Goal: Communication & Community: Answer question/provide support

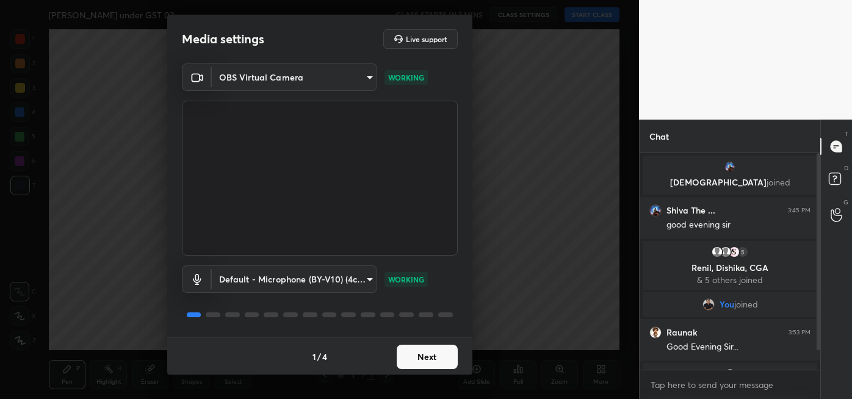
click at [425, 359] on button "Next" at bounding box center [427, 357] width 61 height 24
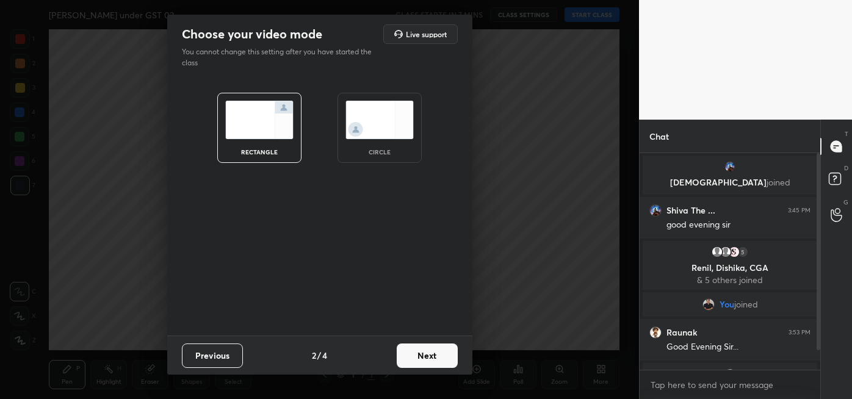
click at [432, 356] on button "Next" at bounding box center [427, 356] width 61 height 24
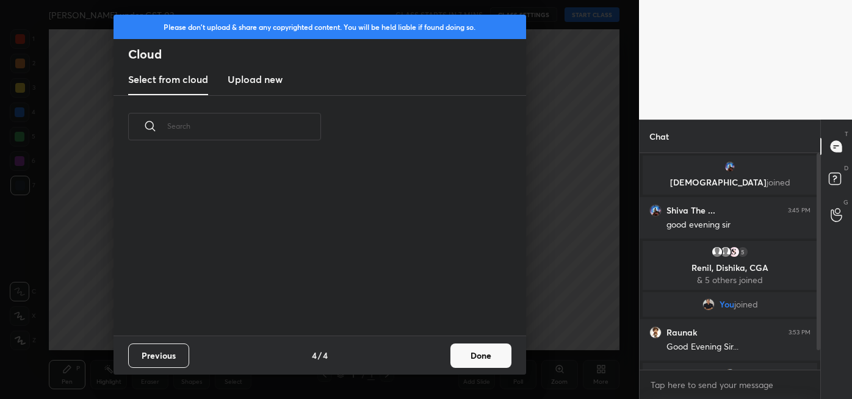
click at [442, 361] on div "Previous 4 / 4 Done" at bounding box center [320, 355] width 413 height 39
click at [493, 349] on button "Done" at bounding box center [480, 356] width 61 height 24
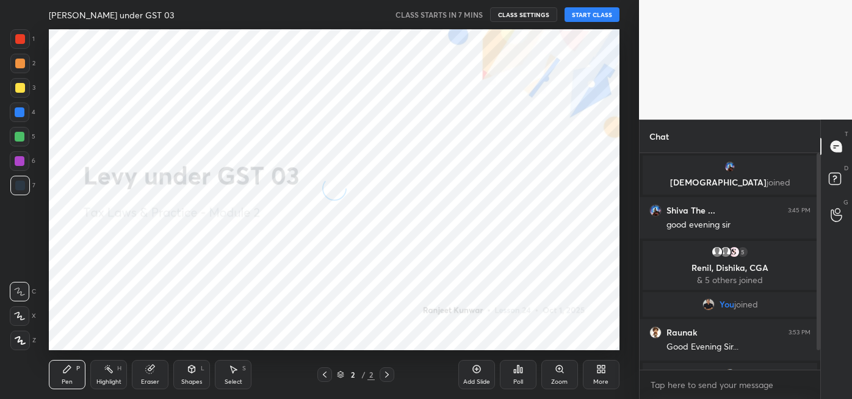
click at [594, 21] on button "START CLASS" at bounding box center [592, 14] width 55 height 15
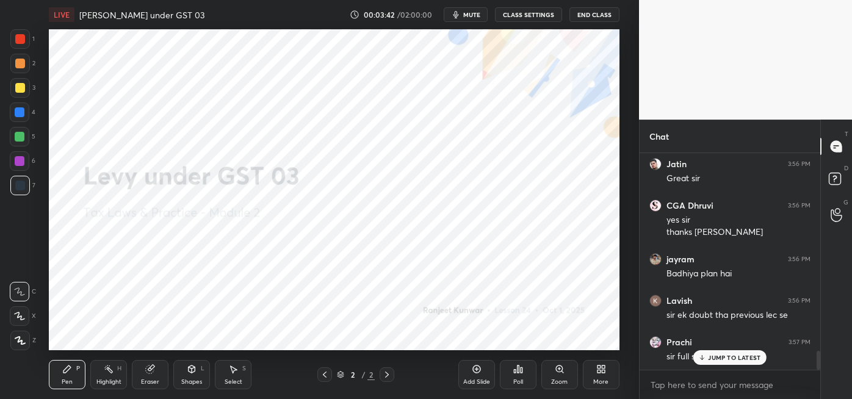
scroll to position [2252, 0]
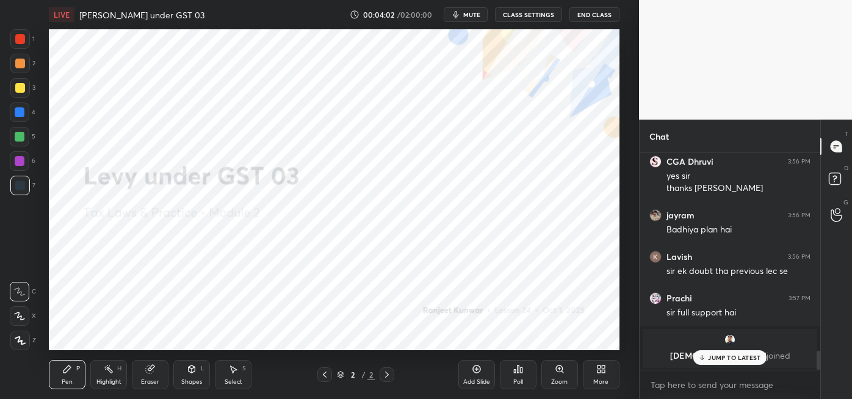
click at [598, 371] on icon at bounding box center [599, 371] width 3 height 3
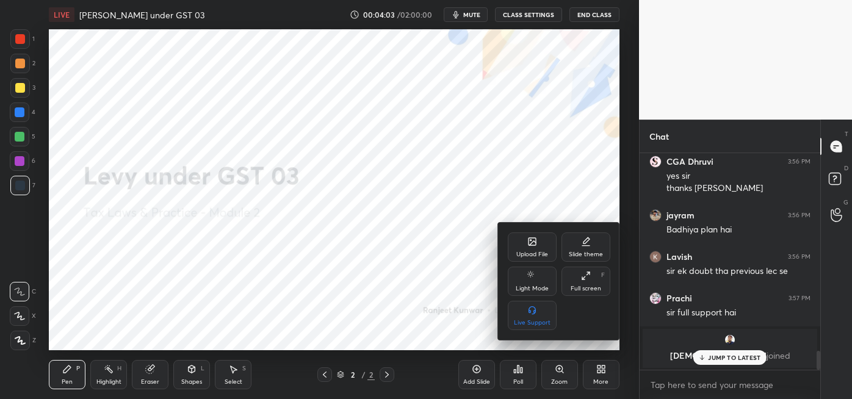
click at [531, 251] on div "Upload File" at bounding box center [532, 254] width 32 height 6
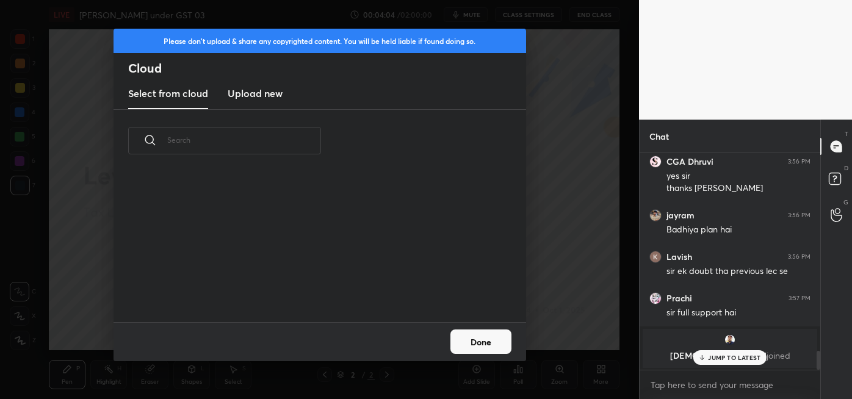
scroll to position [151, 392]
click at [260, 98] on h3 "Upload new" at bounding box center [255, 93] width 55 height 15
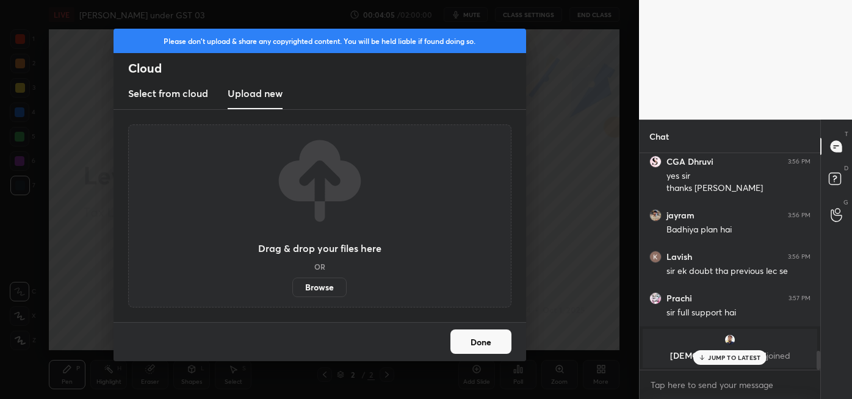
click at [320, 288] on label "Browse" at bounding box center [319, 288] width 54 height 20
click at [292, 288] on input "Browse" at bounding box center [292, 288] width 0 height 20
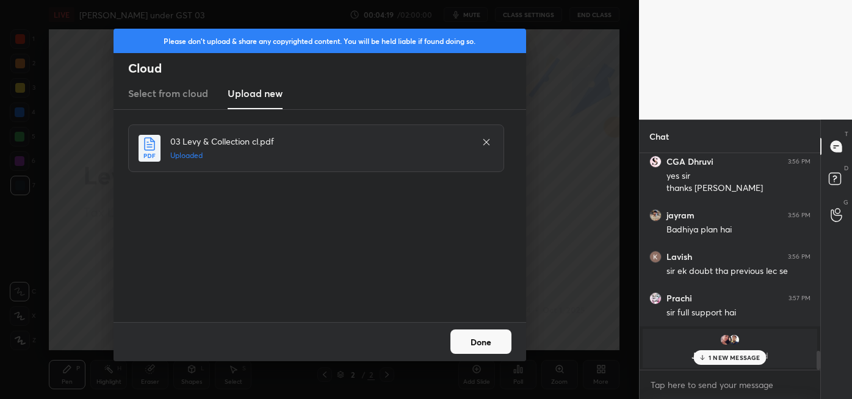
click at [486, 339] on button "Done" at bounding box center [480, 342] width 61 height 24
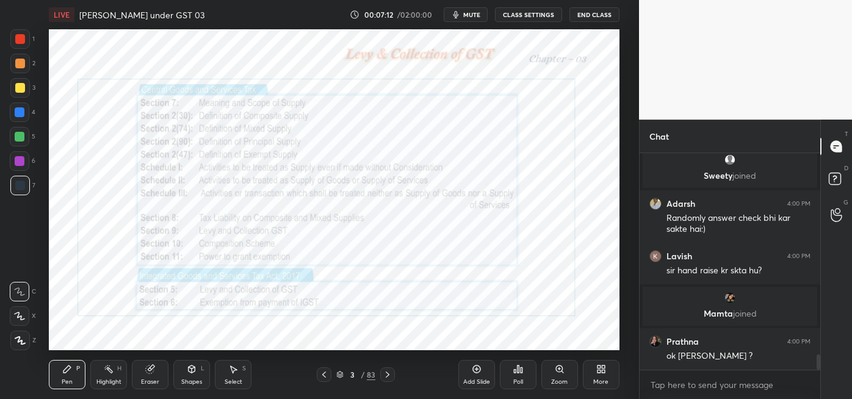
scroll to position [2851, 0]
click at [834, 208] on icon at bounding box center [837, 215] width 12 height 14
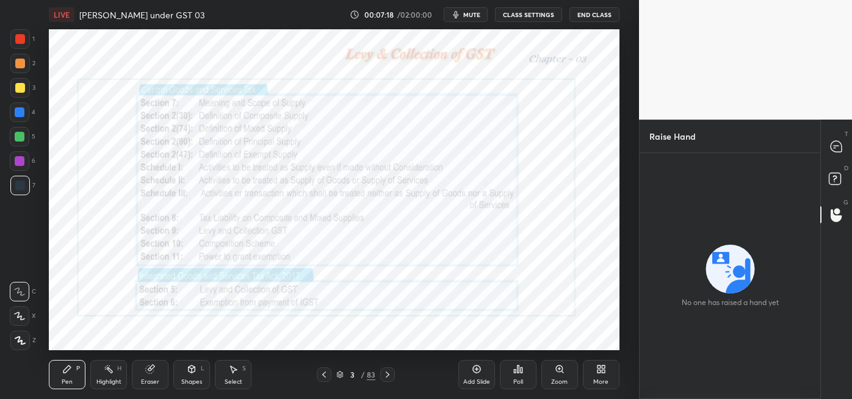
click at [828, 142] on div at bounding box center [837, 146] width 24 height 22
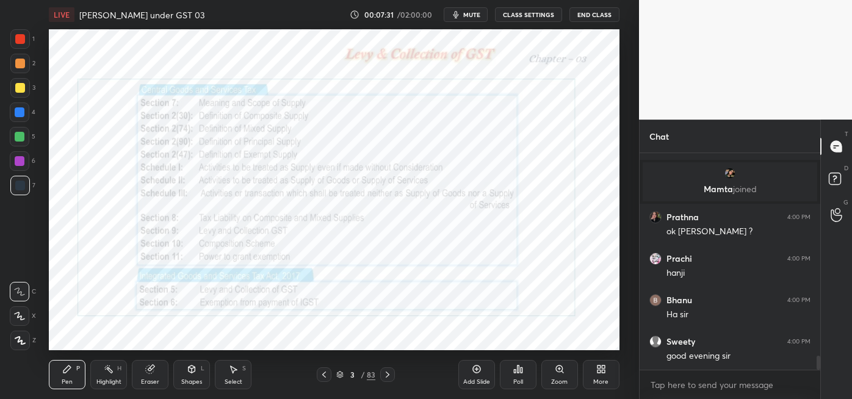
scroll to position [3224, 0]
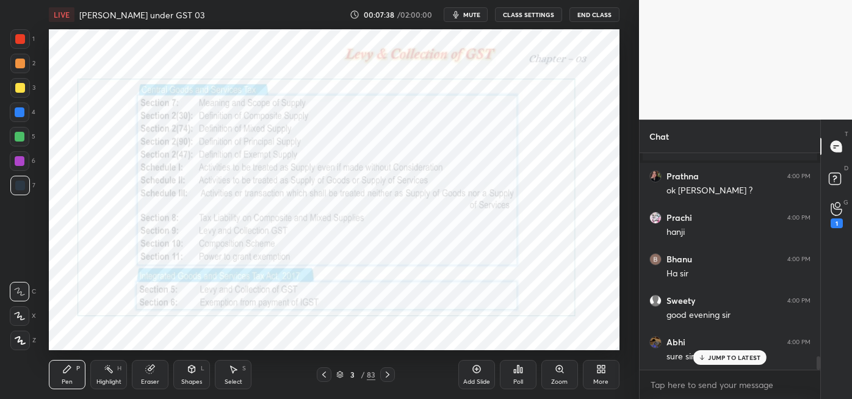
click at [831, 223] on div "1" at bounding box center [837, 224] width 12 height 10
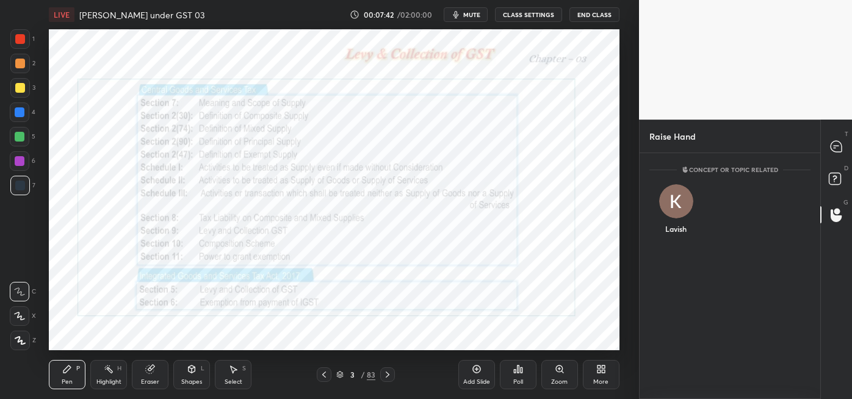
click at [673, 227] on div "Lavish" at bounding box center [675, 211] width 53 height 71
click at [665, 239] on button "INVITE" at bounding box center [676, 237] width 42 height 16
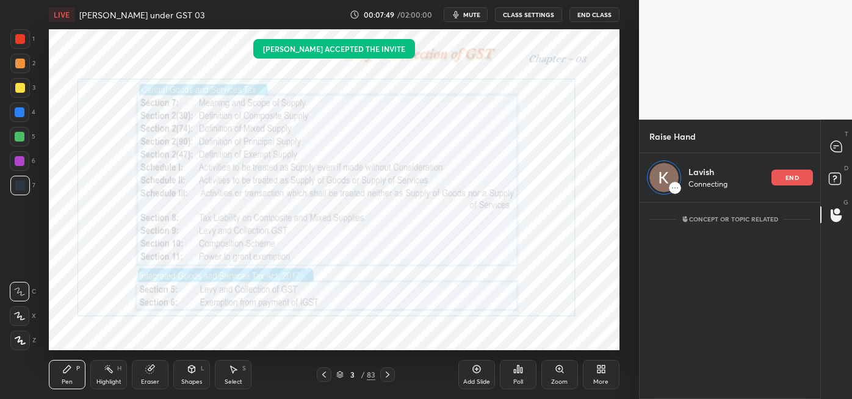
click at [830, 144] on icon at bounding box center [836, 146] width 13 height 13
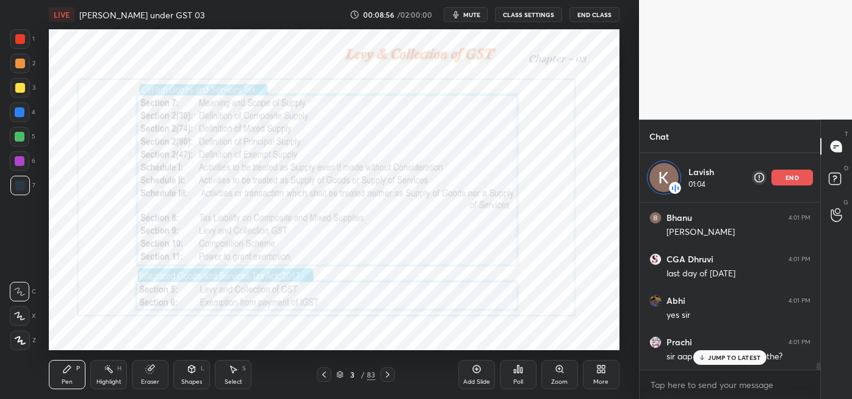
scroll to position [3610, 0]
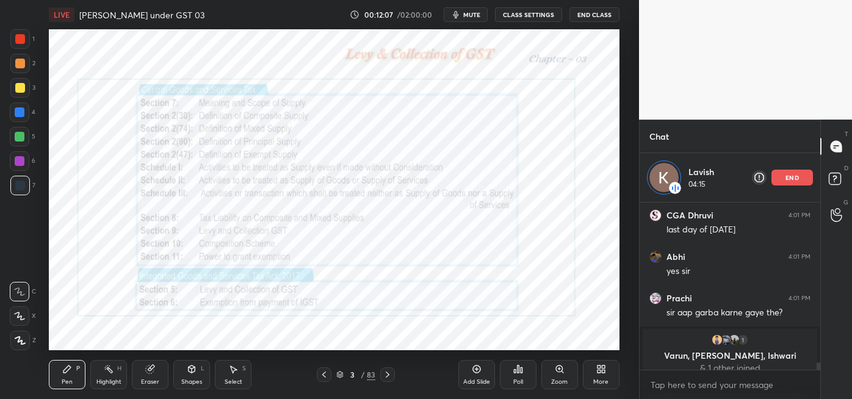
click at [798, 176] on p "end" at bounding box center [792, 178] width 13 height 6
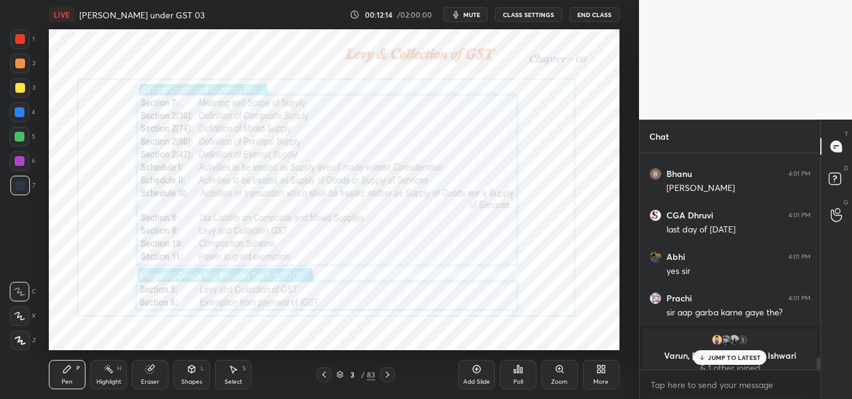
scroll to position [3603, 0]
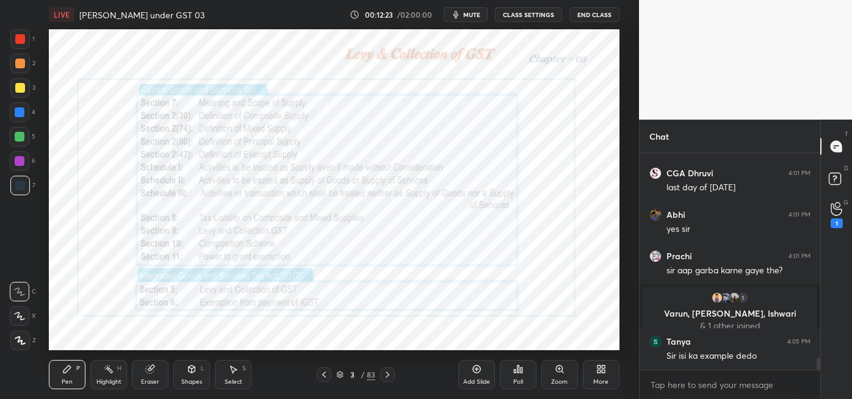
click at [831, 222] on div "1" at bounding box center [837, 224] width 12 height 10
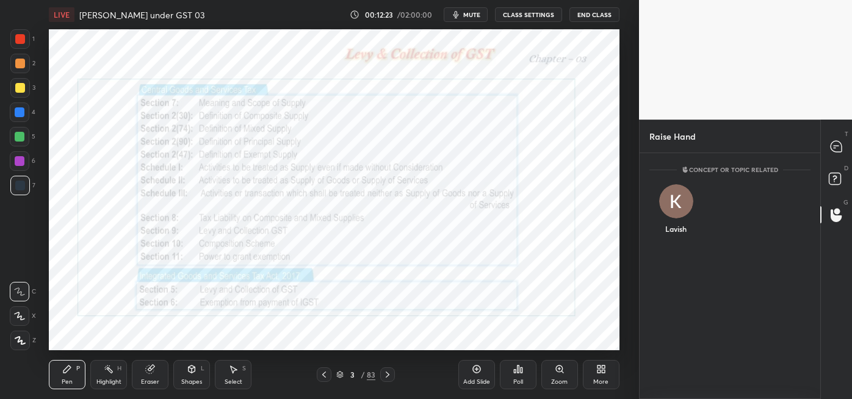
scroll to position [4, 3]
click at [679, 230] on div "Lavish" at bounding box center [675, 211] width 53 height 71
click at [684, 245] on div "[DEMOGRAPHIC_DATA] INVITE" at bounding box center [675, 214] width 53 height 77
click at [680, 233] on button "INVITE" at bounding box center [676, 237] width 42 height 16
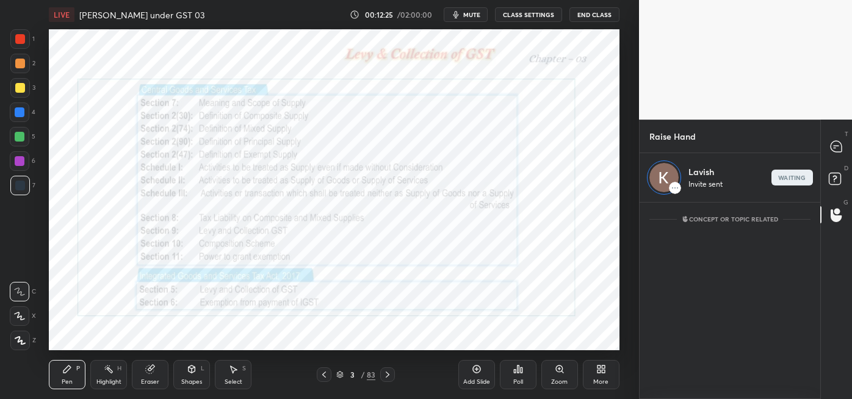
scroll to position [193, 177]
click at [840, 147] on icon at bounding box center [836, 146] width 11 height 11
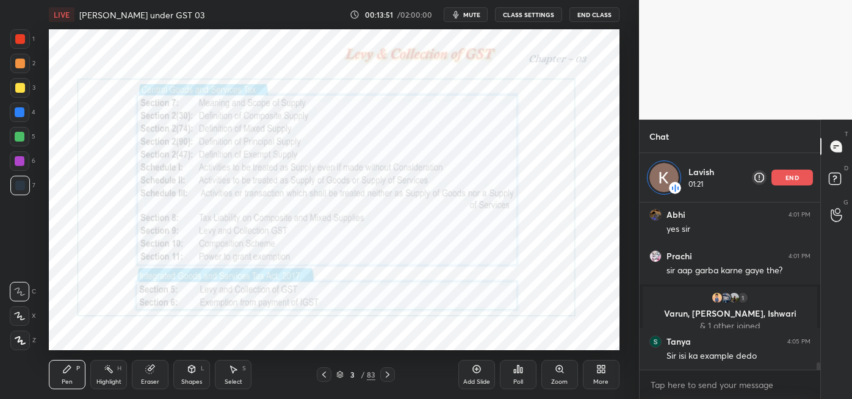
click at [787, 177] on p "end" at bounding box center [792, 178] width 13 height 6
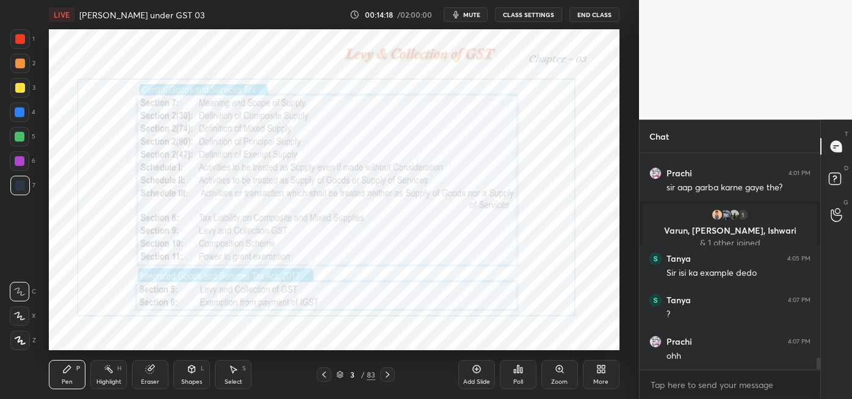
scroll to position [3727, 0]
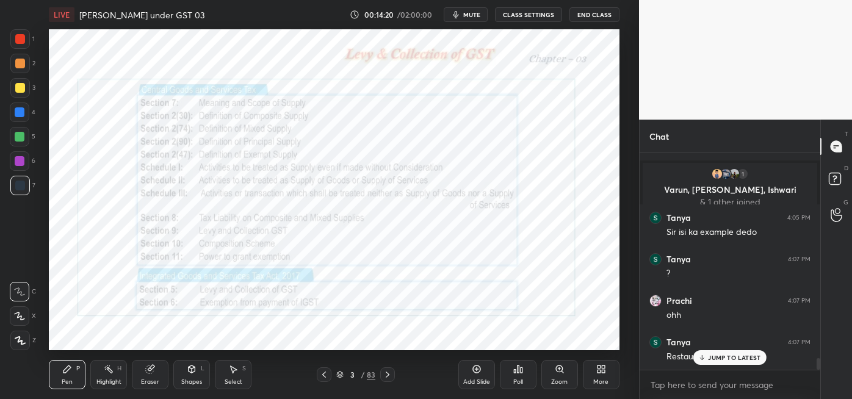
click at [726, 355] on p "JUMP TO LATEST" at bounding box center [734, 357] width 52 height 7
click at [836, 219] on div "1" at bounding box center [837, 224] width 12 height 10
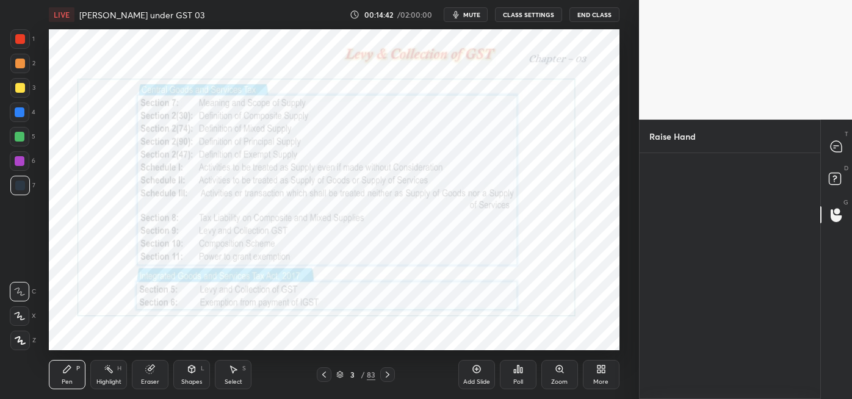
scroll to position [4, 3]
click at [679, 233] on div "Tanya" at bounding box center [675, 211] width 53 height 71
click at [676, 244] on button "INVITE" at bounding box center [676, 237] width 42 height 16
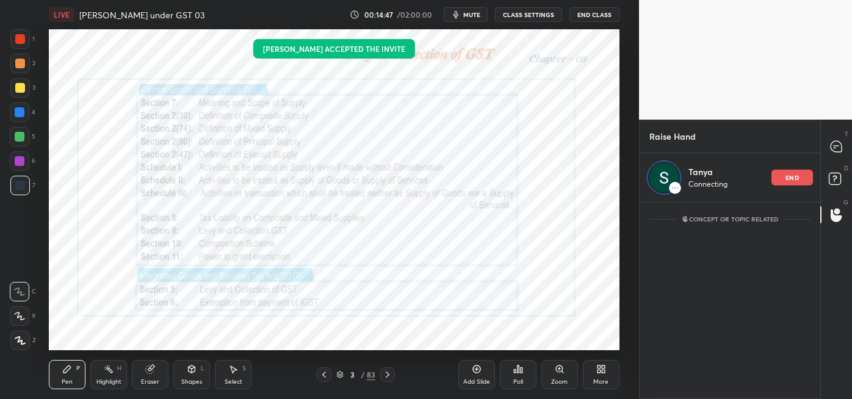
click at [826, 145] on div at bounding box center [837, 146] width 24 height 22
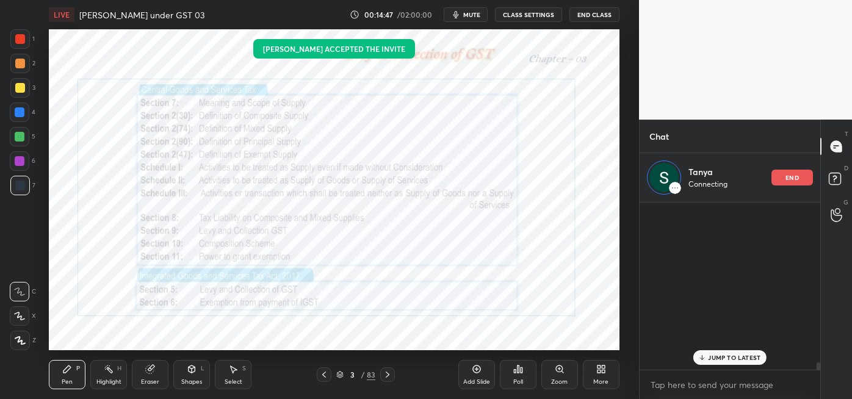
scroll to position [164, 177]
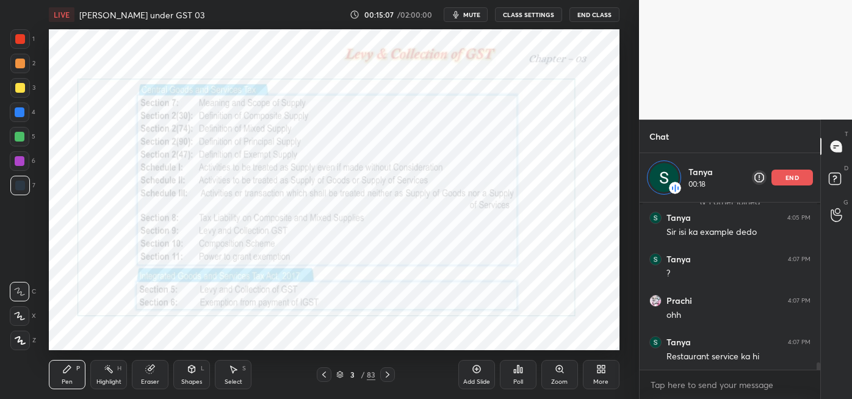
click at [388, 377] on icon at bounding box center [388, 375] width 10 height 10
click at [387, 374] on icon at bounding box center [388, 375] width 10 height 10
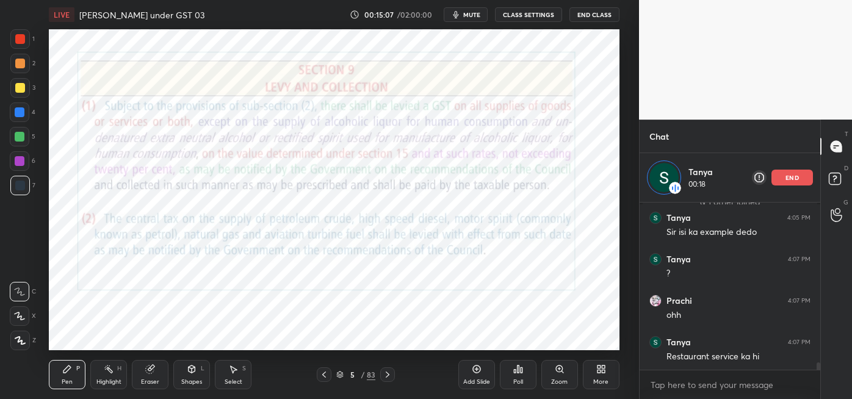
click at [387, 374] on icon at bounding box center [388, 375] width 10 height 10
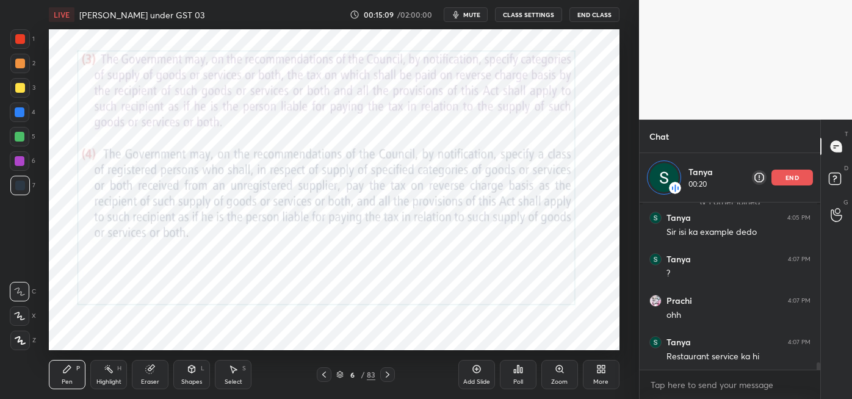
click at [341, 376] on icon at bounding box center [340, 376] width 6 height 2
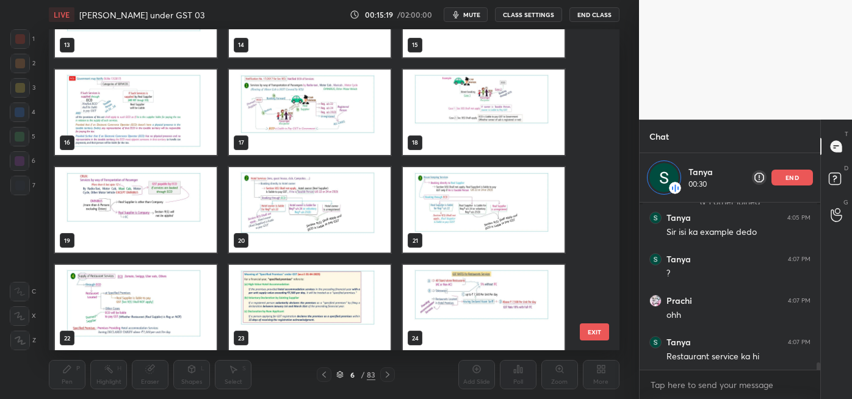
scroll to position [459, 0]
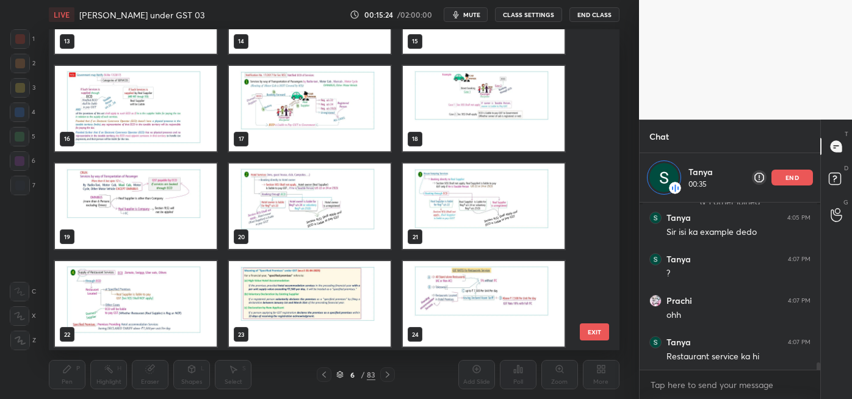
click at [358, 218] on img "grid" at bounding box center [310, 206] width 162 height 85
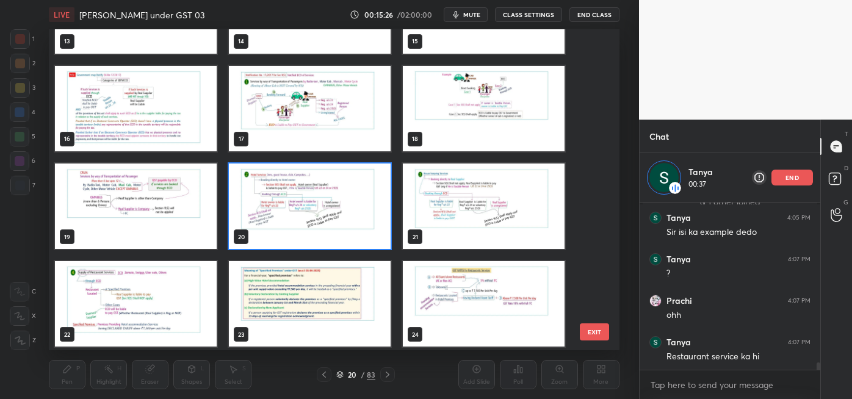
click at [181, 303] on img "grid" at bounding box center [136, 303] width 162 height 85
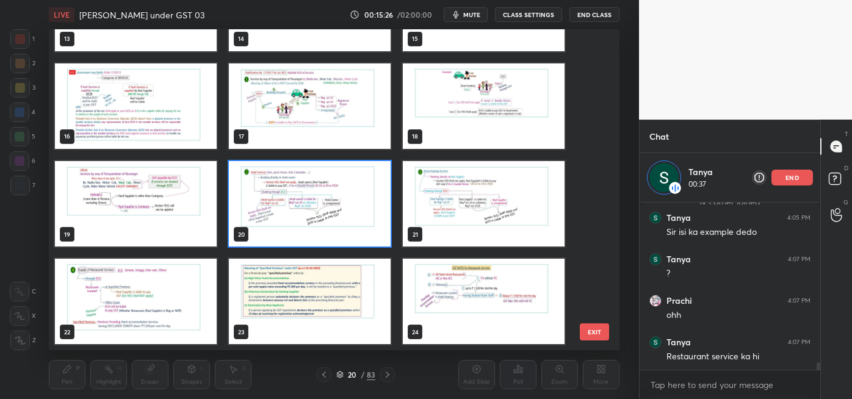
click at [177, 306] on img "grid" at bounding box center [136, 301] width 162 height 85
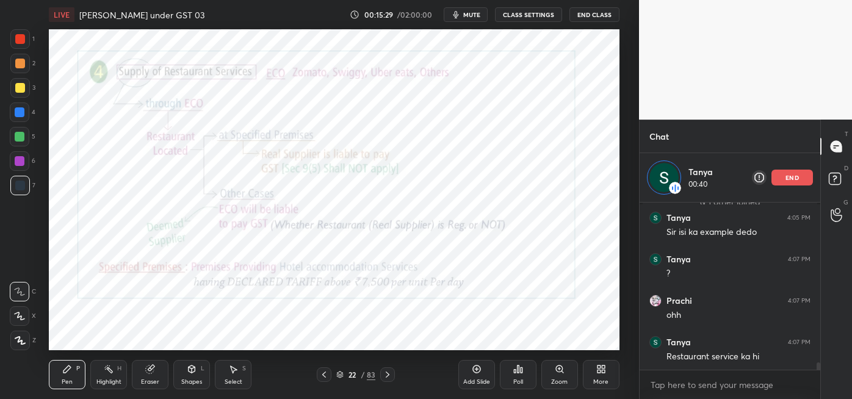
click at [388, 372] on icon at bounding box center [388, 375] width 10 height 10
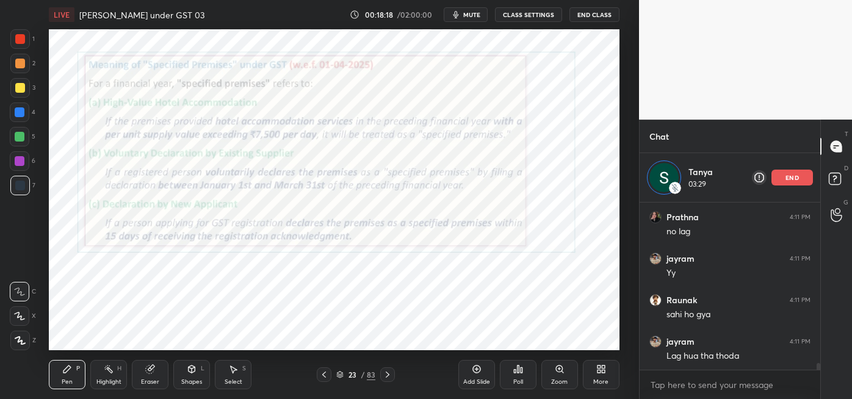
scroll to position [4108, 0]
click at [734, 364] on div "Jai 4:11 PM bich mai hua tha bas" at bounding box center [730, 350] width 181 height 42
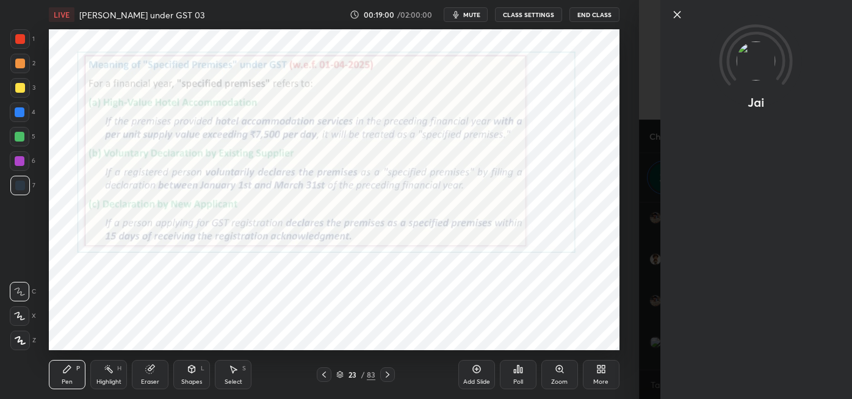
click at [677, 15] on icon at bounding box center [677, 15] width 6 height 6
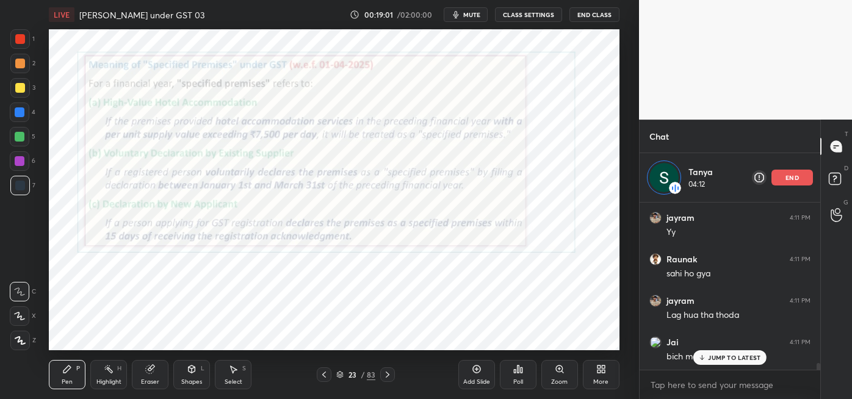
click at [730, 359] on p "JUMP TO LATEST" at bounding box center [734, 357] width 52 height 7
click at [797, 175] on p "end" at bounding box center [792, 178] width 13 height 6
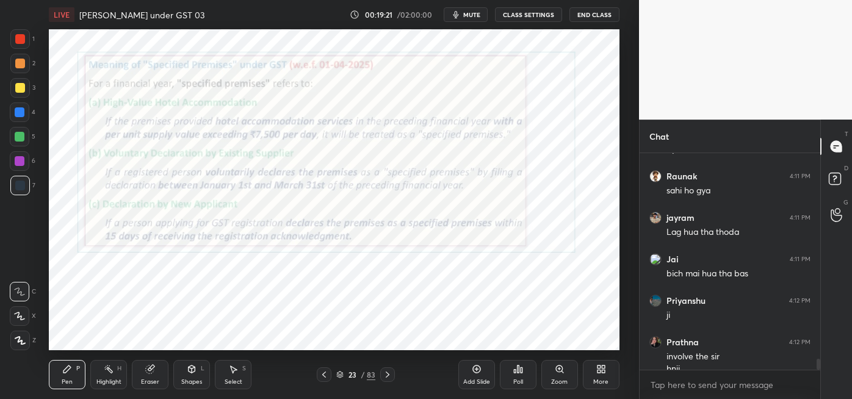
scroll to position [4155, 0]
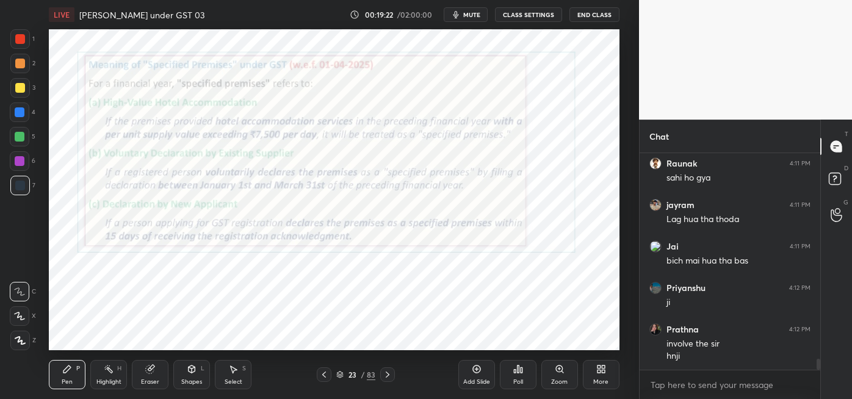
click at [388, 369] on div at bounding box center [387, 374] width 15 height 15
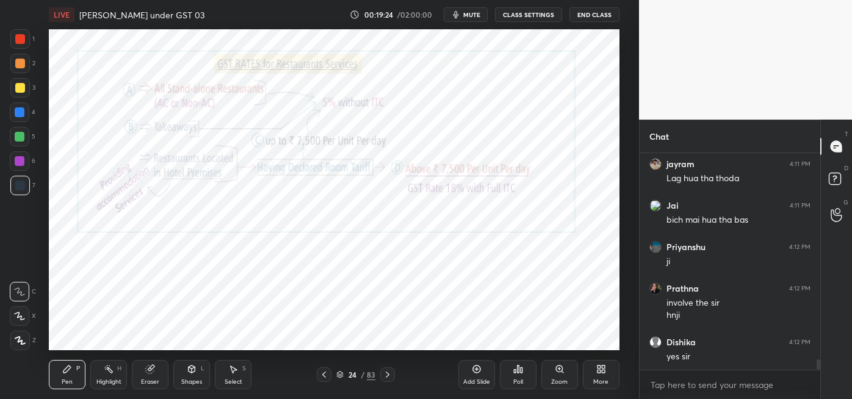
scroll to position [4238, 0]
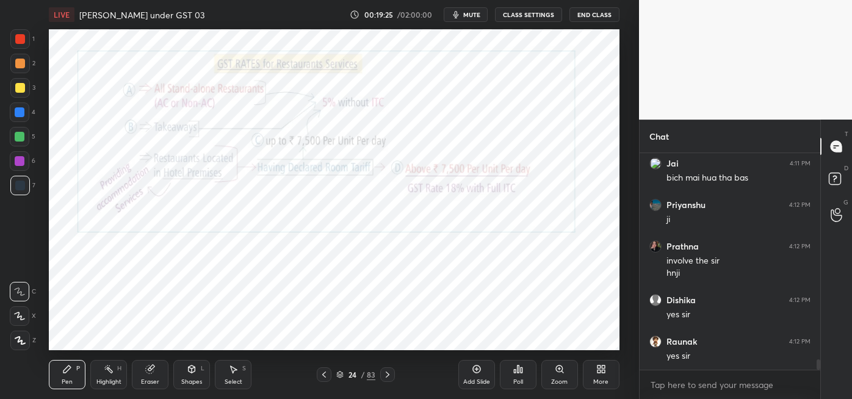
click at [388, 374] on icon at bounding box center [388, 375] width 10 height 10
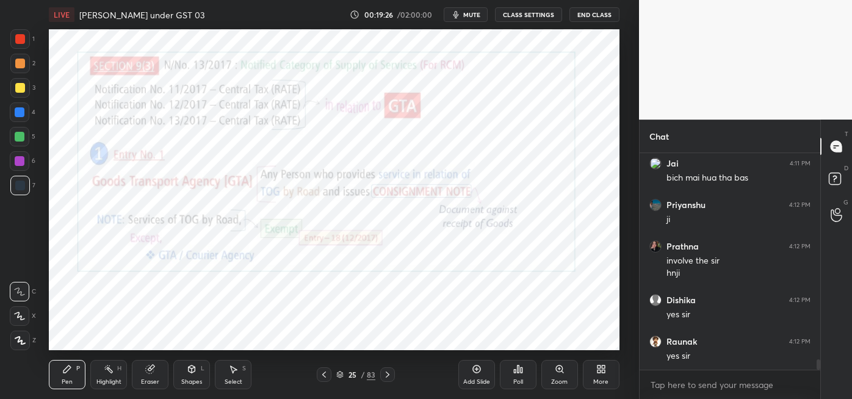
click at [322, 372] on icon at bounding box center [324, 375] width 10 height 10
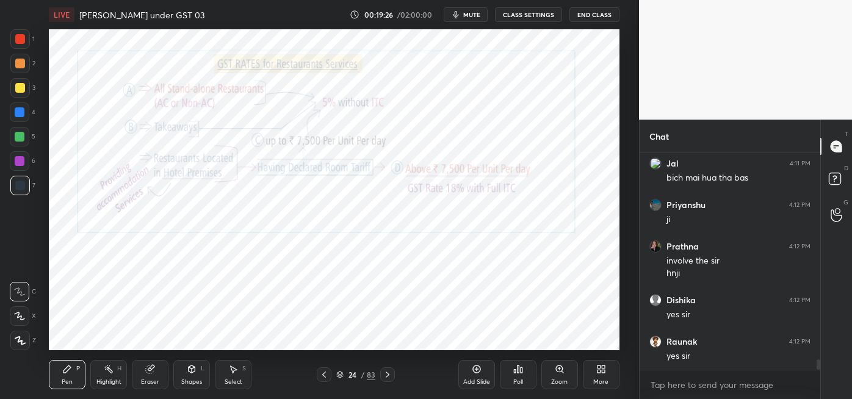
click at [479, 371] on icon at bounding box center [477, 369] width 10 height 10
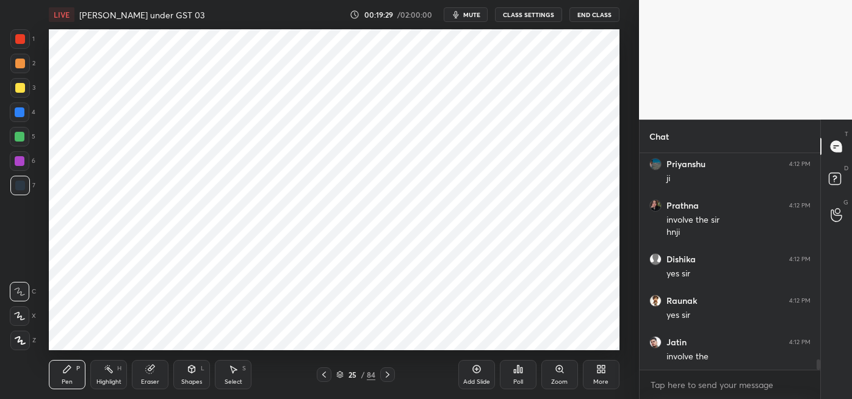
scroll to position [4321, 0]
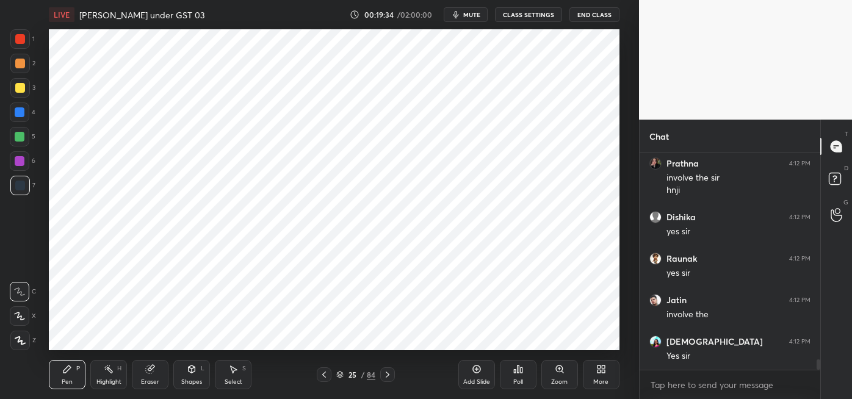
click at [24, 40] on div at bounding box center [20, 39] width 10 height 10
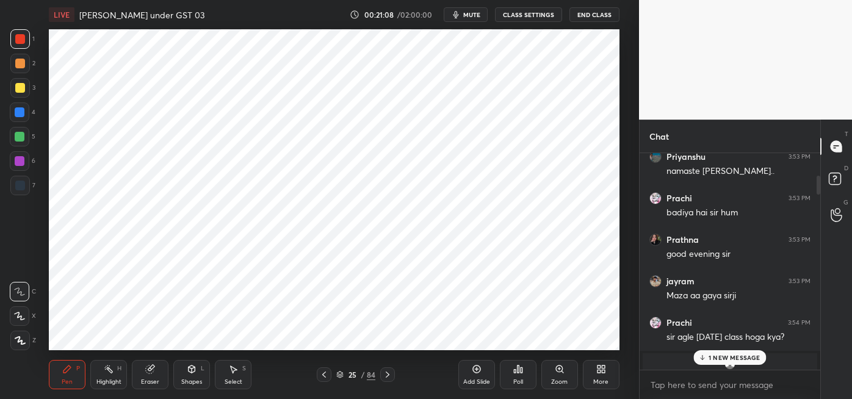
scroll to position [303, 0]
click at [748, 362] on div "1 NEW MESSAGE" at bounding box center [729, 357] width 73 height 15
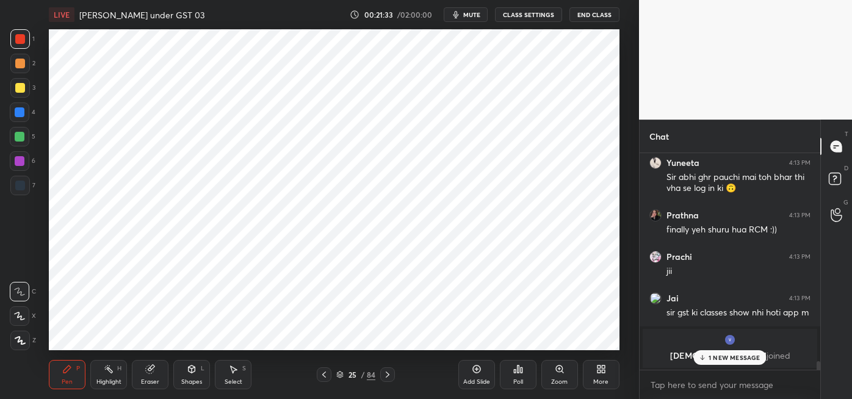
scroll to position [5268, 0]
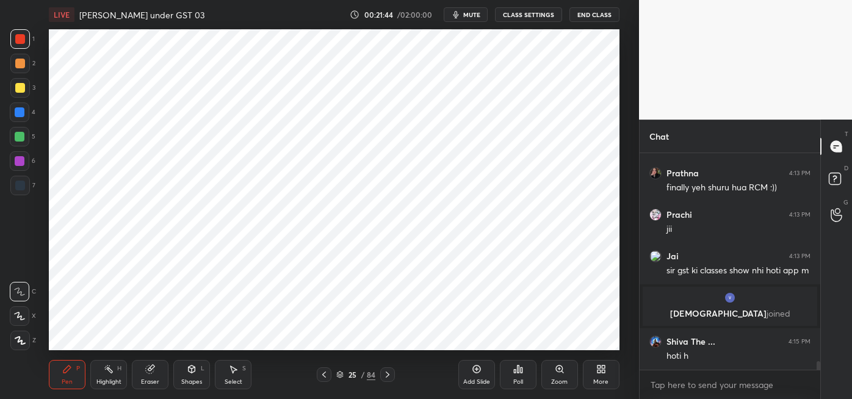
click at [21, 114] on div at bounding box center [20, 112] width 10 height 10
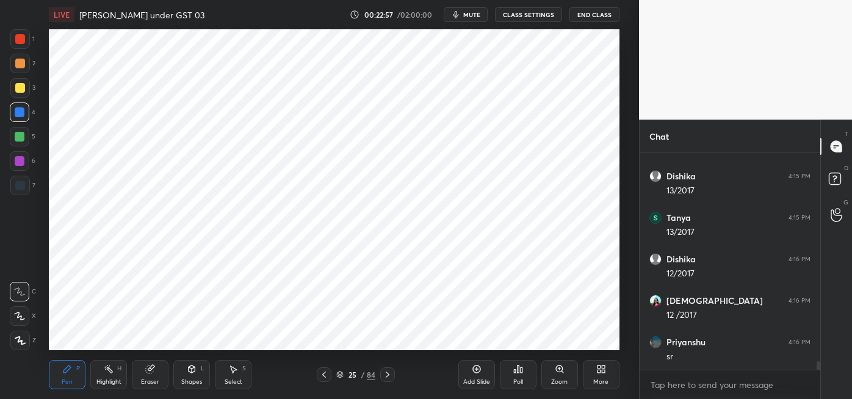
scroll to position [5517, 0]
click at [21, 141] on div at bounding box center [20, 137] width 10 height 10
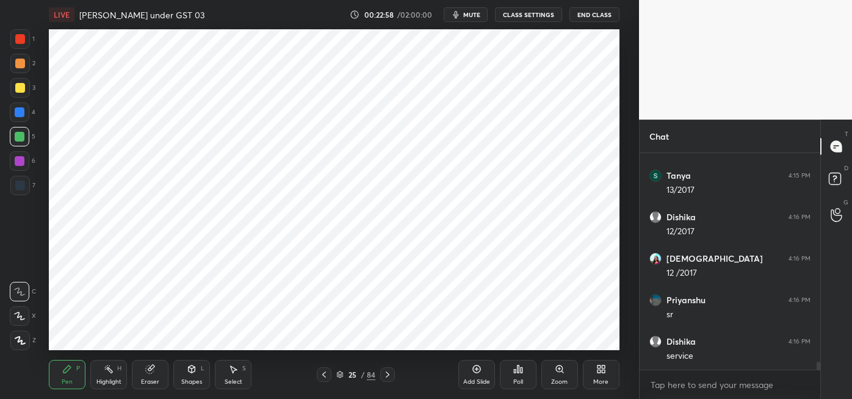
scroll to position [5600, 0]
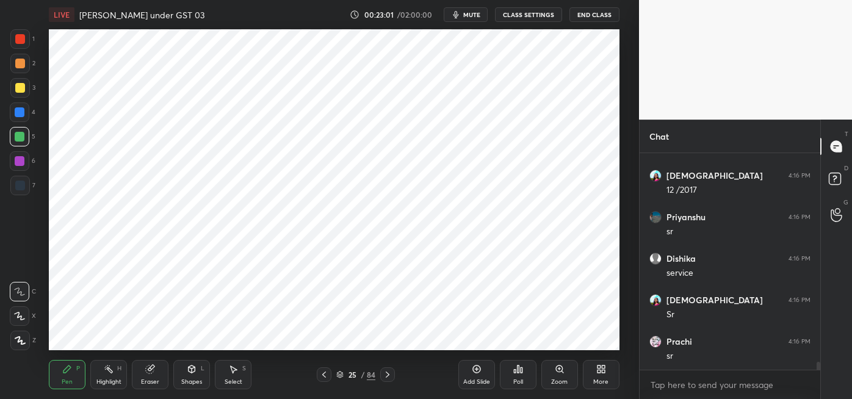
click at [27, 42] on div at bounding box center [20, 39] width 20 height 20
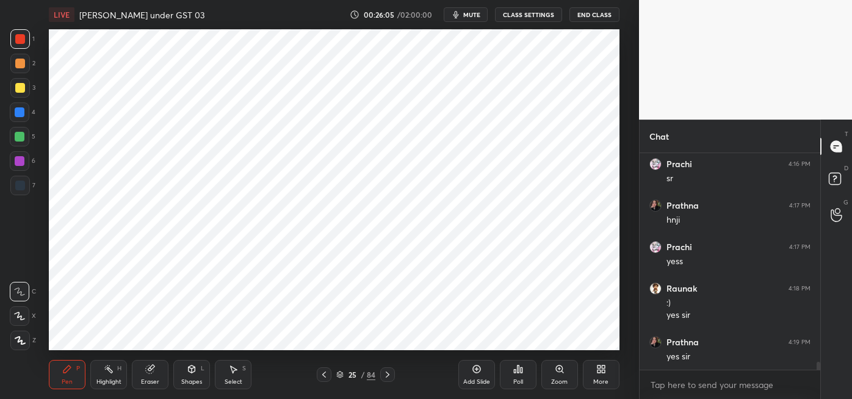
scroll to position [5820, 0]
click at [475, 367] on icon at bounding box center [477, 369] width 10 height 10
click at [23, 186] on div at bounding box center [20, 186] width 10 height 10
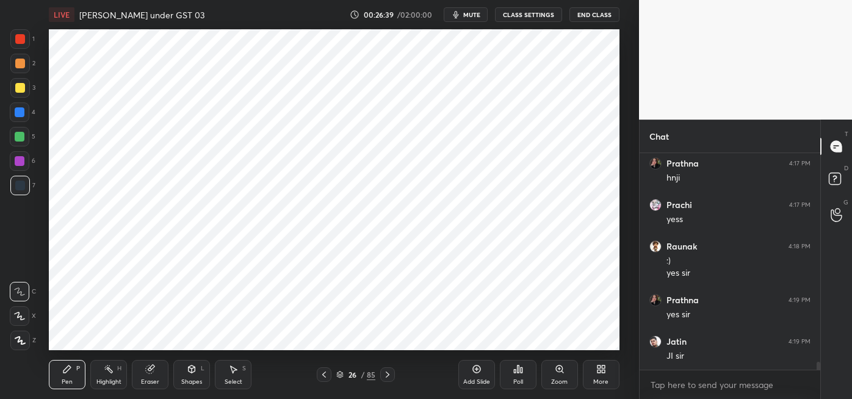
click at [20, 38] on div at bounding box center [20, 39] width 10 height 10
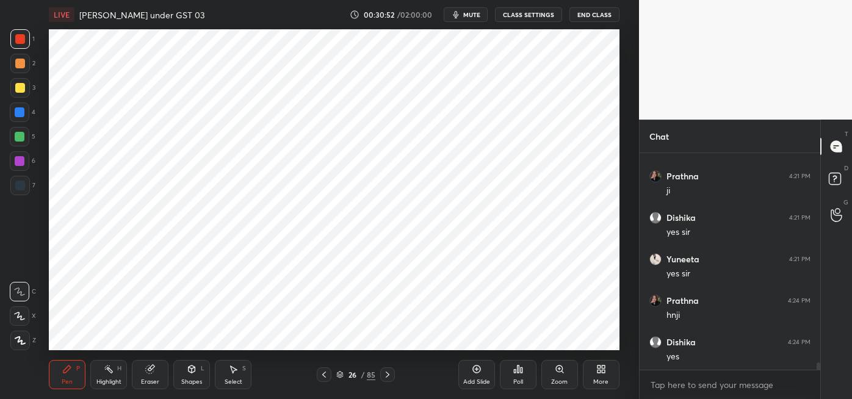
scroll to position [6069, 0]
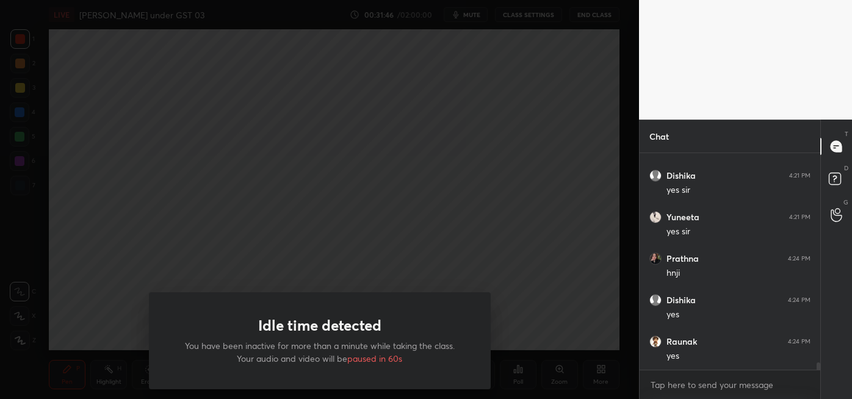
click at [177, 127] on div "Idle time detected You have been inactive for more than a minute while taking t…" at bounding box center [319, 199] width 639 height 399
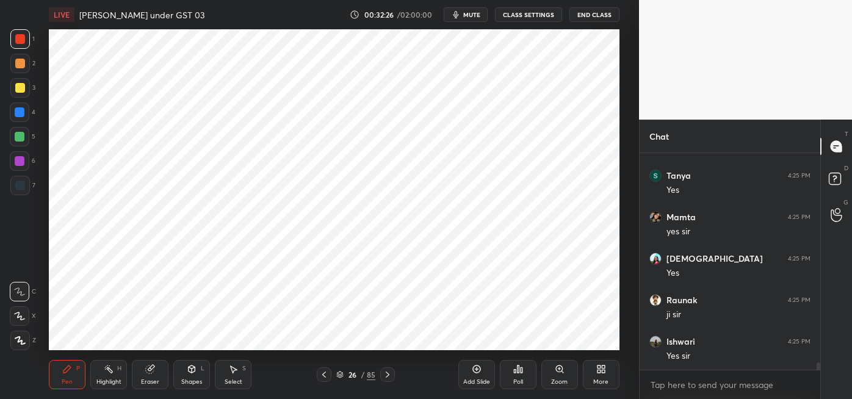
scroll to position [6442, 0]
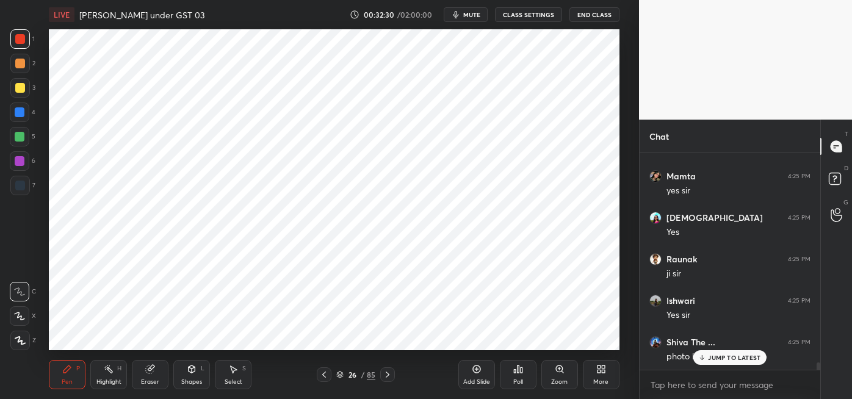
click at [721, 356] on p "JUMP TO LATEST" at bounding box center [734, 357] width 52 height 7
click at [712, 359] on p "JUMP TO LATEST" at bounding box center [734, 357] width 52 height 7
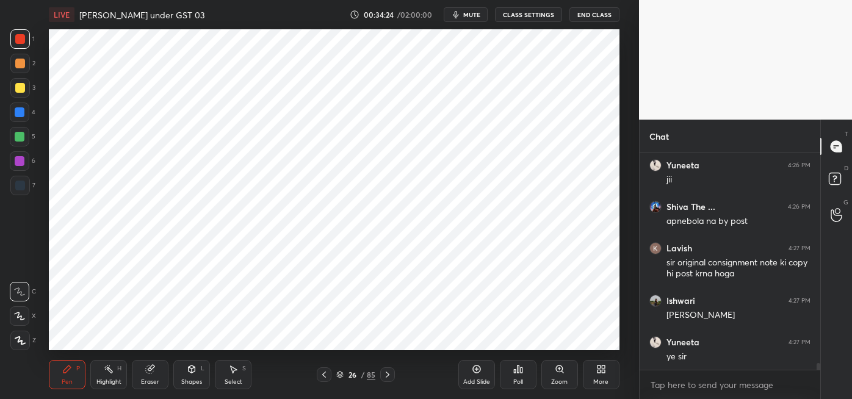
scroll to position [6796, 0]
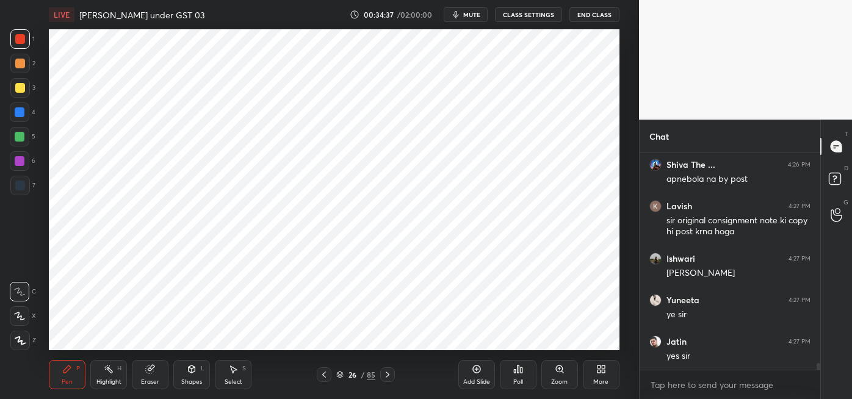
click at [21, 164] on div at bounding box center [20, 161] width 10 height 10
click at [23, 180] on div at bounding box center [20, 186] width 20 height 20
click at [475, 372] on icon at bounding box center [477, 369] width 10 height 10
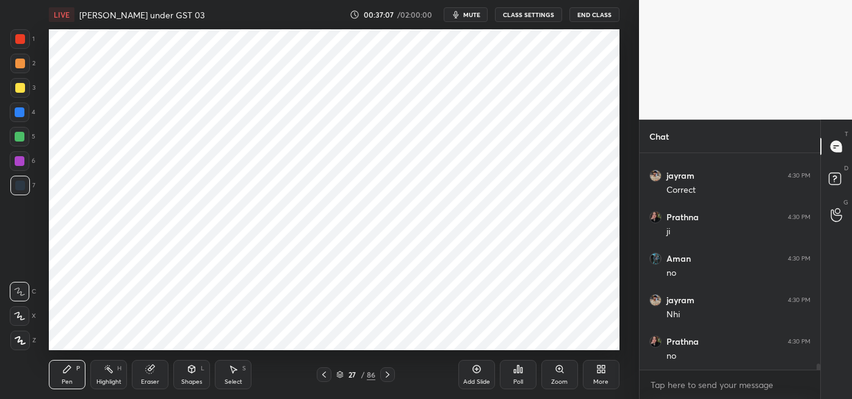
scroll to position [7252, 0]
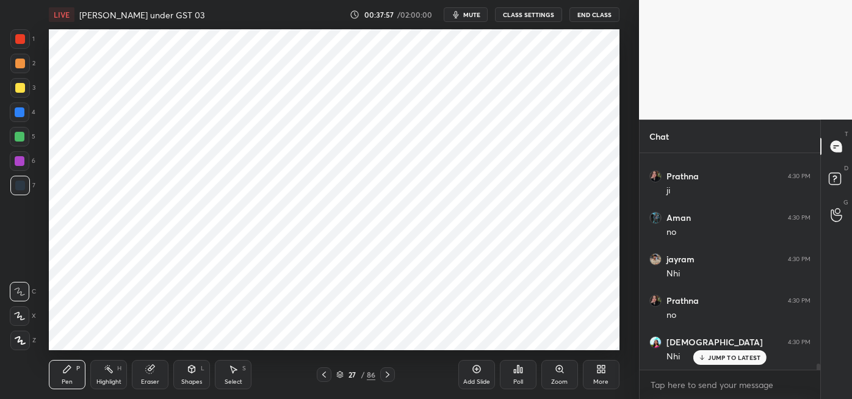
click at [21, 43] on div at bounding box center [20, 39] width 10 height 10
click at [21, 115] on div at bounding box center [20, 112] width 10 height 10
click at [20, 40] on div at bounding box center [20, 39] width 10 height 10
click at [18, 137] on div at bounding box center [20, 137] width 10 height 10
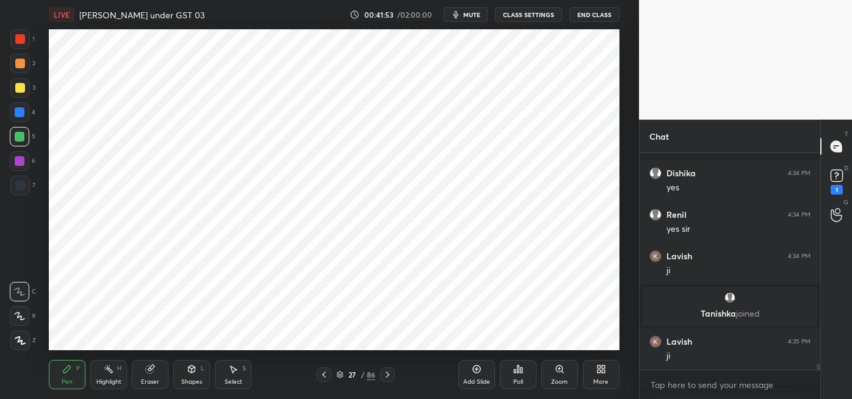
scroll to position [7850, 0]
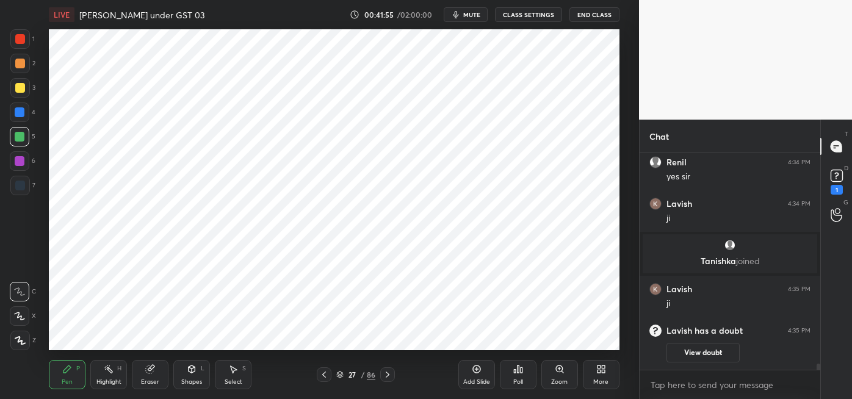
click at [839, 186] on div "1" at bounding box center [837, 190] width 12 height 10
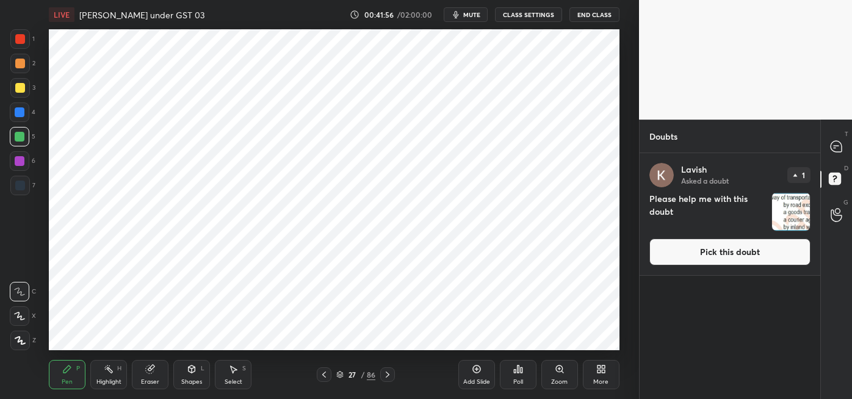
click at [787, 216] on img "grid" at bounding box center [791, 212] width 38 height 38
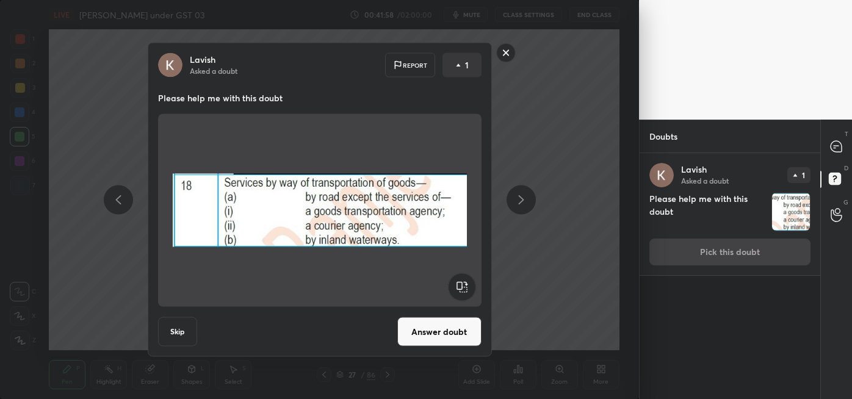
click at [441, 335] on button "Answer doubt" at bounding box center [439, 331] width 84 height 29
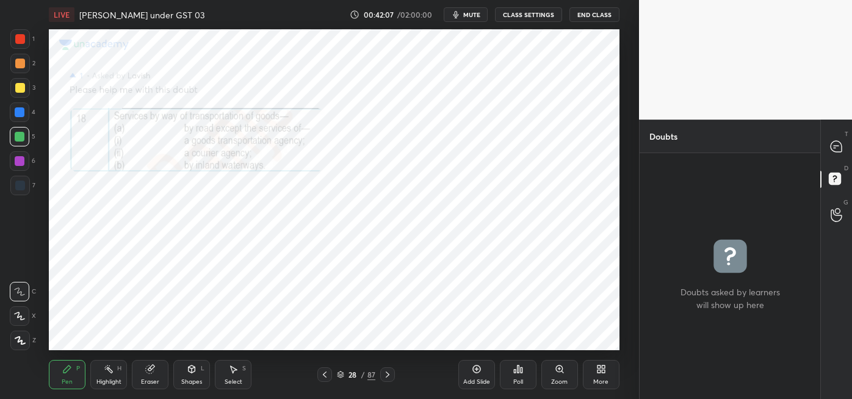
click at [558, 367] on icon at bounding box center [559, 369] width 7 height 7
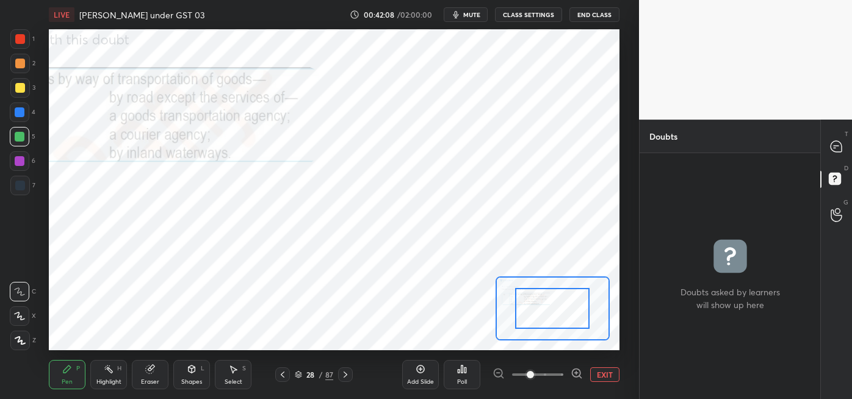
click at [552, 312] on div at bounding box center [552, 308] width 74 height 41
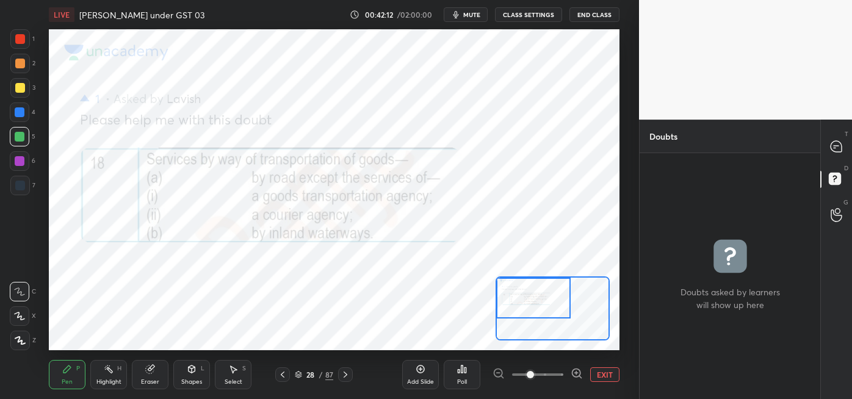
click at [22, 43] on div at bounding box center [20, 39] width 10 height 10
click at [110, 374] on div "Highlight H" at bounding box center [108, 374] width 37 height 29
click at [73, 378] on div "Pen P" at bounding box center [67, 374] width 37 height 29
click at [283, 374] on icon at bounding box center [283, 375] width 10 height 10
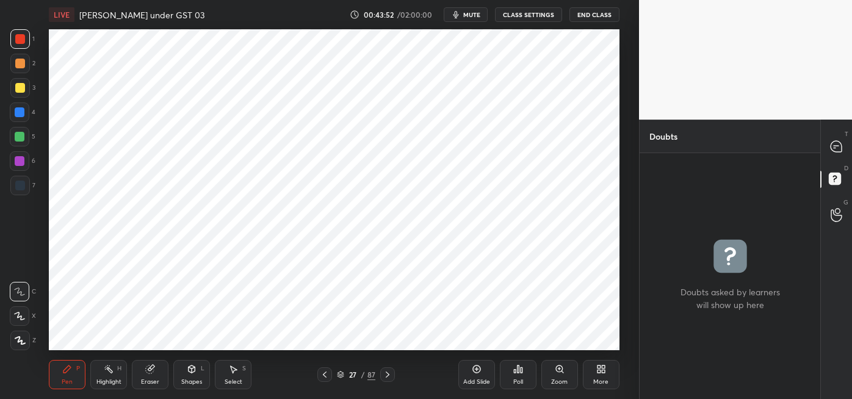
click at [113, 376] on div "Highlight H" at bounding box center [108, 374] width 37 height 29
click at [836, 152] on icon at bounding box center [836, 146] width 11 height 11
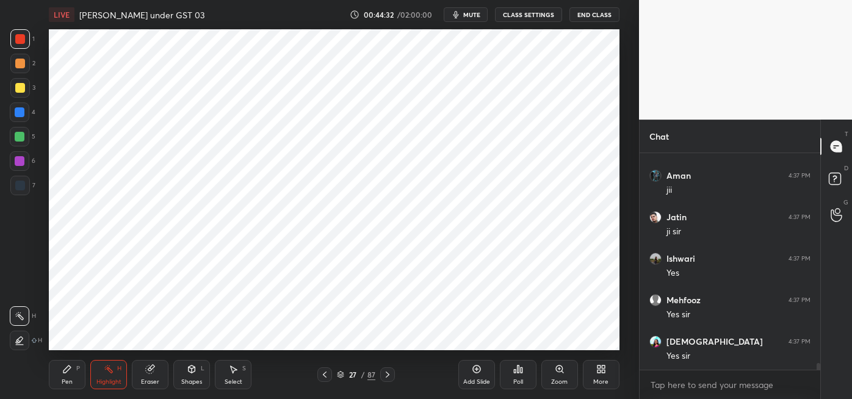
scroll to position [6611, 0]
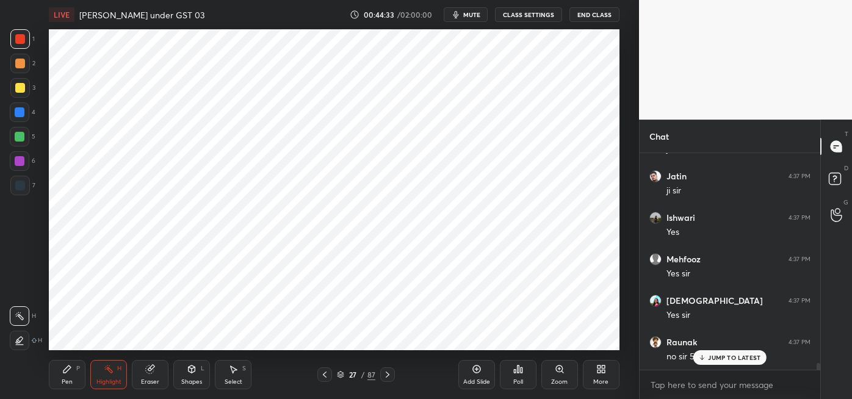
click at [727, 358] on p "JUMP TO LATEST" at bounding box center [734, 357] width 52 height 7
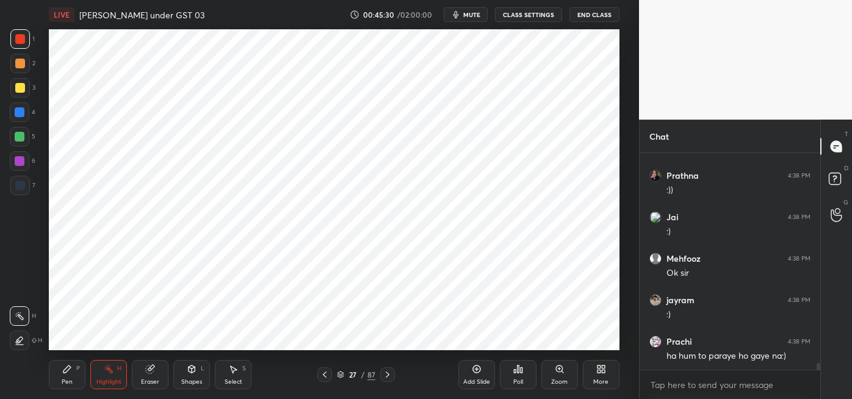
click at [27, 188] on div at bounding box center [20, 186] width 20 height 20
click at [71, 375] on div "Pen P" at bounding box center [67, 374] width 37 height 29
click at [26, 137] on div at bounding box center [20, 137] width 20 height 20
click at [23, 40] on div at bounding box center [20, 39] width 10 height 10
click at [22, 115] on div at bounding box center [20, 112] width 10 height 10
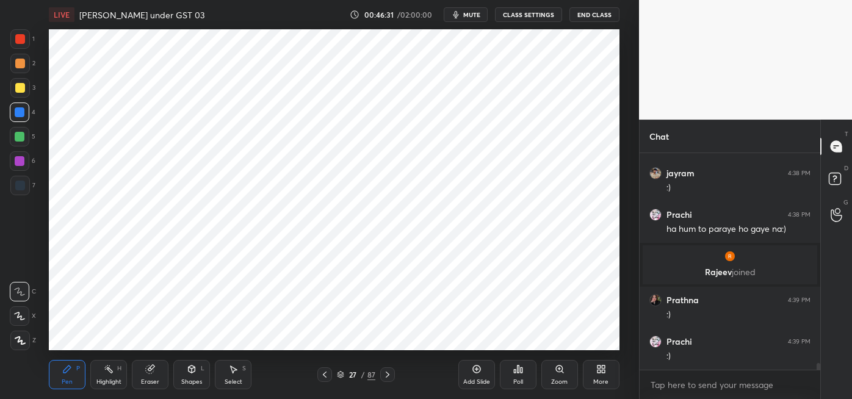
scroll to position [6749, 0]
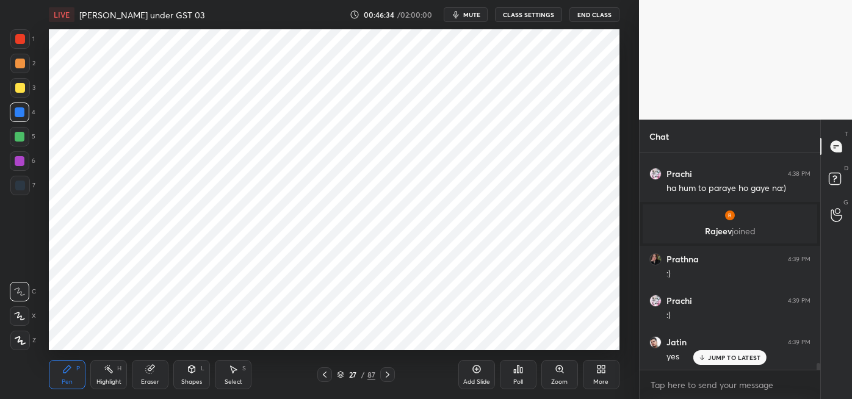
click at [386, 373] on icon at bounding box center [388, 375] width 10 height 10
click at [387, 374] on icon at bounding box center [388, 375] width 10 height 10
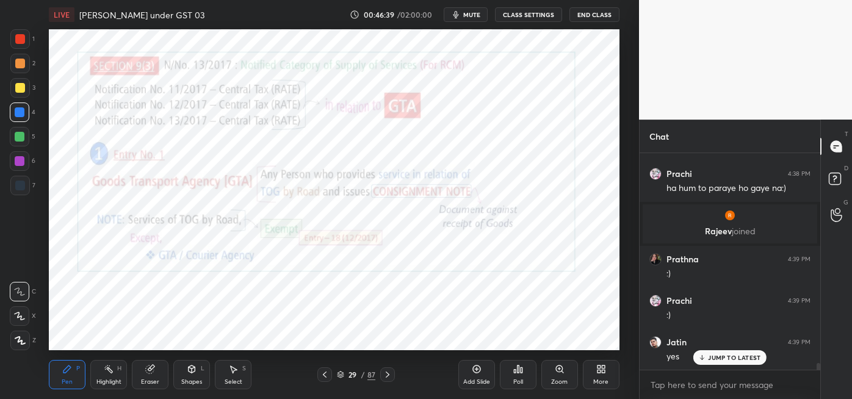
click at [319, 379] on div at bounding box center [324, 374] width 15 height 15
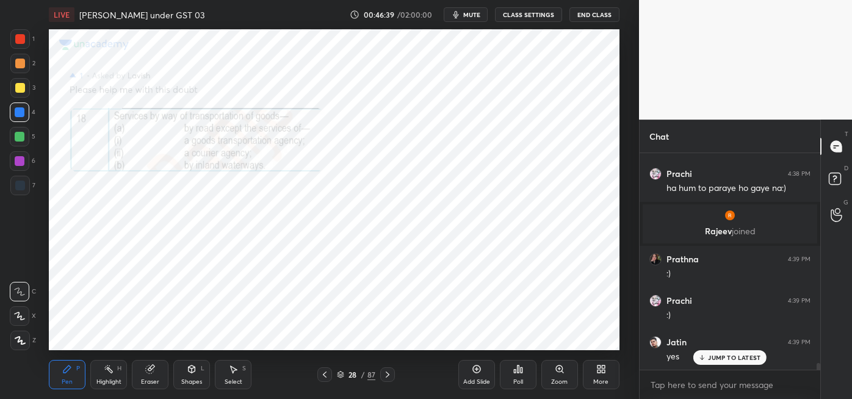
click at [475, 374] on div "Add Slide" at bounding box center [476, 374] width 37 height 29
click at [20, 139] on div at bounding box center [20, 137] width 10 height 10
click at [23, 190] on div at bounding box center [20, 186] width 10 height 10
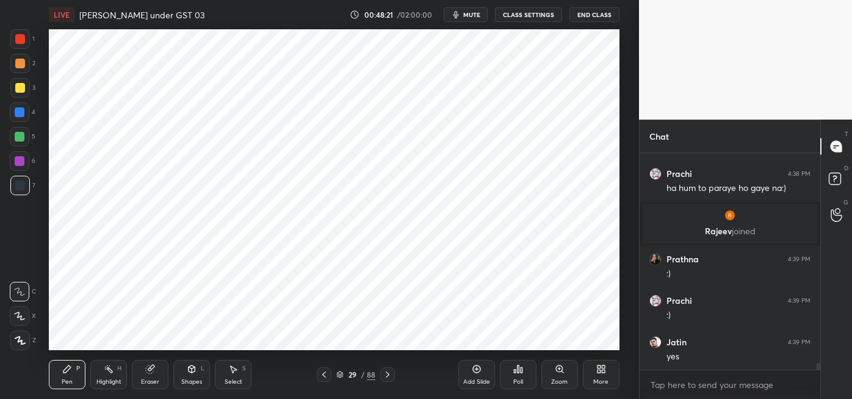
scroll to position [6791, 0]
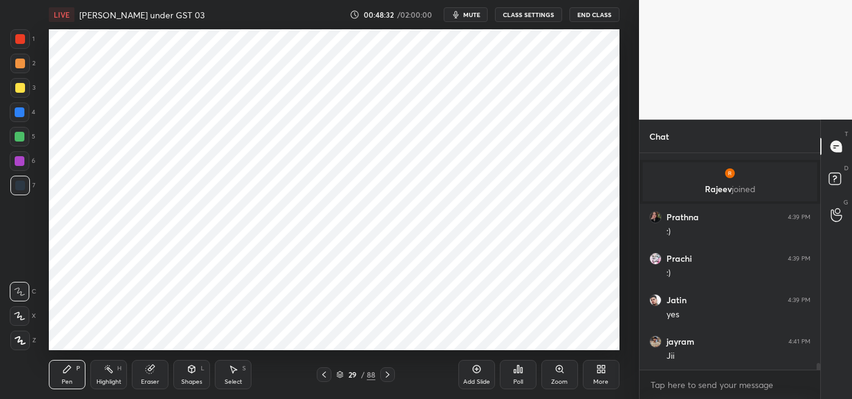
click at [23, 111] on div at bounding box center [20, 112] width 10 height 10
click at [23, 185] on div at bounding box center [20, 186] width 10 height 10
click at [21, 162] on div at bounding box center [20, 161] width 10 height 10
click at [24, 40] on div at bounding box center [20, 39] width 10 height 10
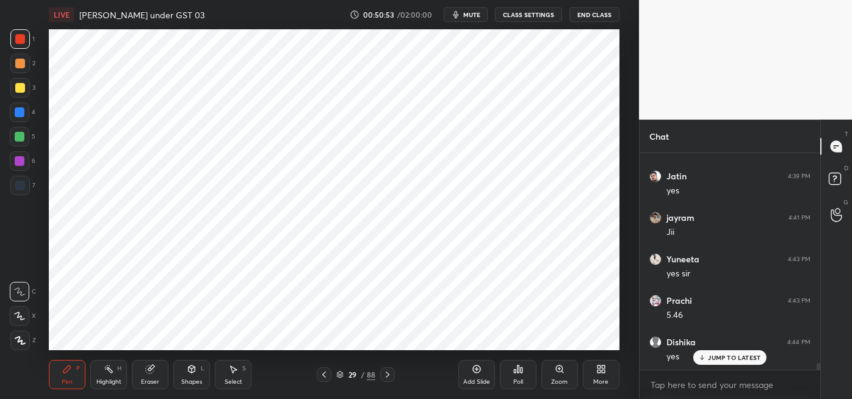
scroll to position [6957, 0]
click at [323, 374] on icon at bounding box center [324, 375] width 10 height 10
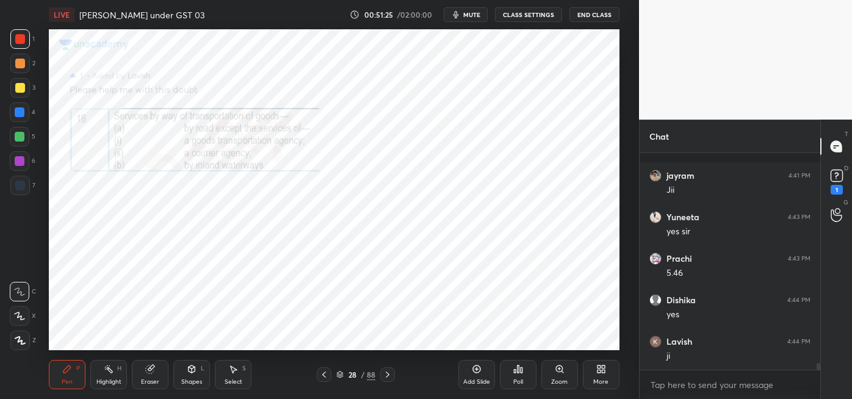
scroll to position [7010, 0]
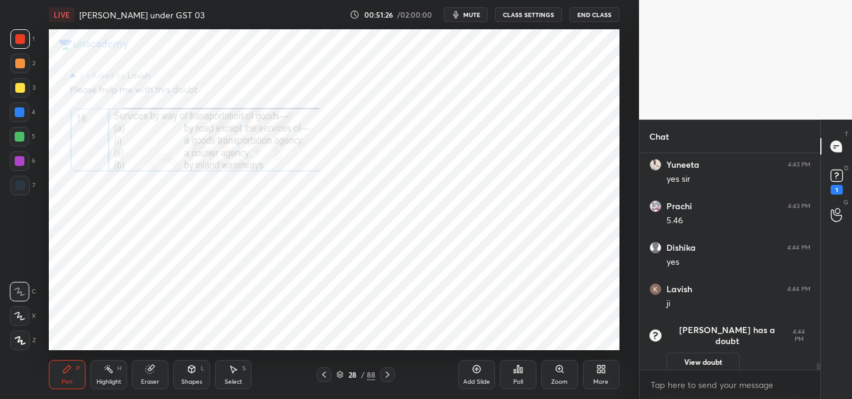
click at [844, 175] on icon at bounding box center [837, 176] width 18 height 18
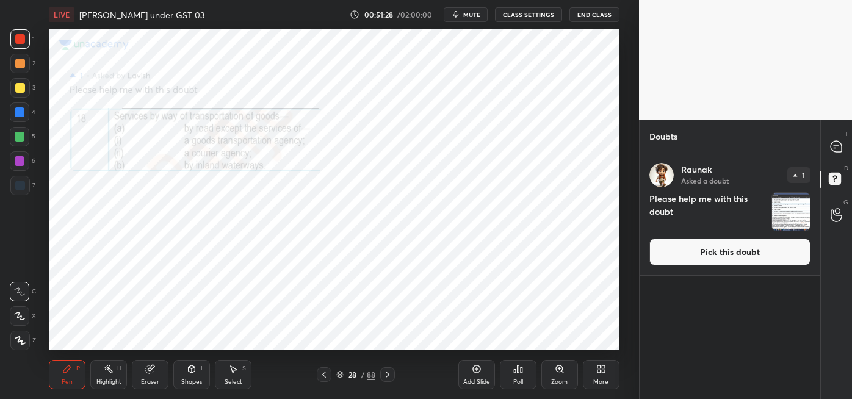
click at [781, 219] on img "grid" at bounding box center [791, 212] width 38 height 38
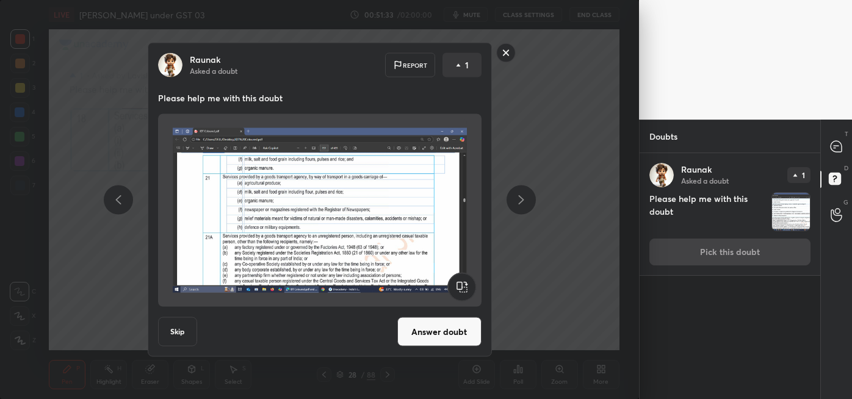
click at [435, 336] on button "Answer doubt" at bounding box center [439, 331] width 84 height 29
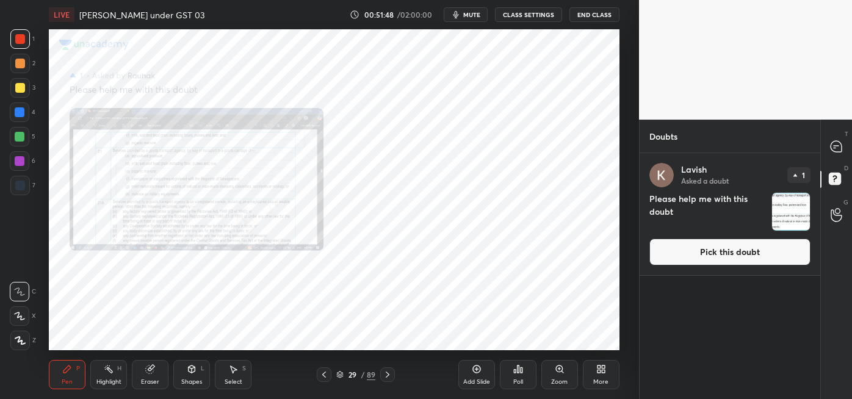
click at [781, 211] on img "grid" at bounding box center [791, 212] width 38 height 38
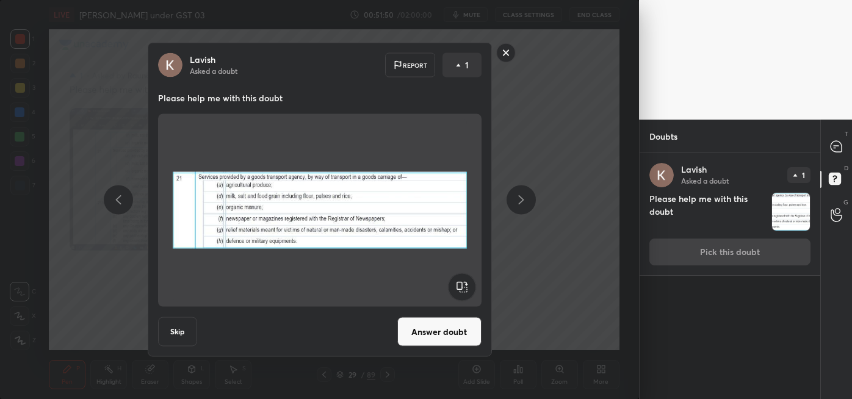
click at [432, 332] on button "Answer doubt" at bounding box center [439, 331] width 84 height 29
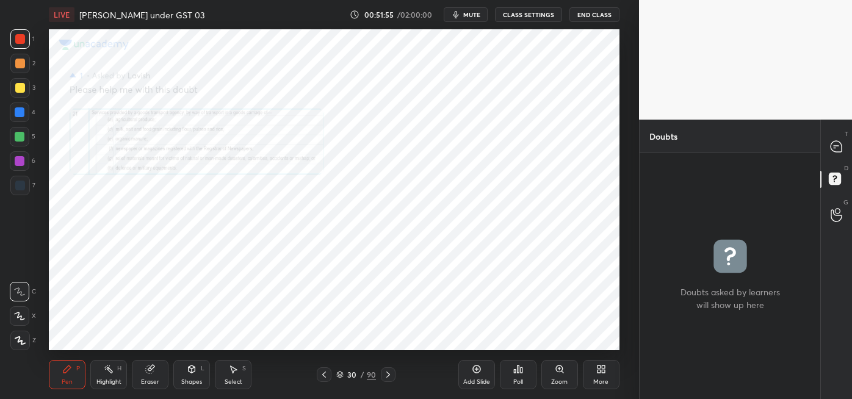
click at [563, 368] on icon at bounding box center [560, 369] width 10 height 10
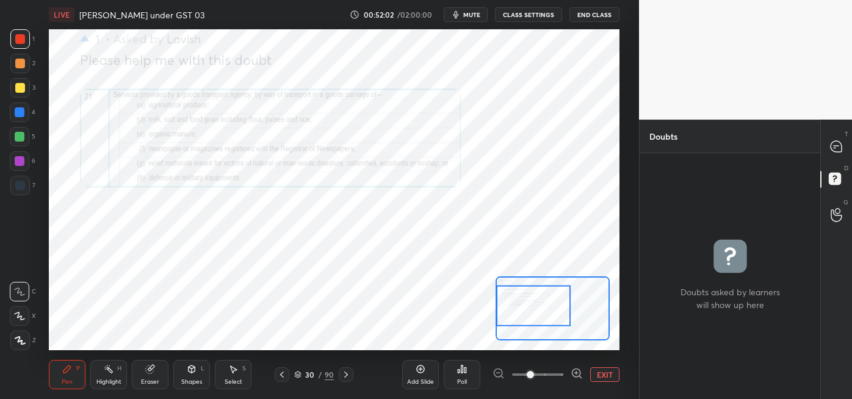
click at [24, 115] on div at bounding box center [20, 112] width 10 height 10
click at [25, 40] on div at bounding box center [20, 39] width 20 height 20
click at [830, 145] on icon at bounding box center [836, 146] width 13 height 13
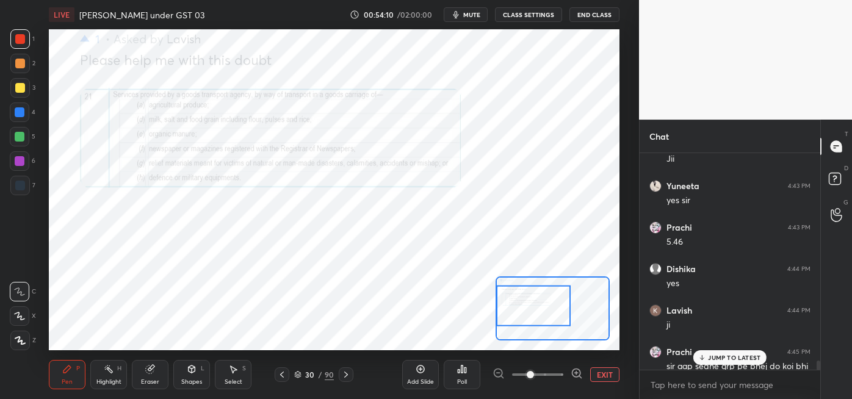
scroll to position [7232, 0]
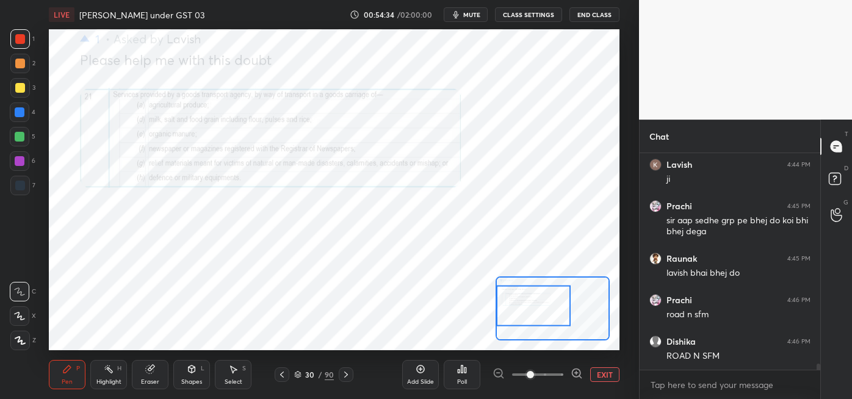
click at [347, 375] on icon at bounding box center [346, 375] width 10 height 10
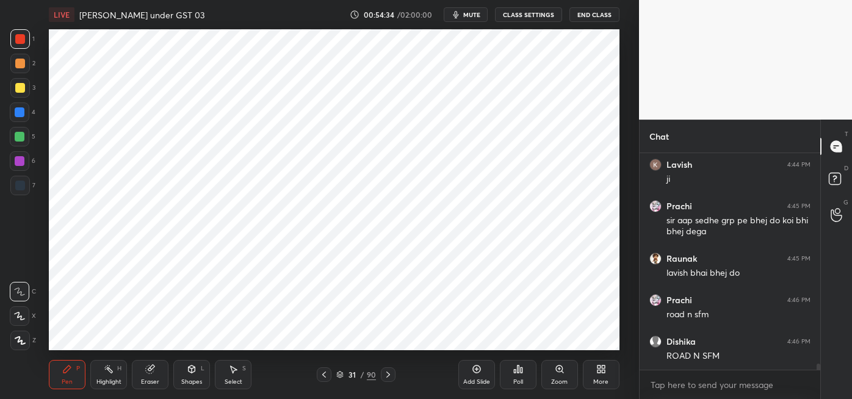
scroll to position [7274, 0]
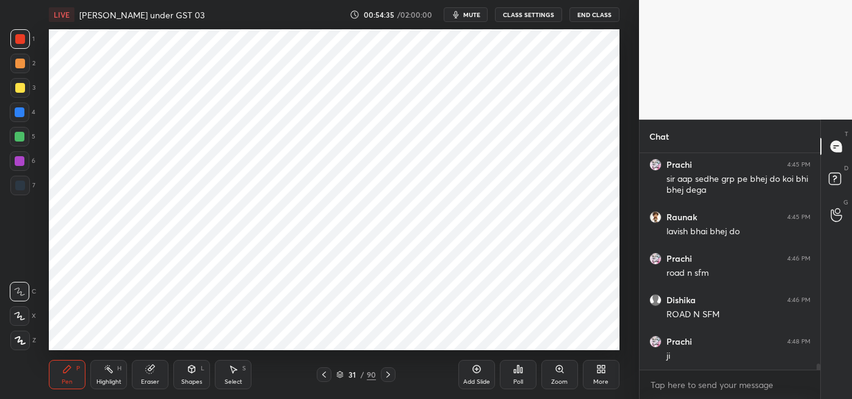
click at [347, 374] on div "31" at bounding box center [352, 374] width 12 height 7
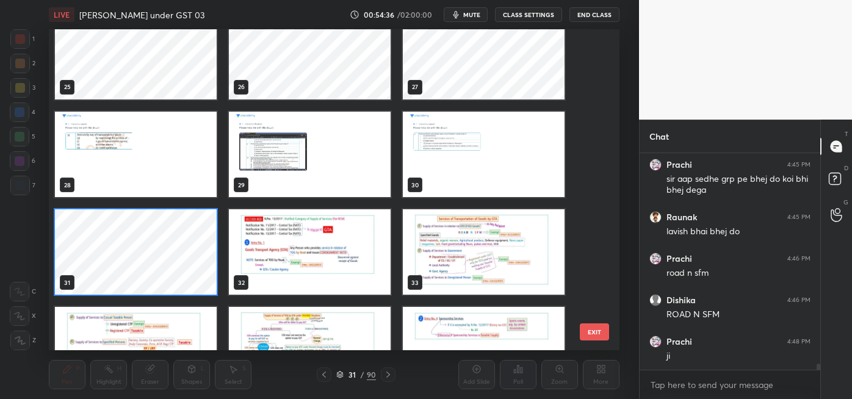
scroll to position [815, 0]
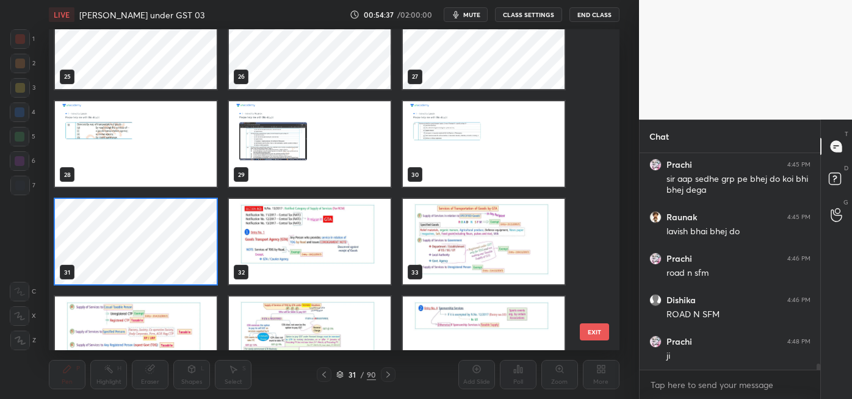
click at [482, 248] on img "grid" at bounding box center [484, 241] width 162 height 85
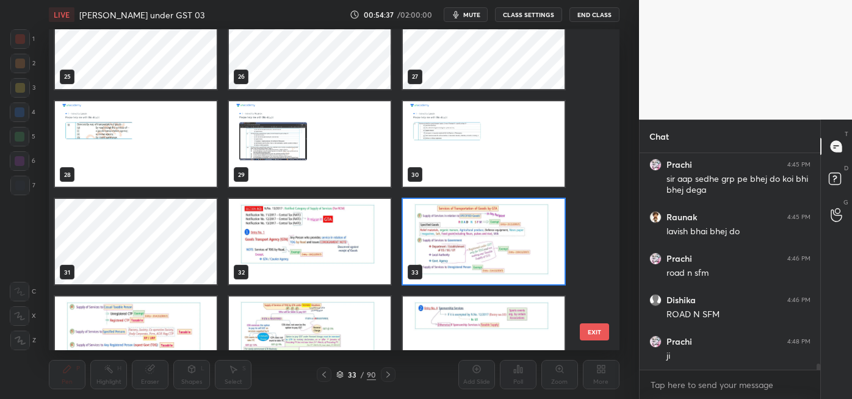
click at [483, 245] on img "grid" at bounding box center [484, 241] width 162 height 85
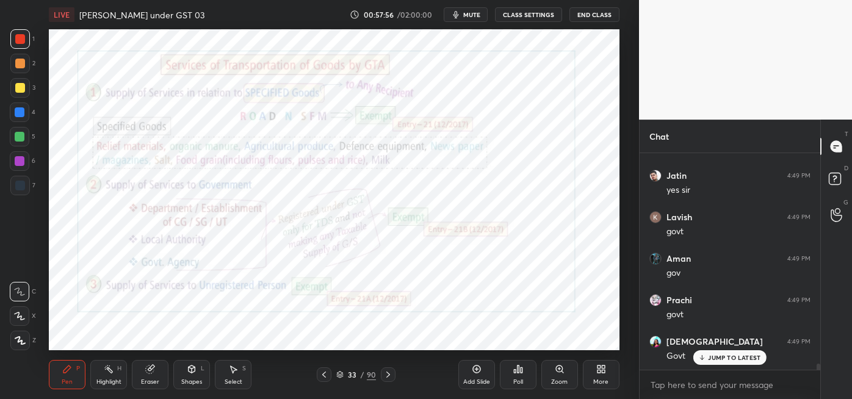
scroll to position [7617, 0]
click at [322, 376] on icon at bounding box center [324, 375] width 10 height 10
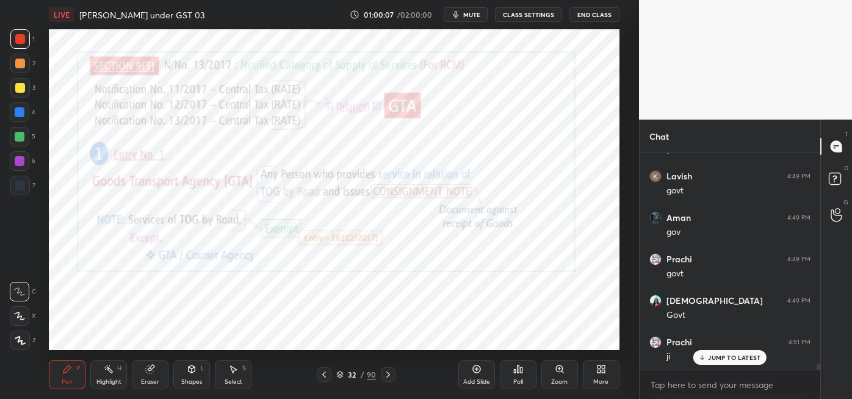
click at [323, 374] on icon at bounding box center [324, 375] width 10 height 10
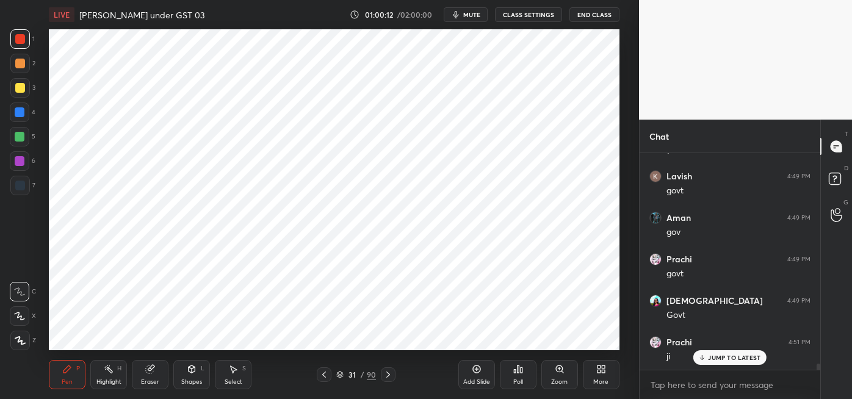
click at [23, 186] on div at bounding box center [20, 186] width 10 height 10
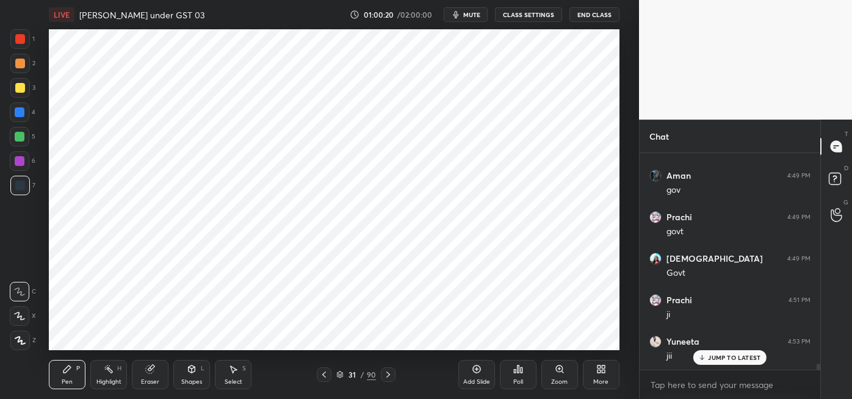
scroll to position [7700, 0]
click at [20, 112] on div at bounding box center [20, 112] width 10 height 10
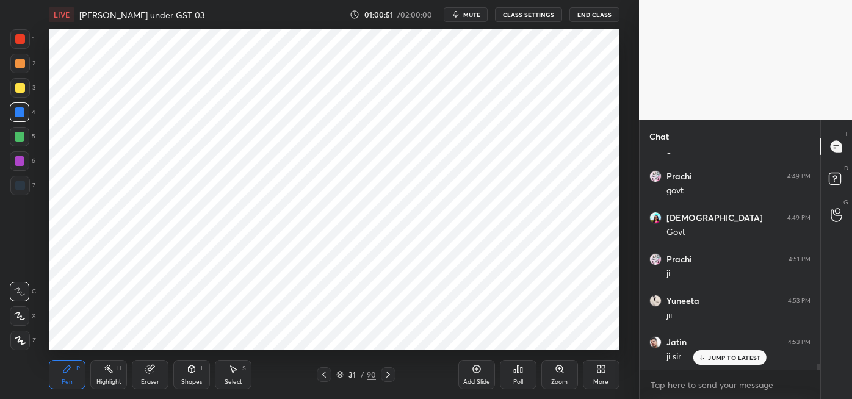
click at [150, 372] on icon at bounding box center [150, 370] width 8 height 8
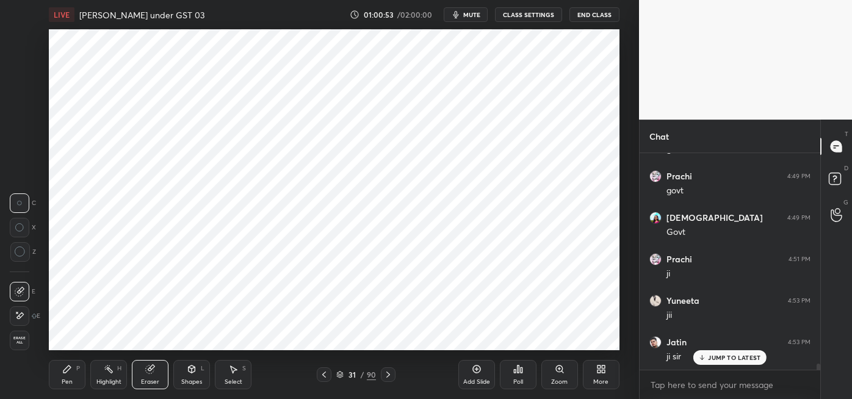
click at [55, 378] on div "Pen P" at bounding box center [67, 374] width 37 height 29
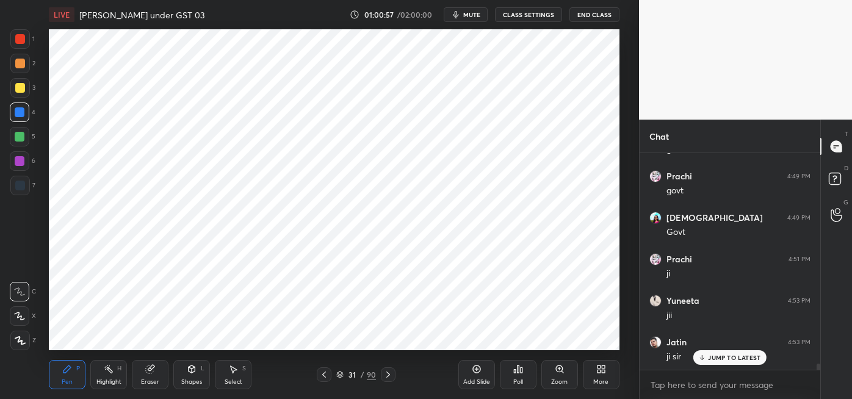
click at [18, 163] on div at bounding box center [20, 161] width 10 height 10
click at [18, 114] on div at bounding box center [20, 112] width 10 height 10
click at [21, 38] on div at bounding box center [20, 39] width 10 height 10
click at [155, 377] on div "Eraser" at bounding box center [150, 374] width 37 height 29
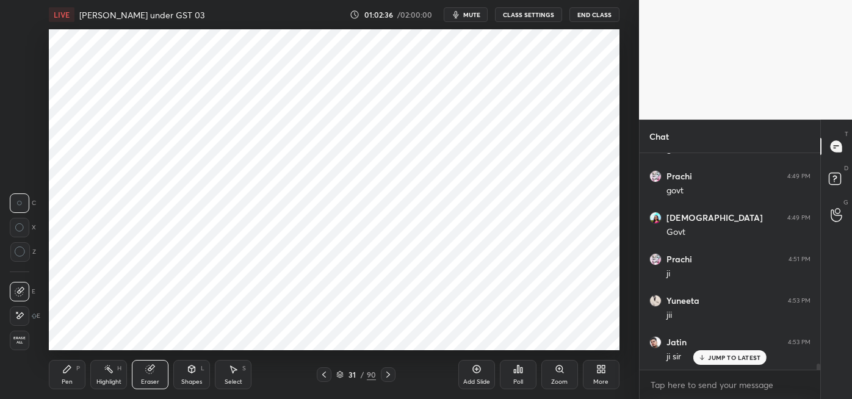
click at [68, 377] on div "Pen P" at bounding box center [67, 374] width 37 height 29
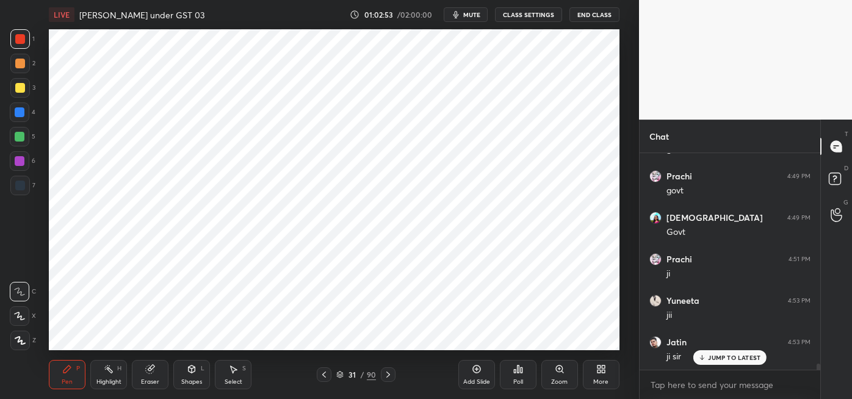
click at [21, 185] on div at bounding box center [20, 186] width 10 height 10
click at [26, 117] on div at bounding box center [20, 113] width 20 height 20
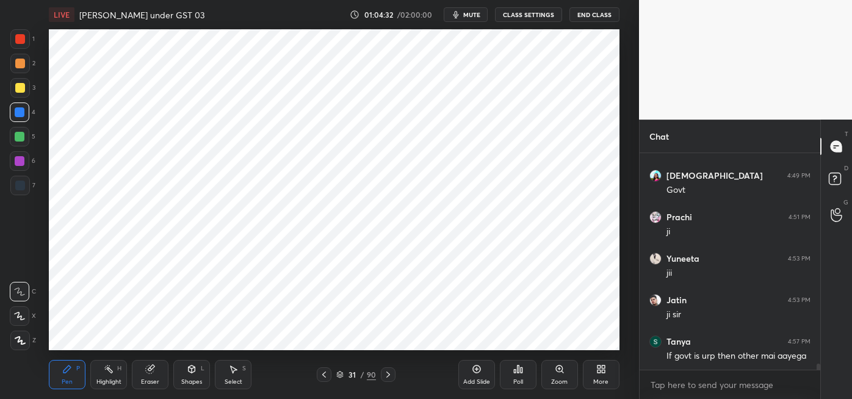
click at [114, 373] on div "Highlight H" at bounding box center [108, 374] width 37 height 29
click at [111, 374] on rect at bounding box center [110, 370] width 6 height 6
click at [18, 62] on div at bounding box center [20, 64] width 10 height 10
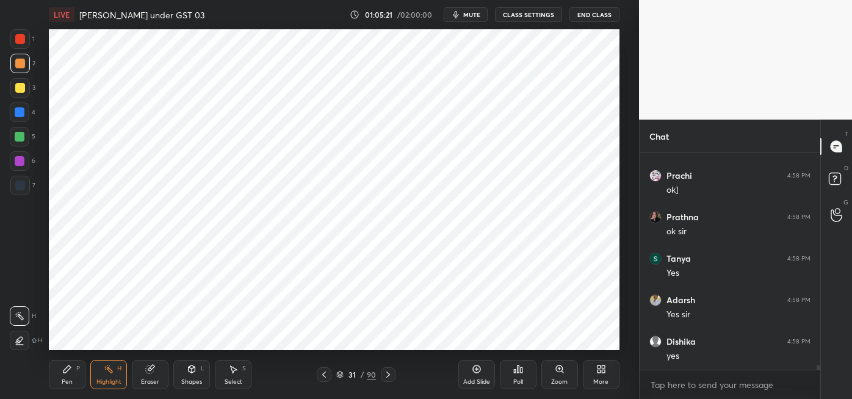
scroll to position [9277, 0]
click at [26, 185] on div at bounding box center [20, 186] width 20 height 20
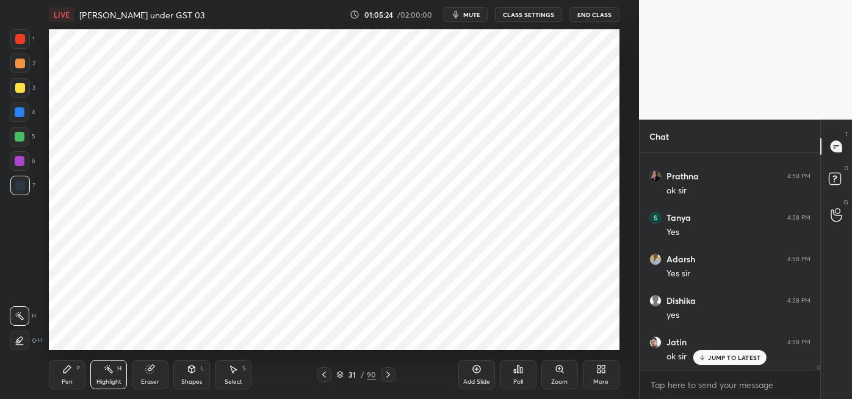
click at [59, 381] on div "Pen P" at bounding box center [67, 374] width 37 height 29
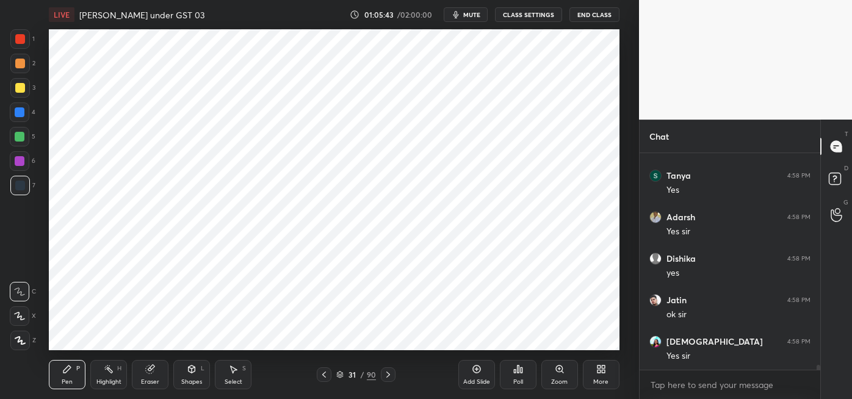
click at [26, 161] on div at bounding box center [20, 161] width 20 height 20
click at [22, 110] on div at bounding box center [20, 112] width 10 height 10
click at [21, 183] on div at bounding box center [20, 186] width 10 height 10
click at [110, 375] on div "Highlight H" at bounding box center [108, 374] width 37 height 29
click at [145, 377] on div "Eraser" at bounding box center [150, 374] width 37 height 29
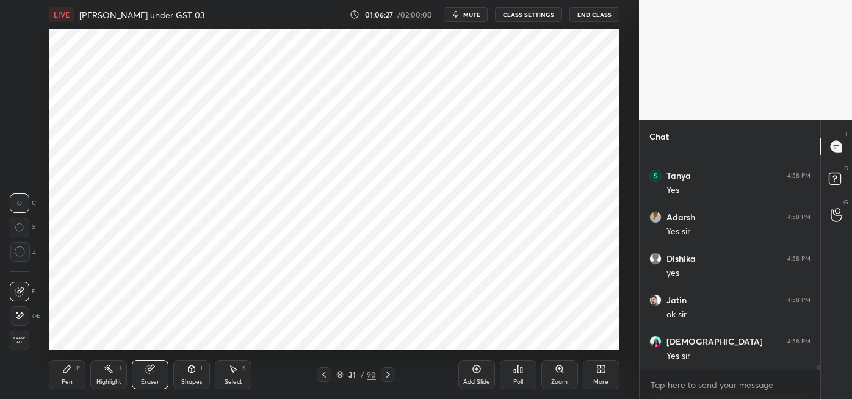
click at [67, 374] on icon at bounding box center [67, 369] width 10 height 10
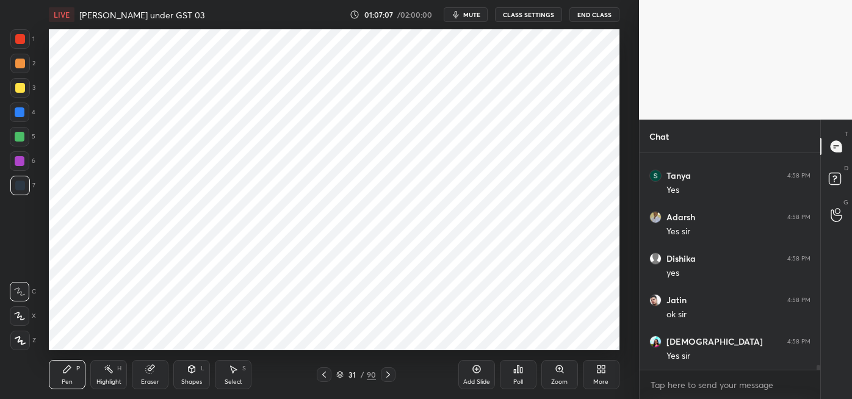
scroll to position [9360, 0]
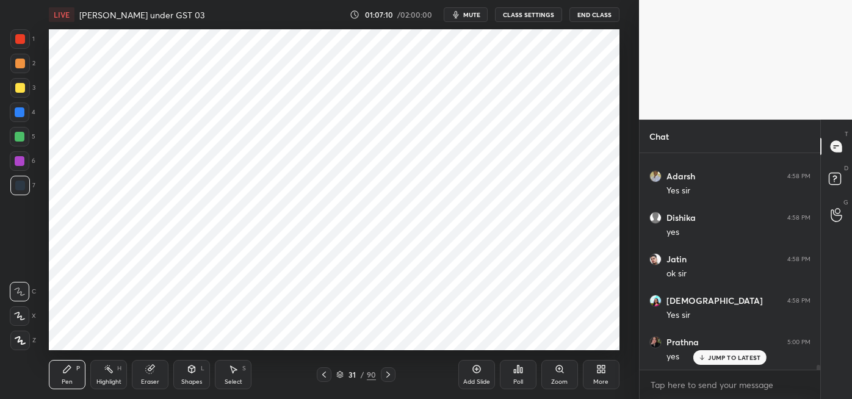
click at [112, 379] on div "Highlight" at bounding box center [108, 382] width 25 height 6
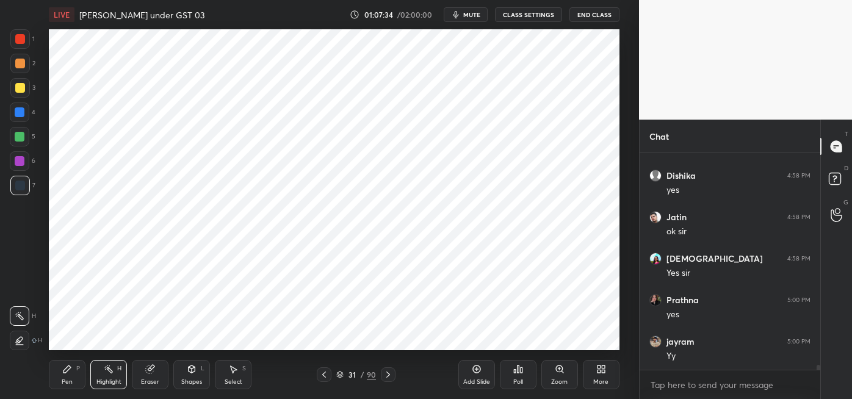
scroll to position [9443, 0]
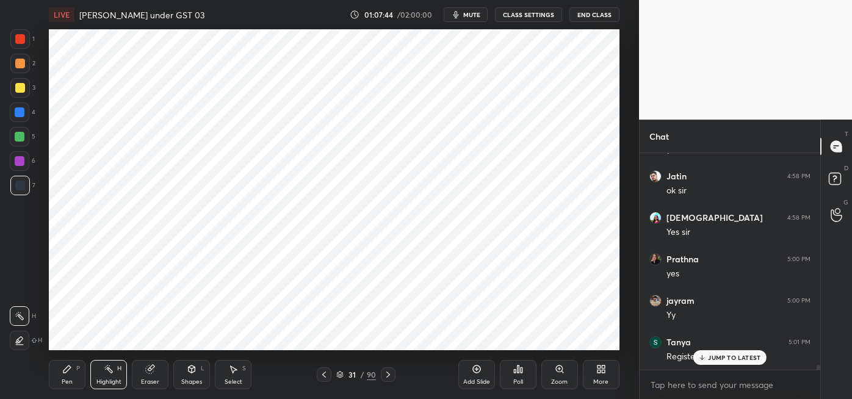
click at [723, 359] on p "JUMP TO LATEST" at bounding box center [734, 357] width 52 height 7
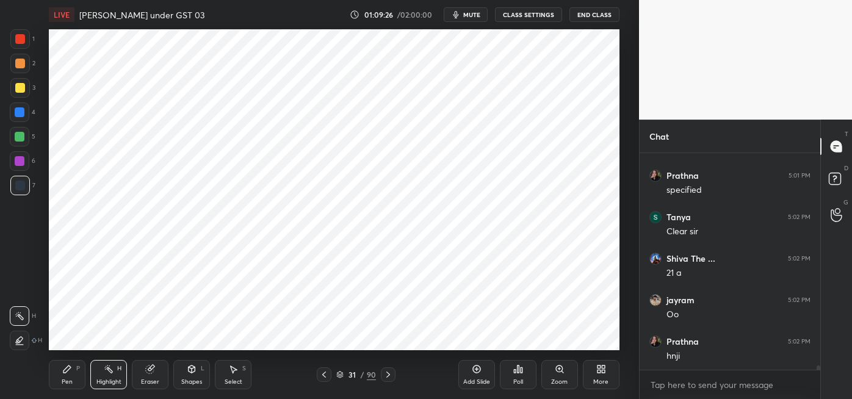
click at [68, 372] on icon at bounding box center [67, 369] width 10 height 10
click at [477, 369] on icon at bounding box center [477, 369] width 4 height 4
click at [150, 369] on icon at bounding box center [150, 370] width 8 height 8
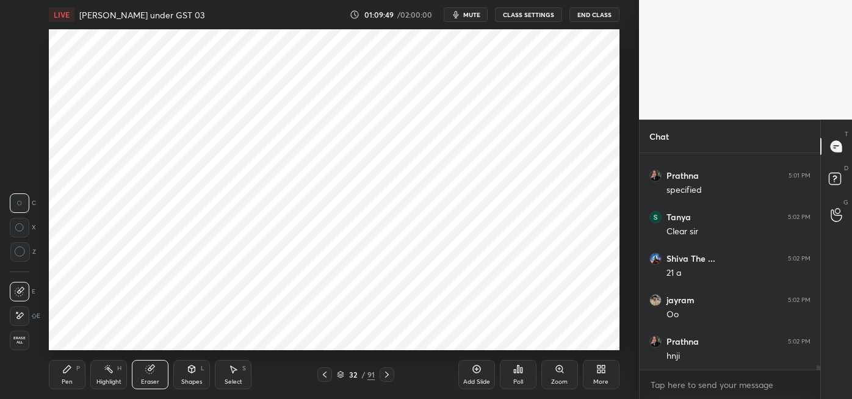
click at [21, 317] on icon at bounding box center [20, 316] width 7 height 6
click at [65, 379] on div "Pen" at bounding box center [67, 382] width 11 height 6
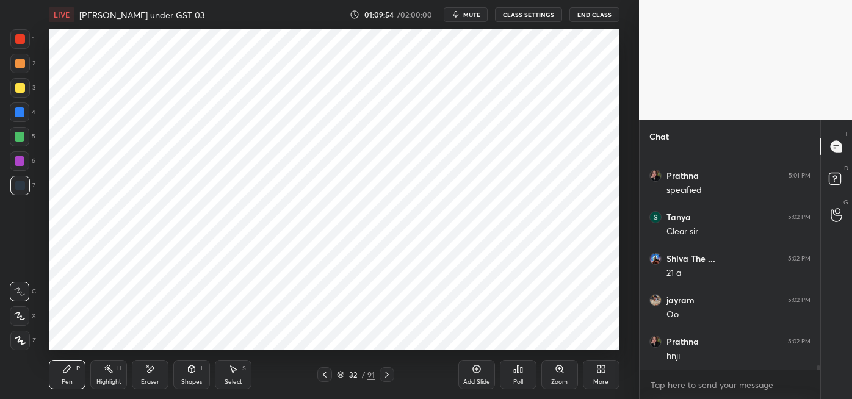
click at [189, 375] on div "Shapes L" at bounding box center [191, 374] width 37 height 29
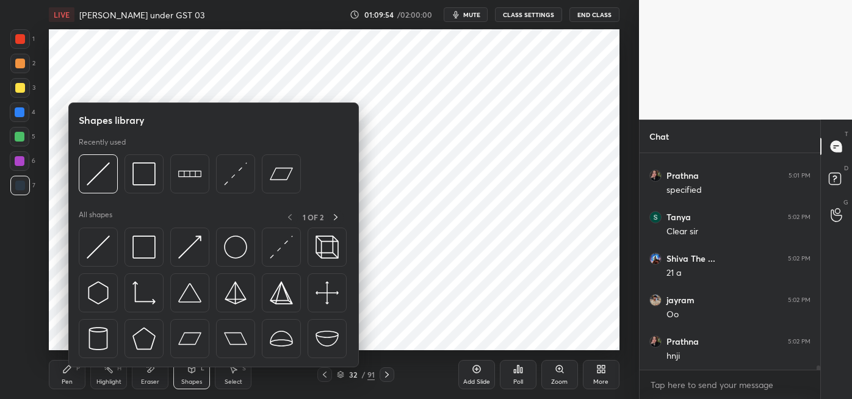
click at [150, 375] on div "Eraser" at bounding box center [150, 374] width 37 height 29
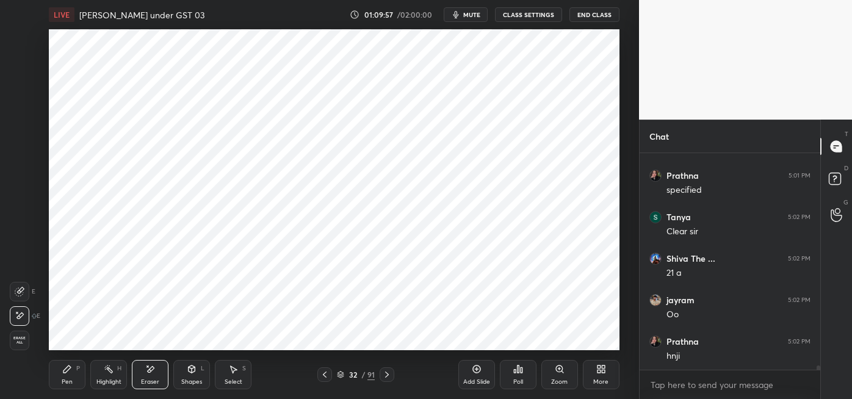
click at [73, 372] on div "Pen P" at bounding box center [67, 374] width 37 height 29
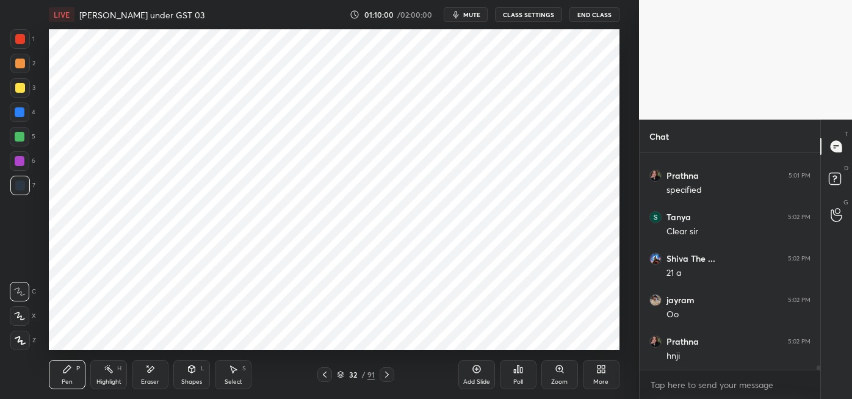
click at [22, 112] on div at bounding box center [20, 112] width 10 height 10
click at [23, 46] on div at bounding box center [20, 39] width 20 height 20
click at [24, 140] on div at bounding box center [20, 137] width 20 height 20
click at [19, 184] on div at bounding box center [20, 186] width 10 height 10
click at [148, 380] on div "Eraser" at bounding box center [150, 382] width 18 height 6
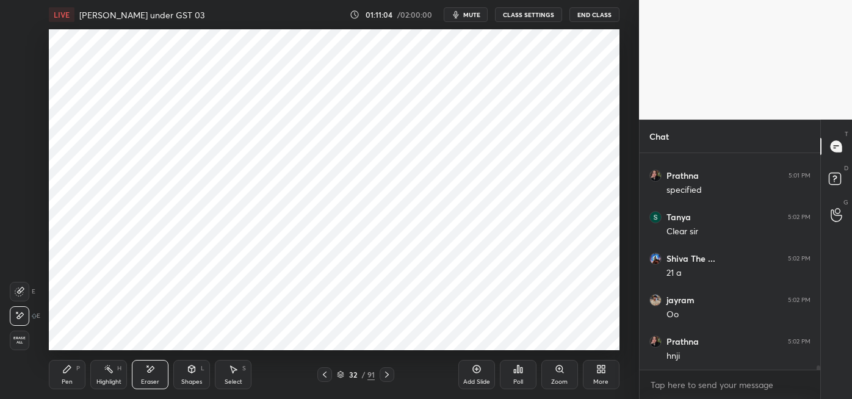
click at [70, 374] on icon at bounding box center [67, 369] width 10 height 10
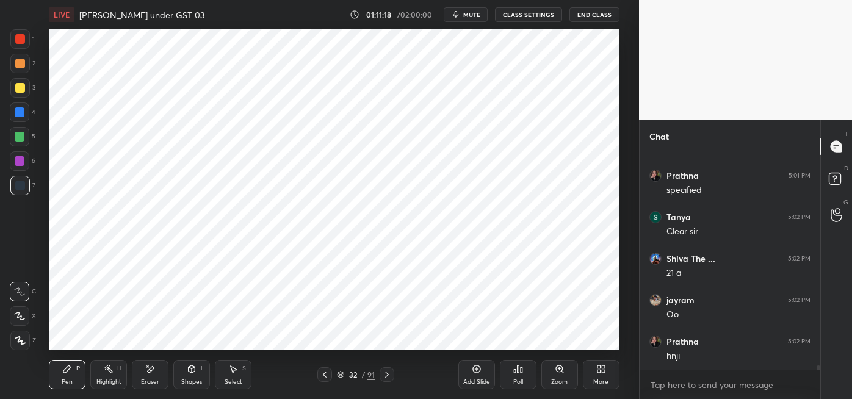
click at [23, 162] on div at bounding box center [20, 161] width 10 height 10
click at [21, 115] on div at bounding box center [20, 112] width 10 height 10
click at [20, 187] on div at bounding box center [20, 186] width 10 height 10
click at [474, 18] on span "mute" at bounding box center [471, 14] width 17 height 9
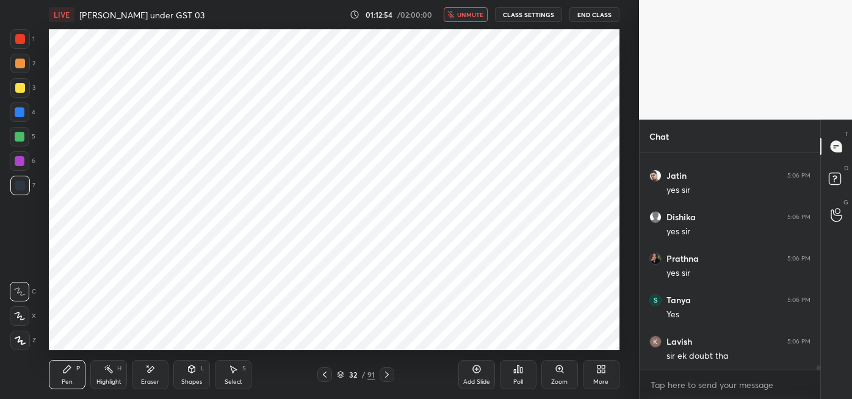
scroll to position [10439, 0]
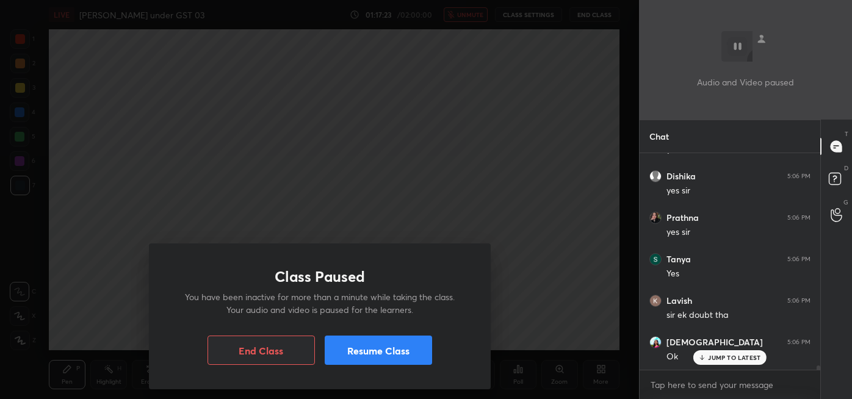
click at [398, 353] on button "Resume Class" at bounding box center [378, 350] width 107 height 29
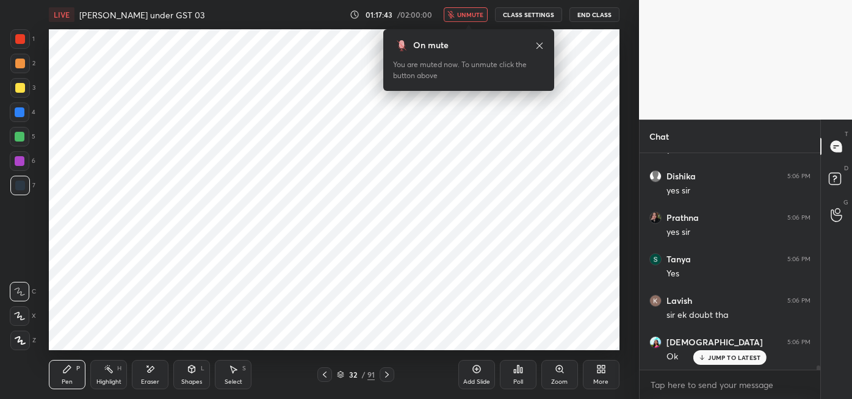
click at [466, 13] on span "unmute" at bounding box center [470, 14] width 26 height 9
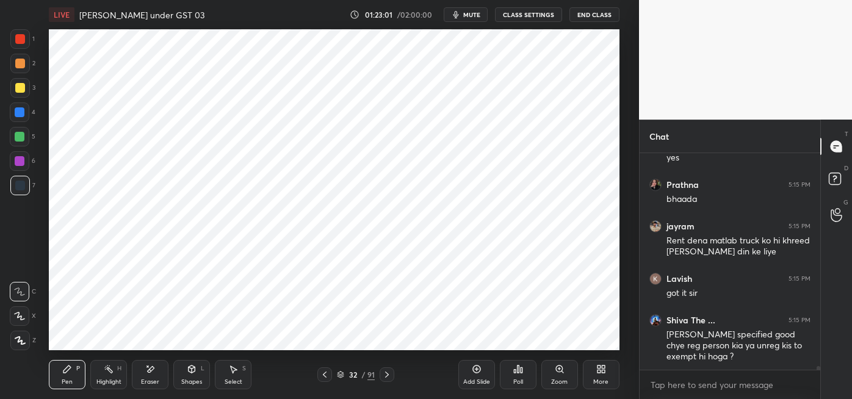
scroll to position [11741, 0]
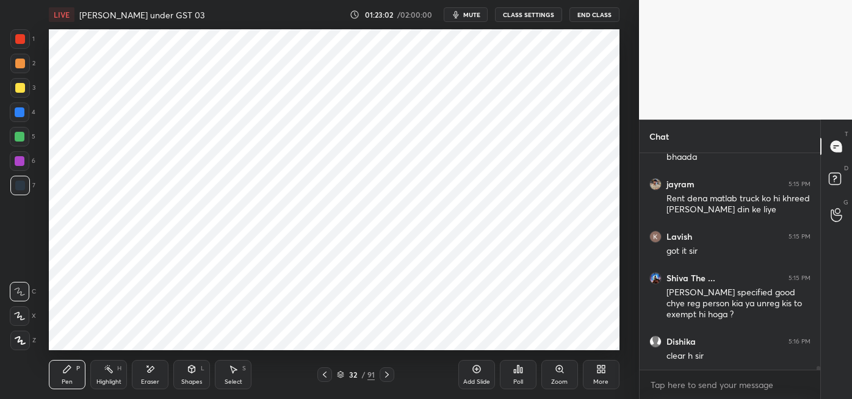
click at [323, 381] on div at bounding box center [324, 374] width 15 height 15
click at [325, 374] on icon at bounding box center [325, 375] width 10 height 10
click at [325, 378] on icon at bounding box center [325, 375] width 10 height 10
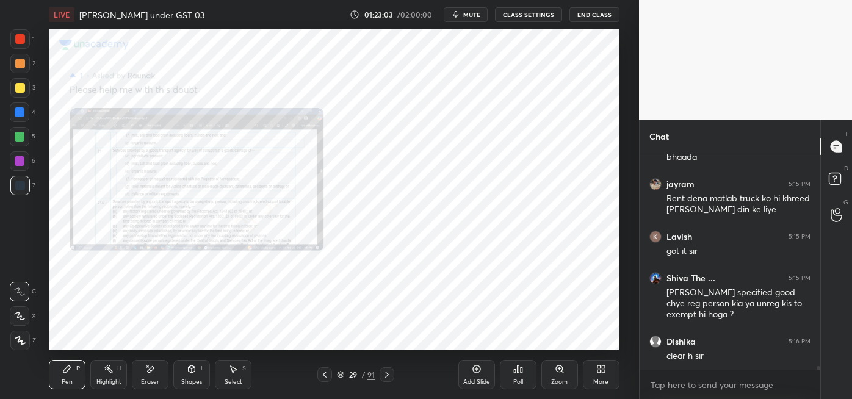
click at [325, 374] on icon at bounding box center [325, 375] width 10 height 10
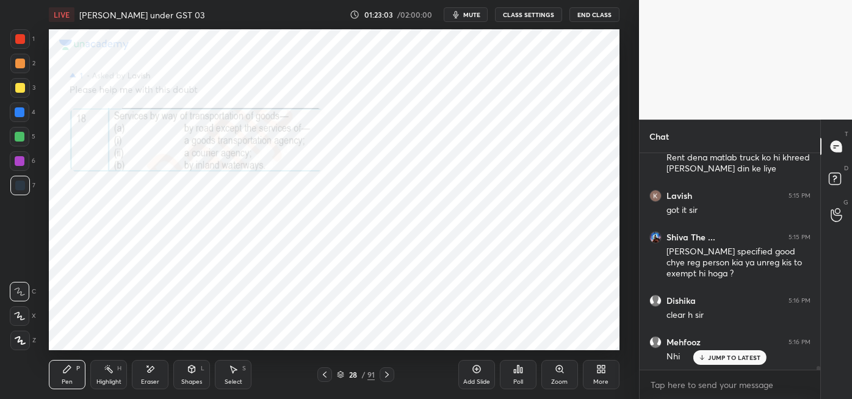
click at [325, 375] on icon at bounding box center [325, 375] width 10 height 10
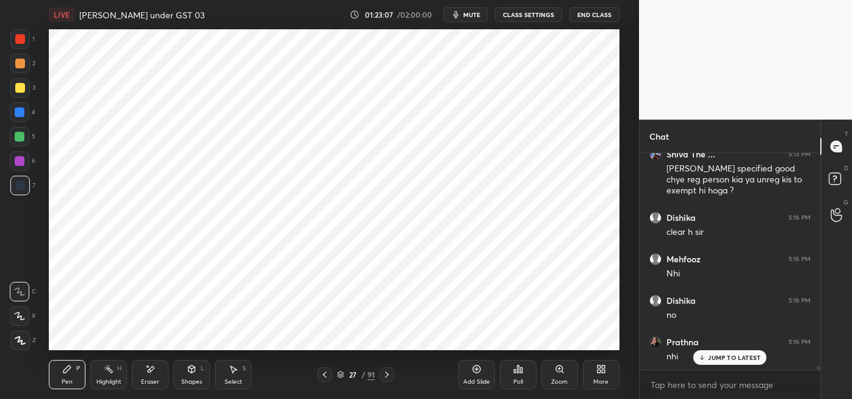
scroll to position [11948, 0]
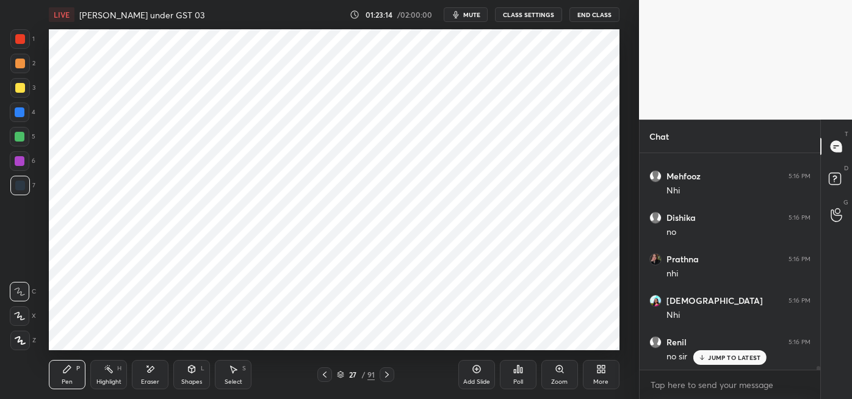
click at [113, 377] on div "Highlight H" at bounding box center [108, 374] width 37 height 29
click at [386, 381] on div at bounding box center [387, 374] width 15 height 15
click at [389, 379] on div at bounding box center [387, 374] width 15 height 15
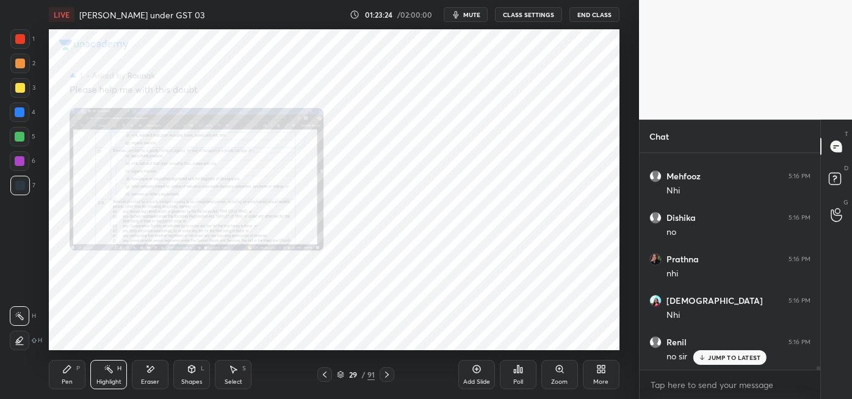
click at [387, 374] on icon at bounding box center [387, 375] width 10 height 10
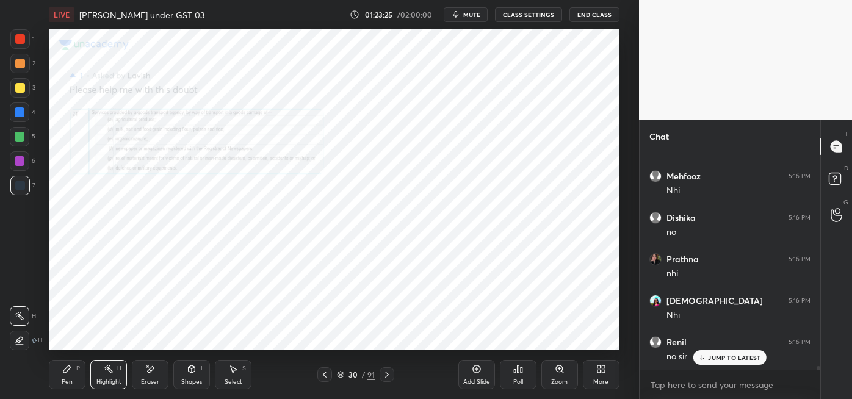
click at [386, 381] on div at bounding box center [387, 374] width 15 height 15
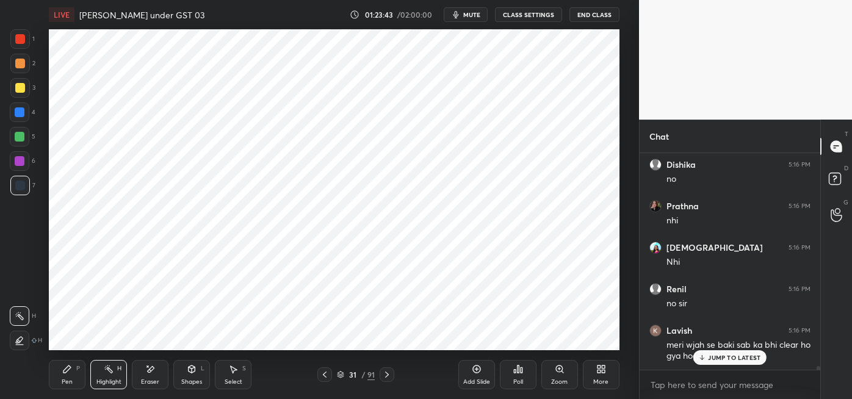
scroll to position [12042, 0]
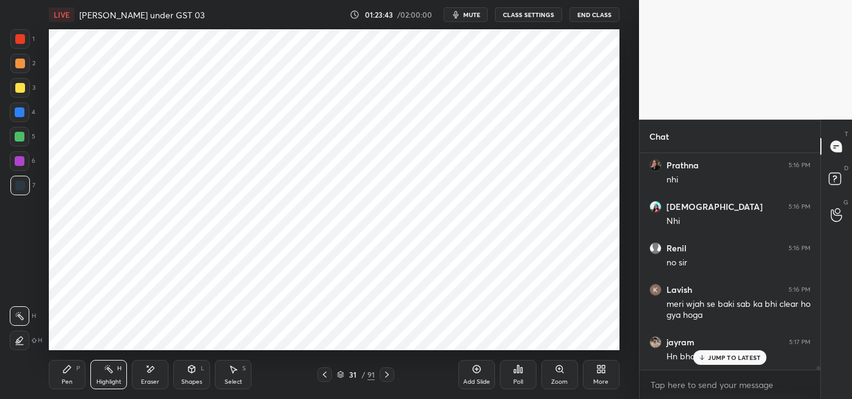
click at [388, 375] on icon at bounding box center [387, 375] width 4 height 6
click at [151, 377] on div "Eraser" at bounding box center [150, 374] width 37 height 29
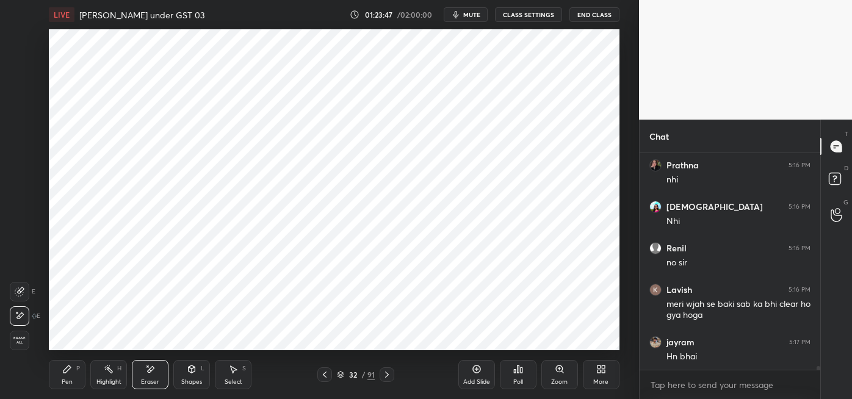
scroll to position [12084, 0]
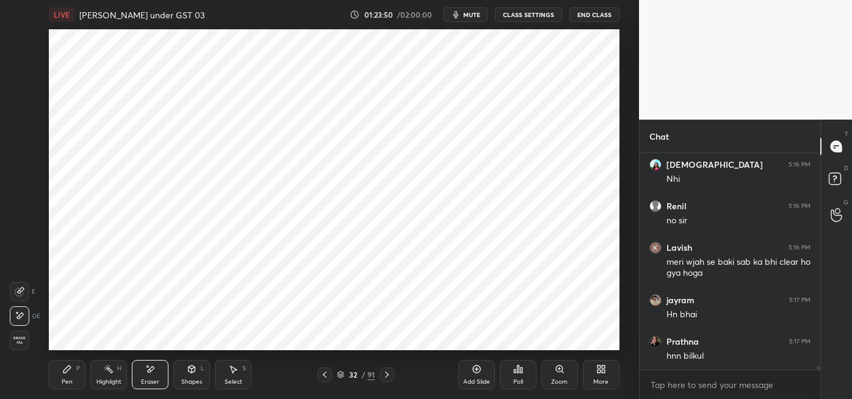
click at [68, 371] on icon at bounding box center [67, 369] width 10 height 10
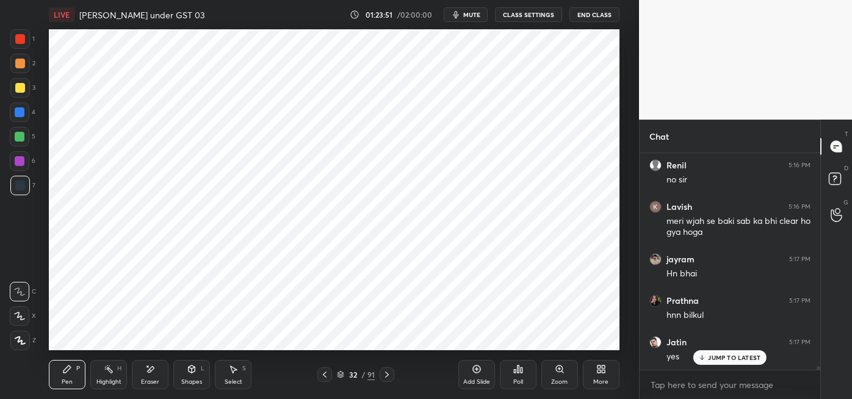
click at [109, 376] on div "Highlight H" at bounding box center [108, 374] width 37 height 29
click at [386, 376] on icon at bounding box center [387, 375] width 4 height 6
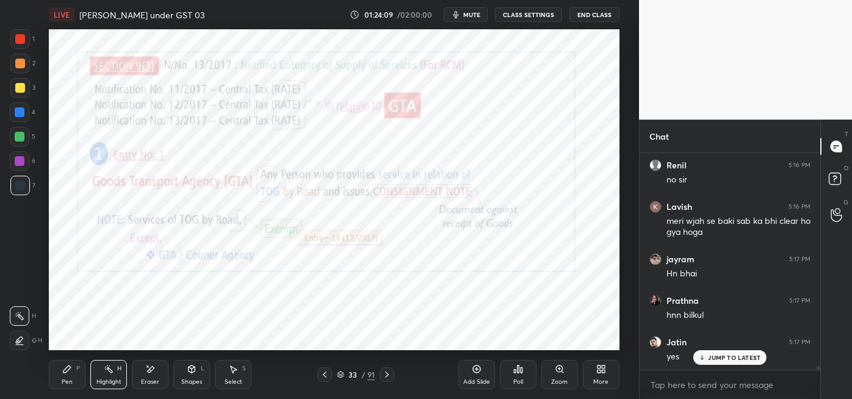
click at [387, 374] on icon at bounding box center [387, 375] width 10 height 10
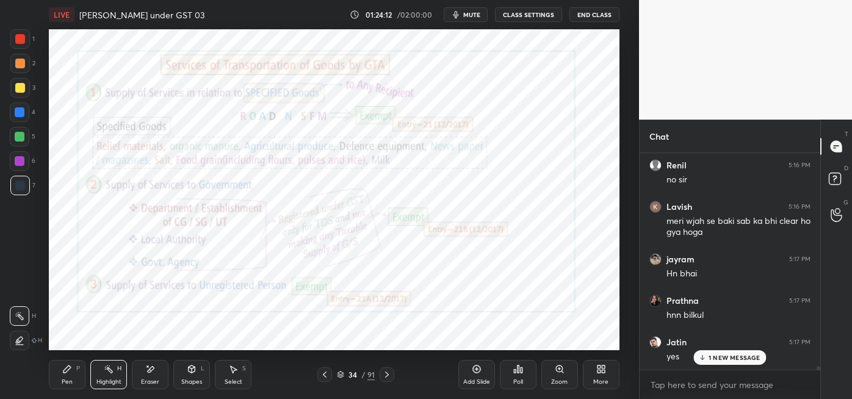
scroll to position [12167, 0]
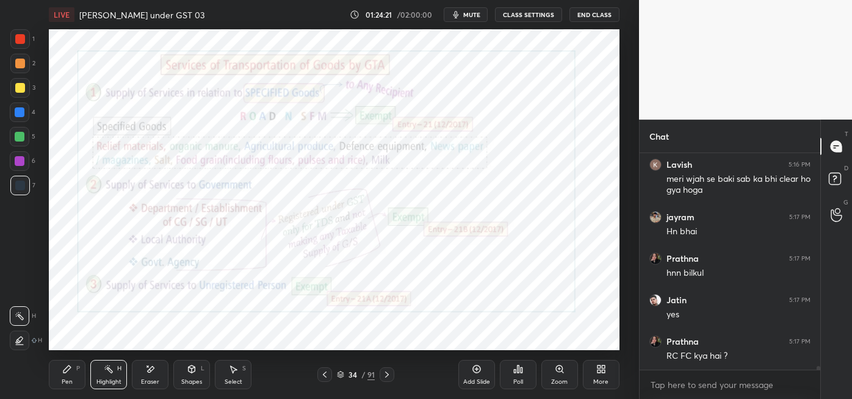
click at [389, 375] on icon at bounding box center [387, 375] width 10 height 10
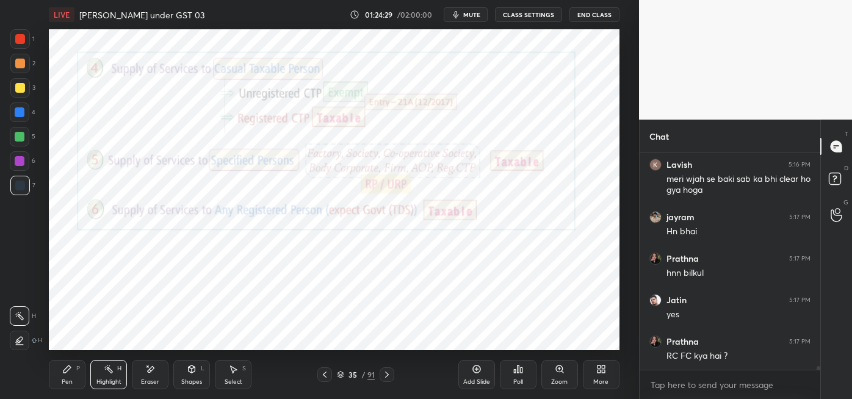
click at [388, 375] on icon at bounding box center [387, 375] width 10 height 10
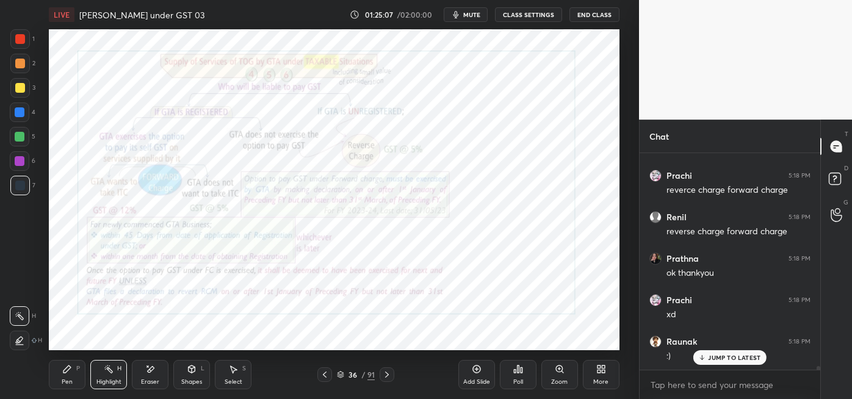
scroll to position [12457, 0]
click at [325, 375] on icon at bounding box center [325, 375] width 10 height 10
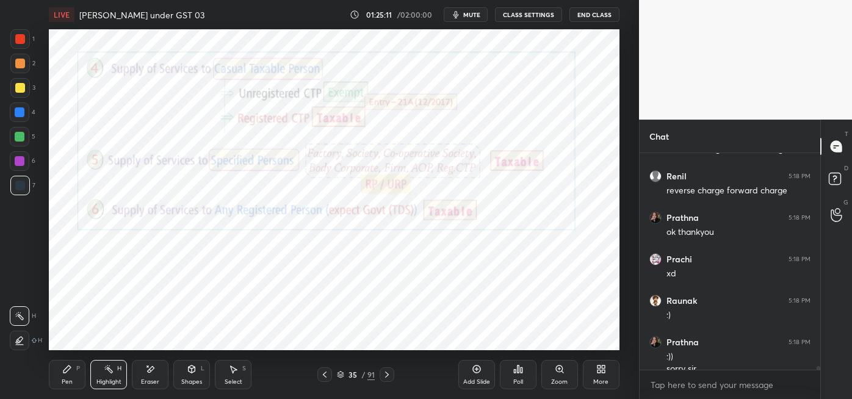
scroll to position [12470, 0]
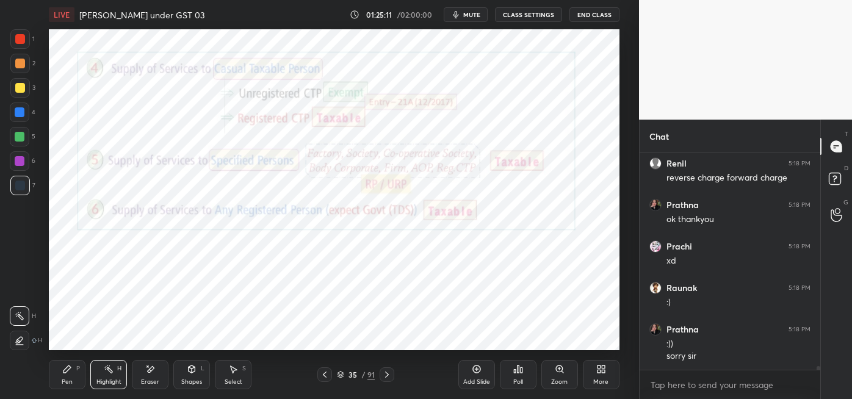
click at [325, 375] on icon at bounding box center [325, 375] width 10 height 10
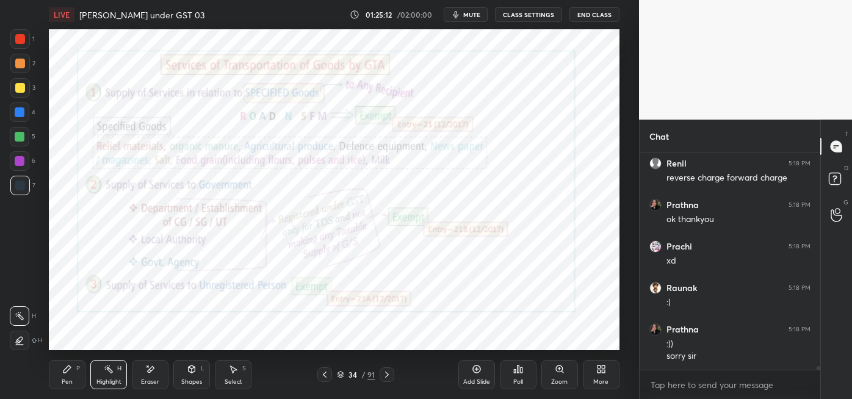
click at [325, 375] on icon at bounding box center [325, 375] width 10 height 10
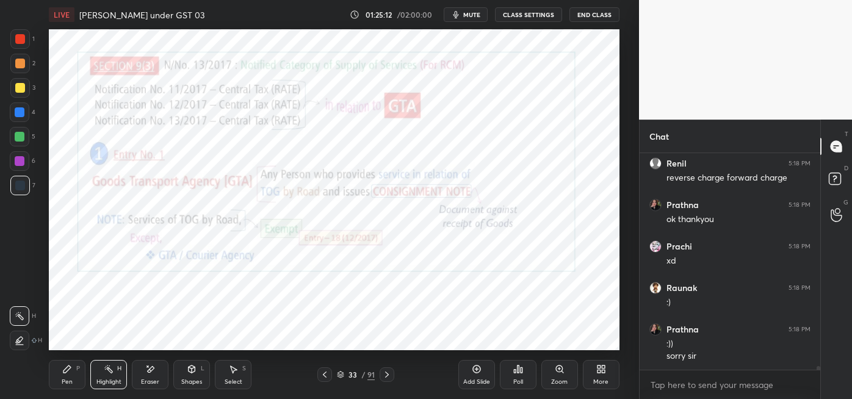
click at [325, 375] on icon at bounding box center [325, 375] width 10 height 10
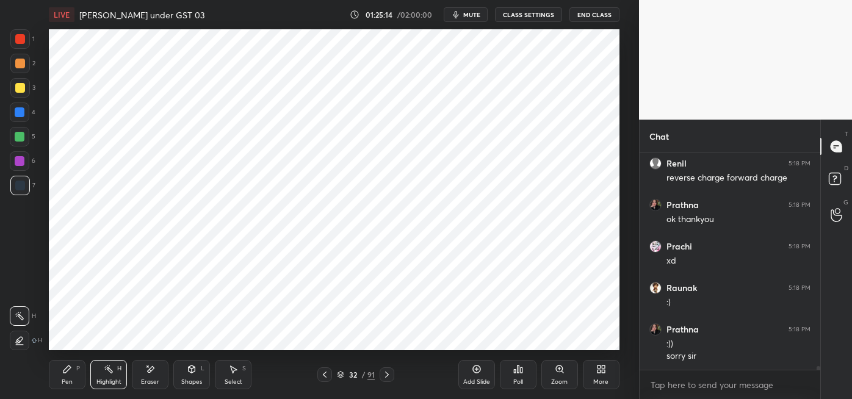
click at [74, 376] on div "Pen P" at bounding box center [67, 374] width 37 height 29
click at [111, 374] on icon at bounding box center [109, 369] width 10 height 10
click at [149, 377] on div "Eraser" at bounding box center [150, 374] width 37 height 29
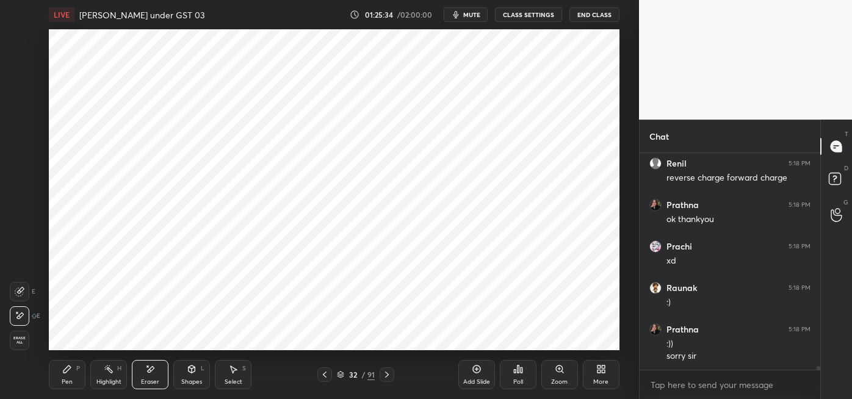
click at [73, 378] on div "Pen P" at bounding box center [67, 374] width 37 height 29
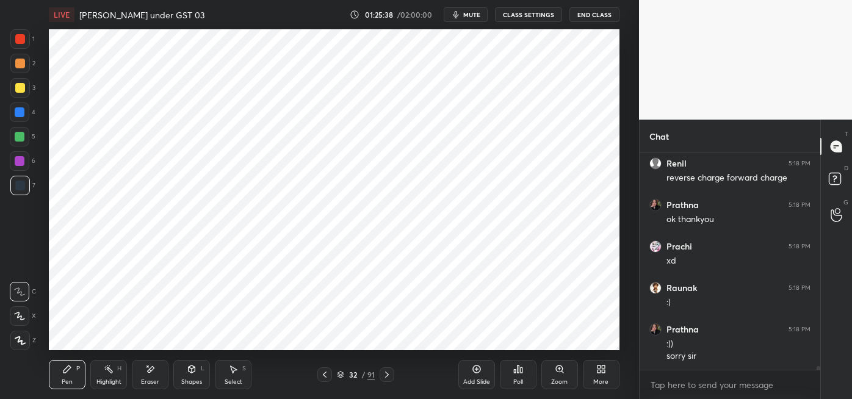
click at [387, 375] on icon at bounding box center [387, 375] width 4 height 6
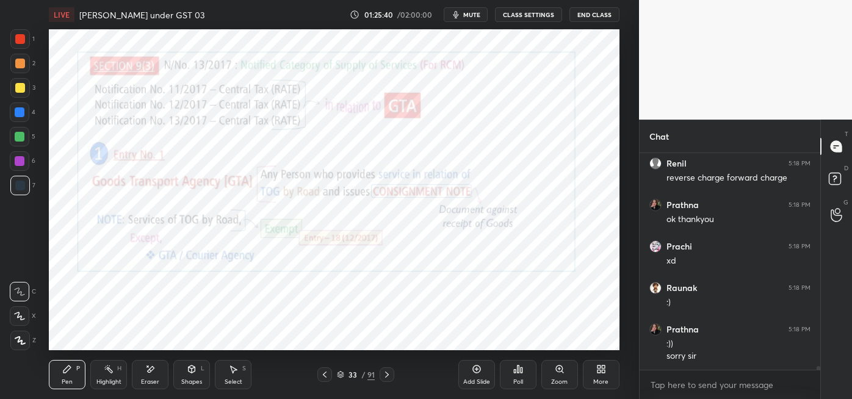
click at [323, 377] on icon at bounding box center [325, 375] width 10 height 10
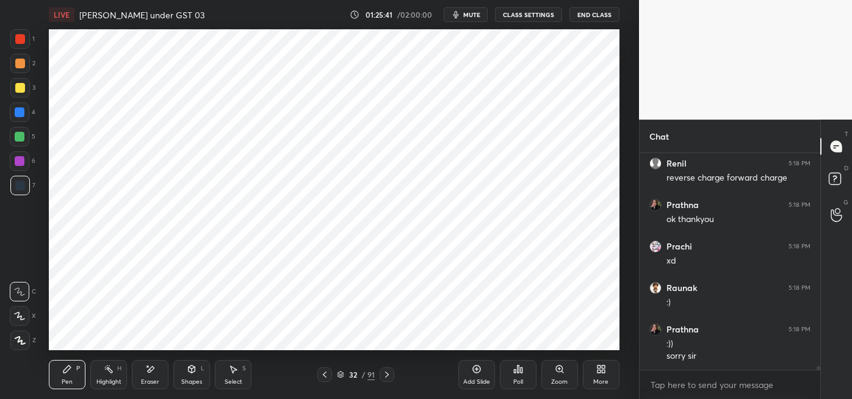
click at [475, 370] on icon at bounding box center [477, 369] width 10 height 10
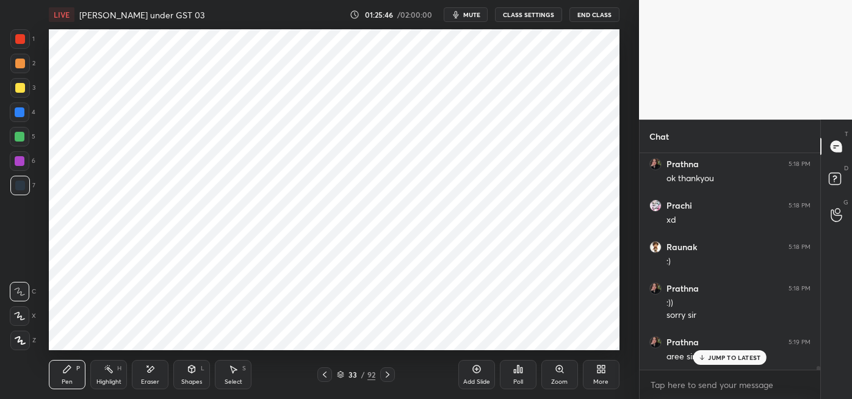
click at [710, 349] on div "aree sirr :))" at bounding box center [739, 356] width 144 height 15
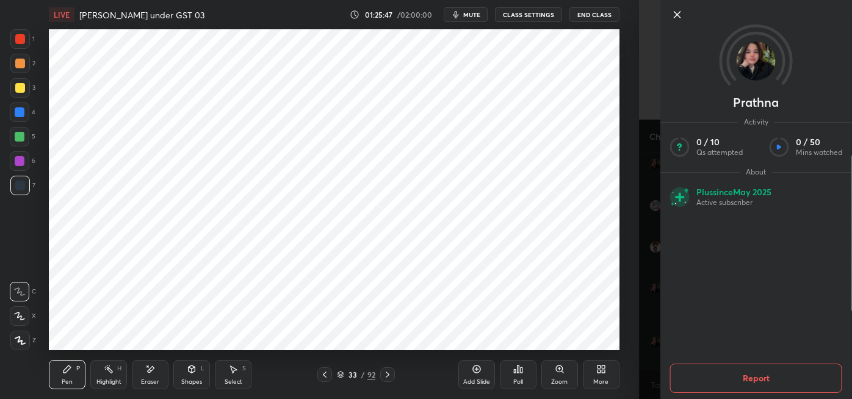
click at [691, 13] on div at bounding box center [766, 14] width 192 height 15
click at [661, 16] on div at bounding box center [756, 35] width 192 height 70
click at [670, 15] on icon at bounding box center [677, 14] width 15 height 15
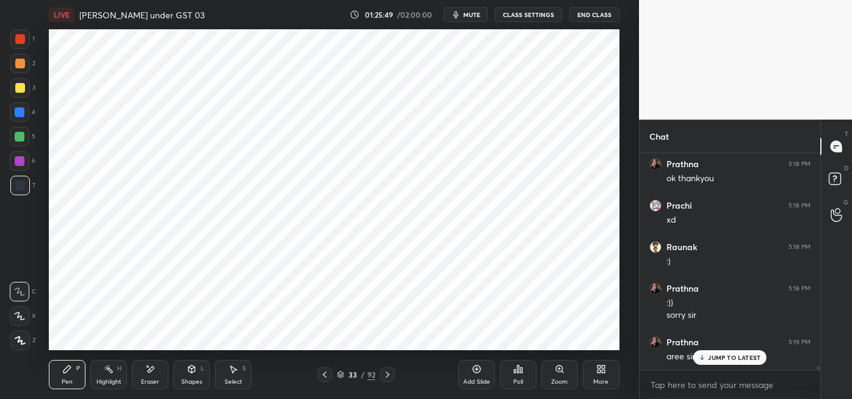
click at [713, 360] on p "JUMP TO LATEST" at bounding box center [734, 357] width 52 height 7
click at [69, 374] on icon at bounding box center [67, 369] width 10 height 10
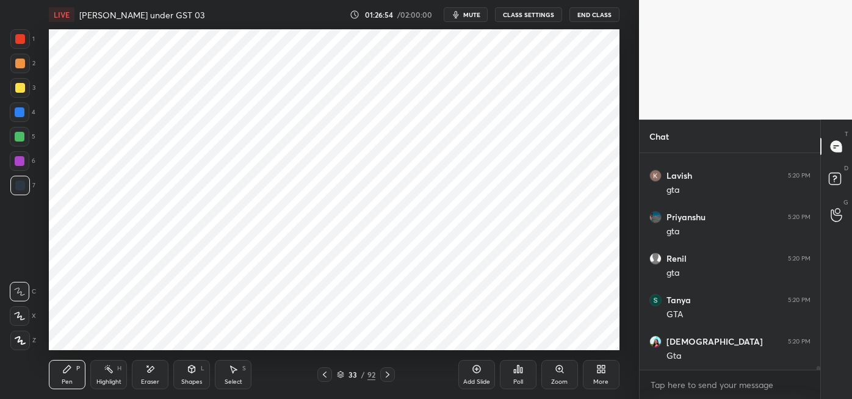
scroll to position [13258, 0]
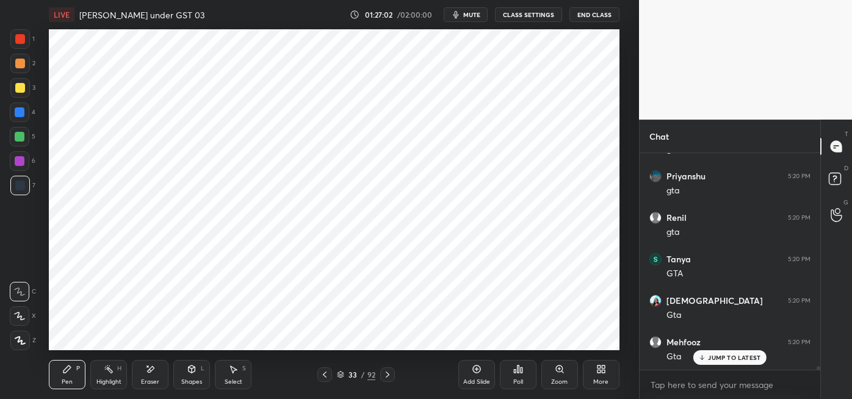
click at [24, 40] on div at bounding box center [20, 39] width 10 height 10
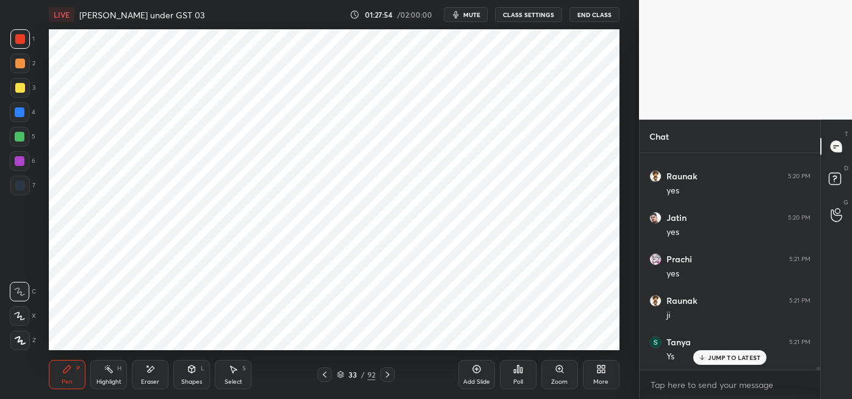
scroll to position [13964, 0]
click at [474, 370] on icon at bounding box center [477, 369] width 10 height 10
click at [22, 114] on div at bounding box center [20, 112] width 10 height 10
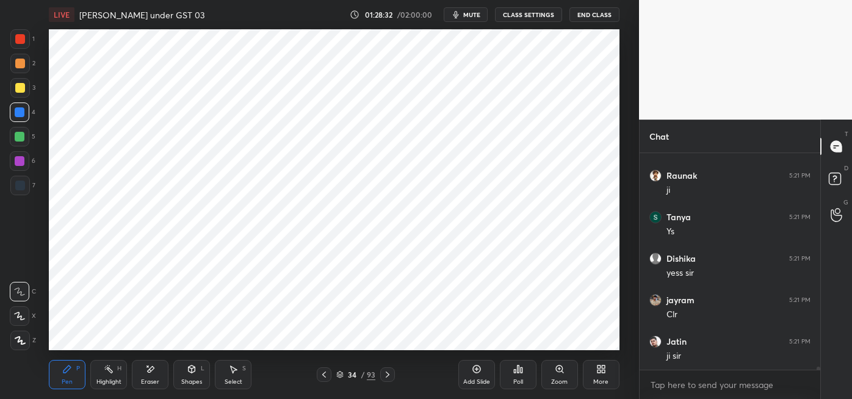
click at [21, 45] on div at bounding box center [20, 39] width 20 height 20
click at [23, 162] on div at bounding box center [20, 161] width 10 height 10
click at [19, 115] on div at bounding box center [20, 112] width 10 height 10
click at [21, 139] on div at bounding box center [20, 137] width 10 height 10
click at [18, 187] on div at bounding box center [20, 186] width 10 height 10
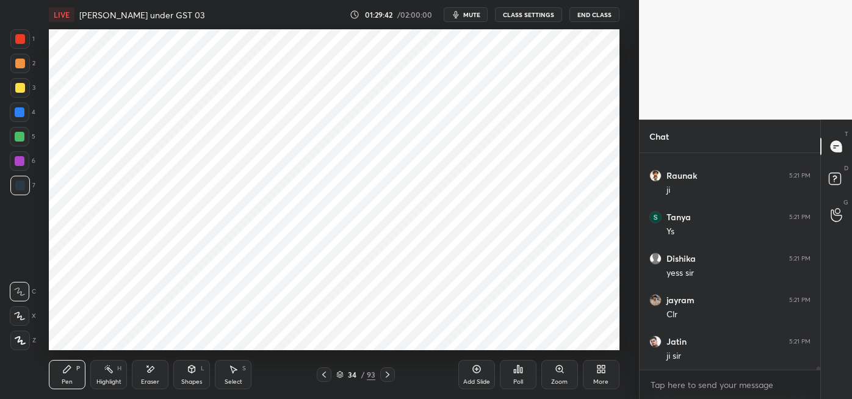
click at [156, 369] on div "Eraser" at bounding box center [150, 374] width 37 height 29
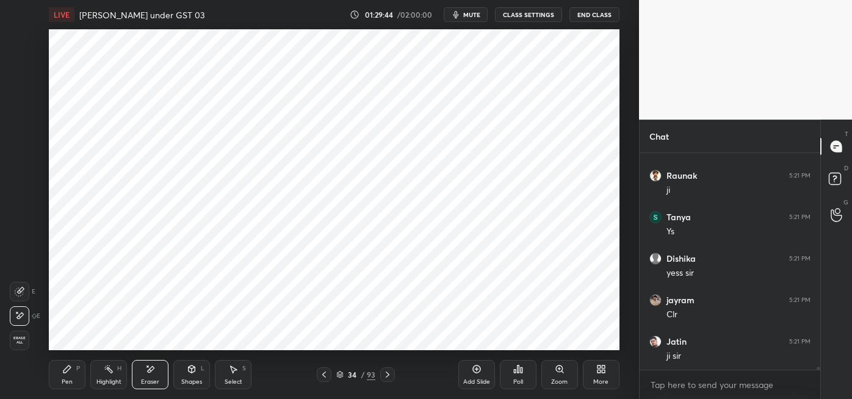
click at [73, 360] on div "Pen P" at bounding box center [67, 374] width 37 height 29
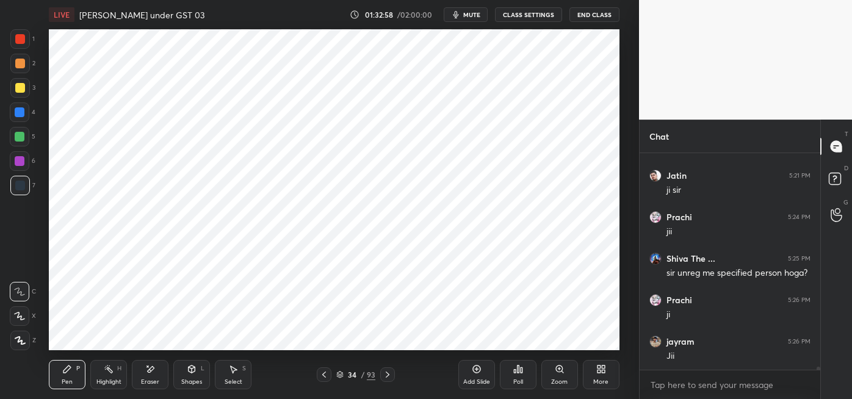
scroll to position [14254, 0]
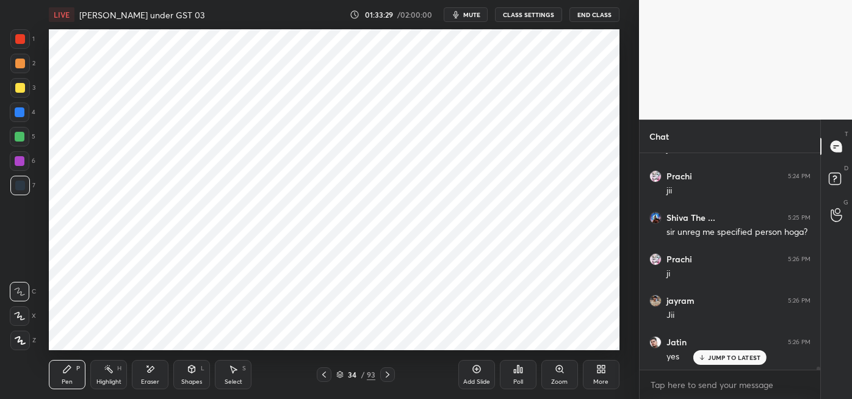
click at [109, 377] on div "Highlight H" at bounding box center [108, 374] width 37 height 29
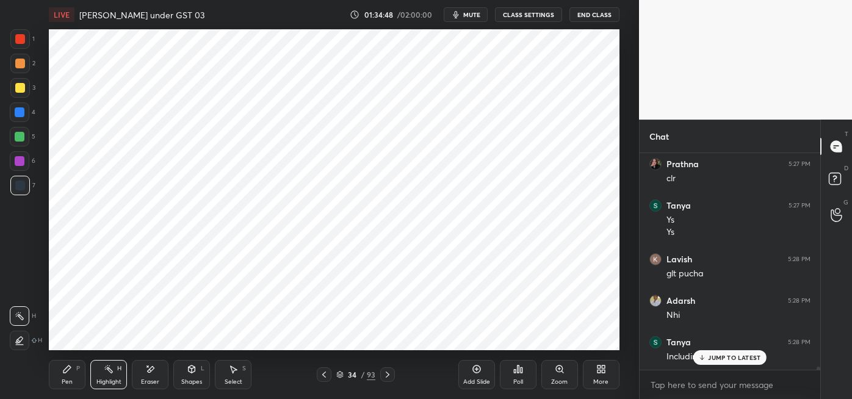
scroll to position [14599, 0]
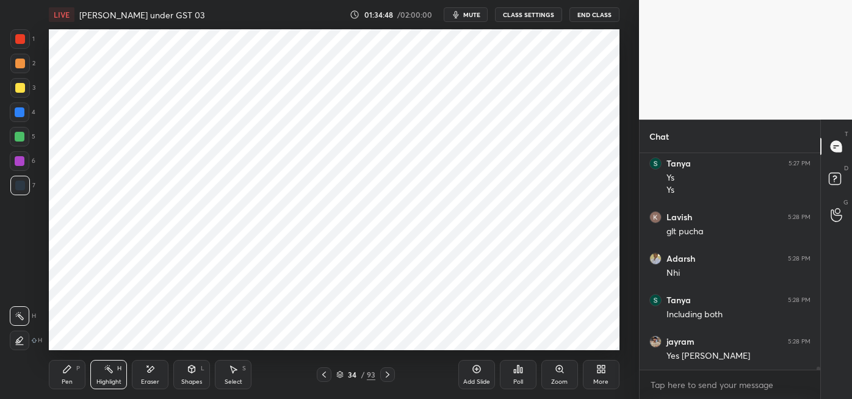
click at [740, 352] on div "Yes [PERSON_NAME]" at bounding box center [739, 356] width 144 height 12
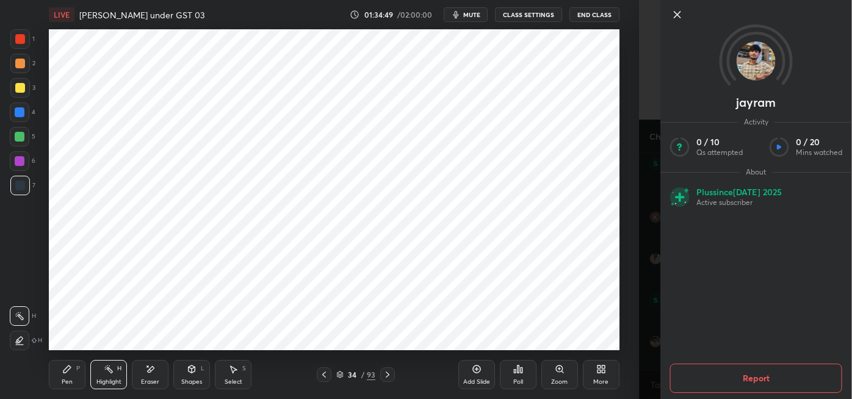
click at [670, 17] on icon at bounding box center [677, 14] width 15 height 15
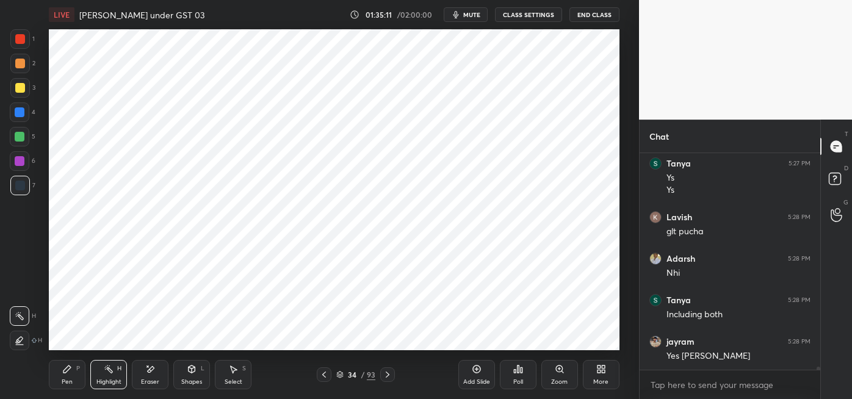
scroll to position [14640, 0]
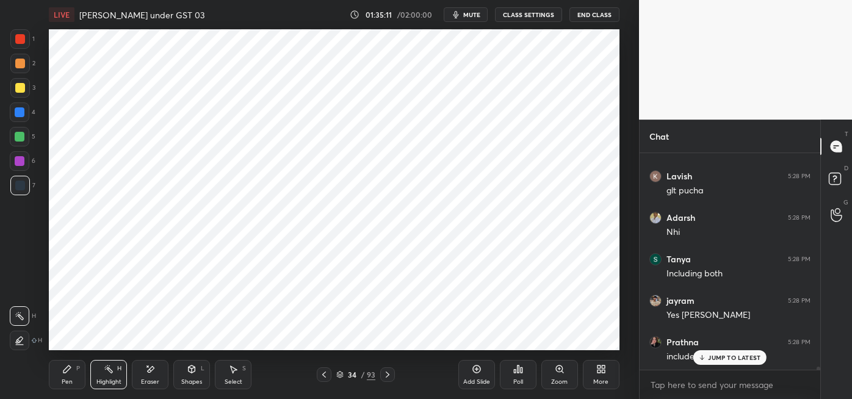
click at [324, 374] on icon at bounding box center [324, 375] width 10 height 10
click at [319, 376] on div at bounding box center [324, 374] width 15 height 15
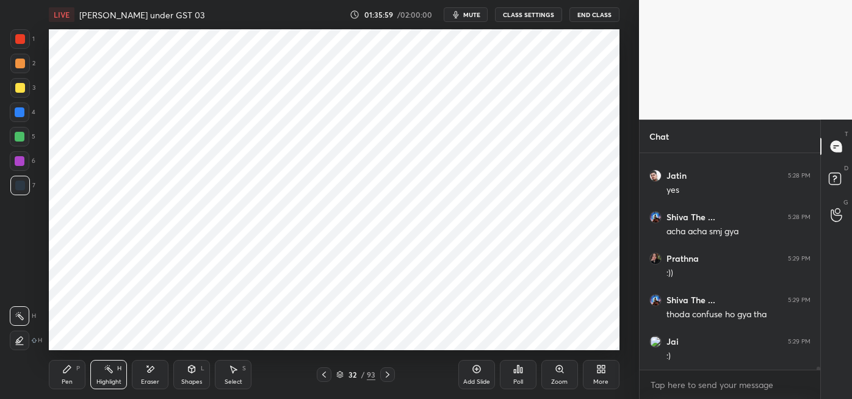
scroll to position [14889, 0]
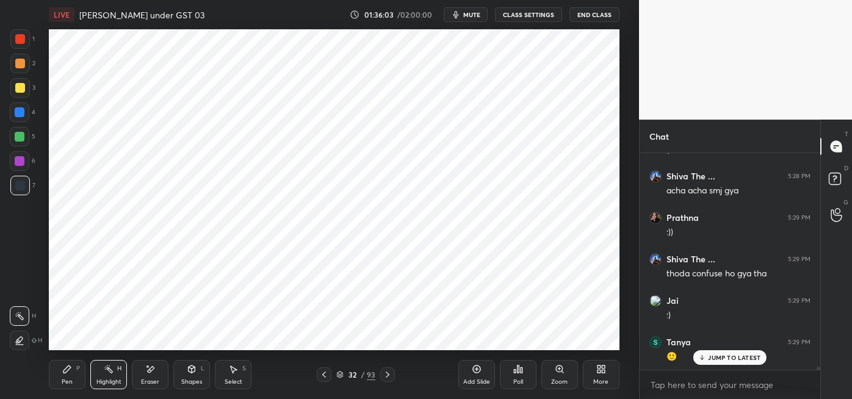
click at [392, 371] on div at bounding box center [387, 374] width 15 height 15
click at [388, 374] on icon at bounding box center [388, 375] width 4 height 6
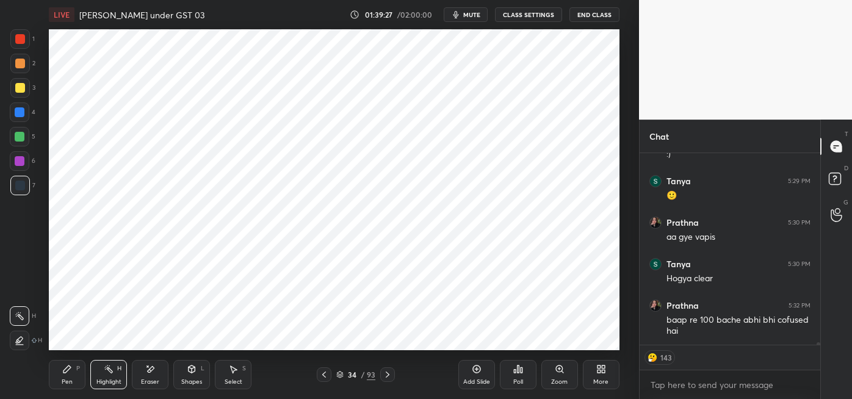
scroll to position [15091, 0]
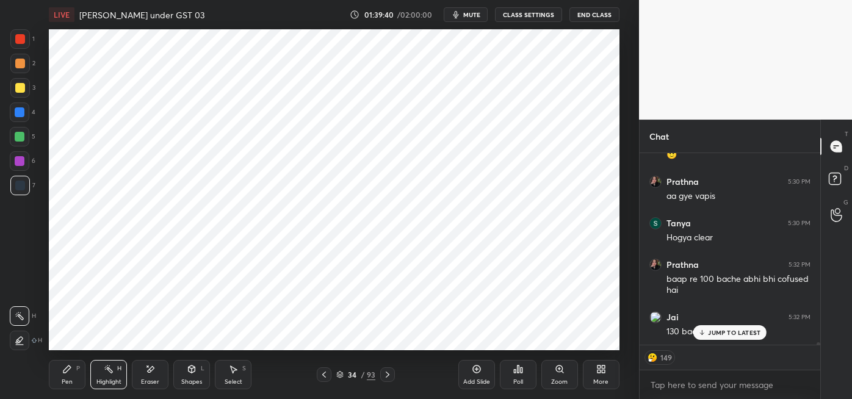
click at [732, 333] on p "JUMP TO LATEST" at bounding box center [734, 332] width 52 height 7
click at [325, 374] on icon at bounding box center [324, 375] width 10 height 10
click at [319, 374] on icon at bounding box center [324, 375] width 10 height 10
click at [330, 375] on div at bounding box center [324, 374] width 15 height 15
click at [393, 377] on div at bounding box center [387, 374] width 15 height 15
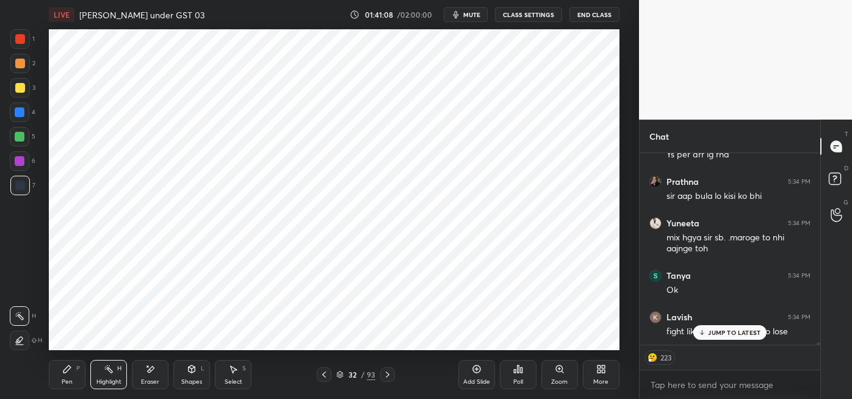
scroll to position [15284, 0]
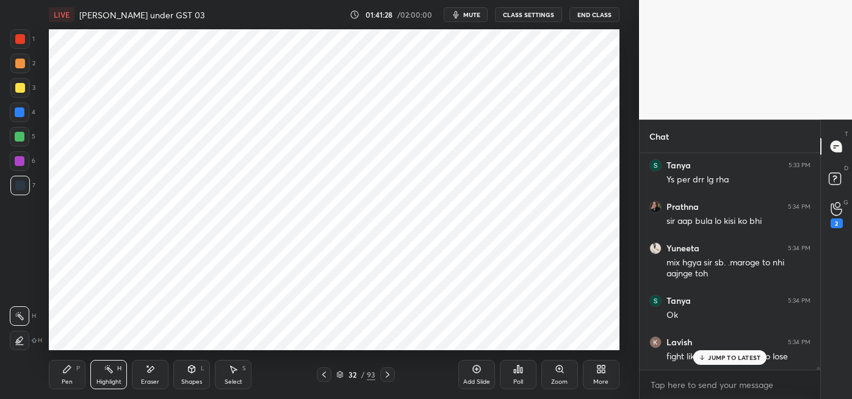
click at [720, 358] on p "JUMP TO LATEST" at bounding box center [734, 357] width 52 height 7
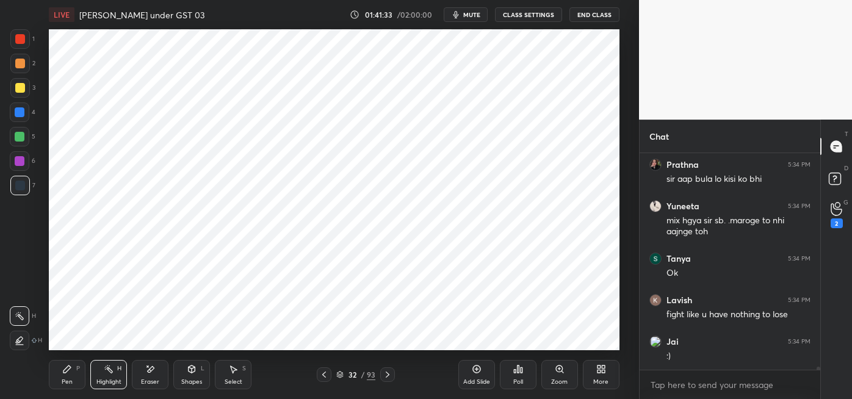
click at [836, 226] on div "2" at bounding box center [837, 224] width 12 height 10
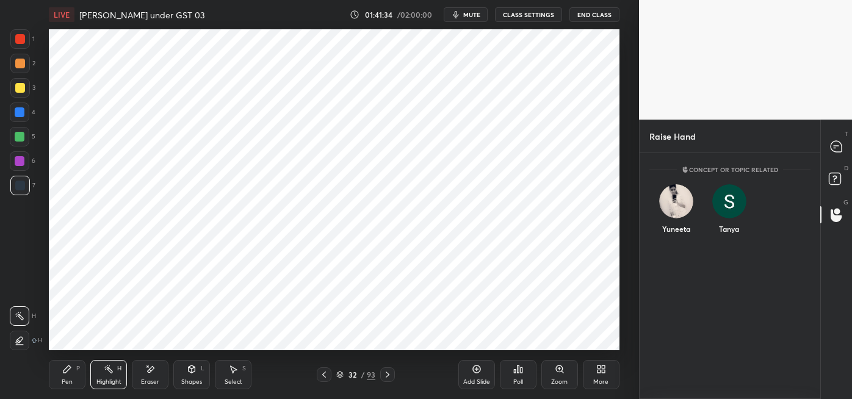
click at [676, 232] on div "Yuneeta" at bounding box center [675, 211] width 53 height 71
click at [677, 243] on button "INVITE" at bounding box center [676, 237] width 42 height 16
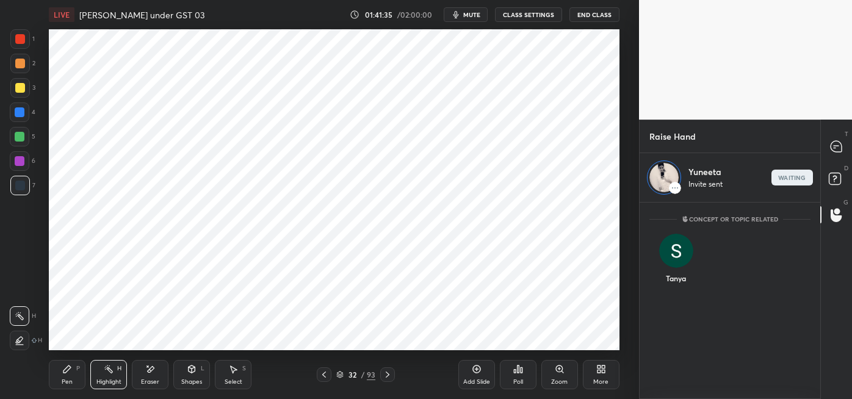
scroll to position [193, 177]
click at [829, 150] on div at bounding box center [837, 146] width 24 height 22
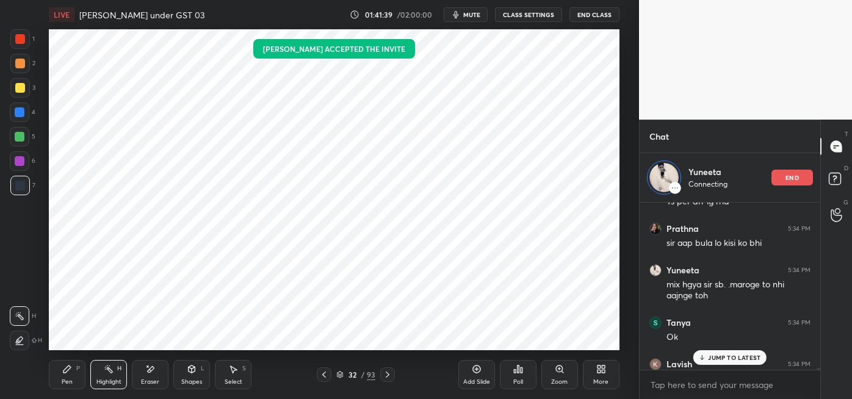
scroll to position [15376, 0]
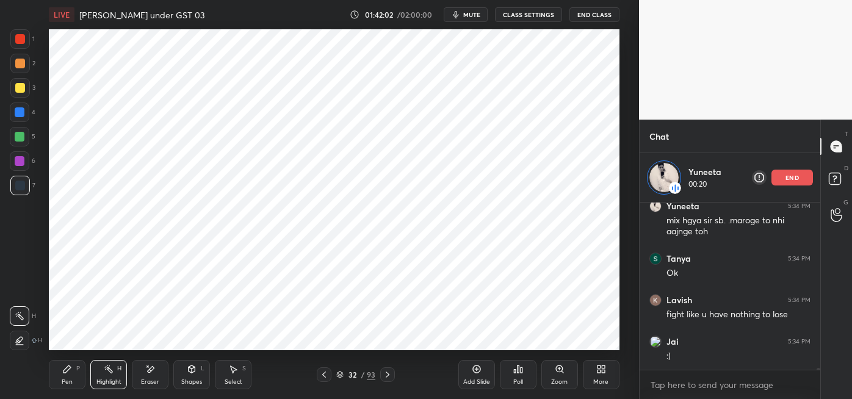
click at [387, 374] on icon at bounding box center [388, 375] width 10 height 10
click at [392, 376] on div at bounding box center [387, 374] width 15 height 15
click at [387, 374] on icon at bounding box center [388, 375] width 10 height 10
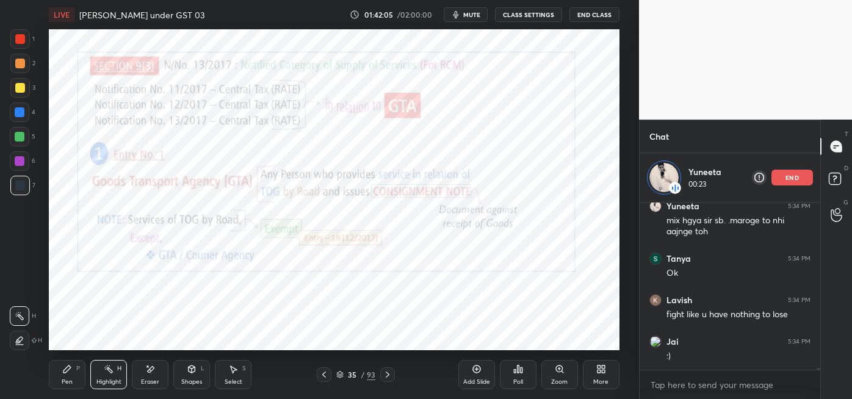
click at [322, 375] on icon at bounding box center [324, 375] width 10 height 10
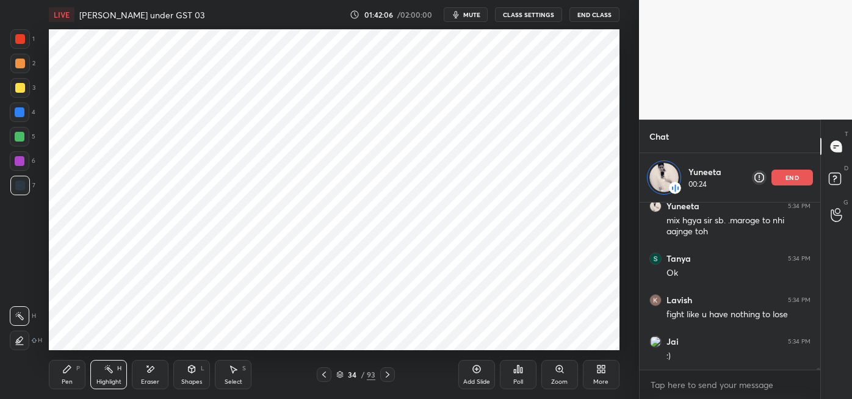
click at [482, 373] on div "Add Slide" at bounding box center [476, 374] width 37 height 29
click at [68, 367] on icon at bounding box center [66, 369] width 7 height 7
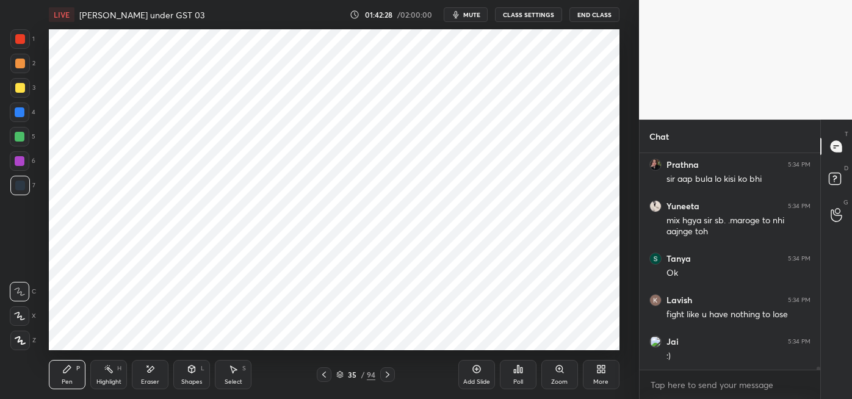
scroll to position [15326, 0]
click at [106, 374] on div "Highlight H" at bounding box center [108, 374] width 37 height 29
click at [838, 216] on div "1" at bounding box center [837, 215] width 12 height 26
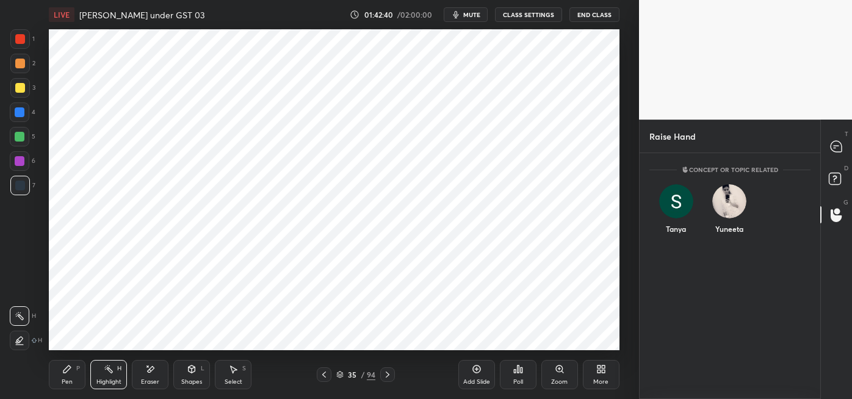
scroll to position [242, 177]
click at [732, 233] on div "Yuneeta" at bounding box center [729, 211] width 53 height 71
click at [737, 239] on button "INVITE" at bounding box center [729, 237] width 42 height 16
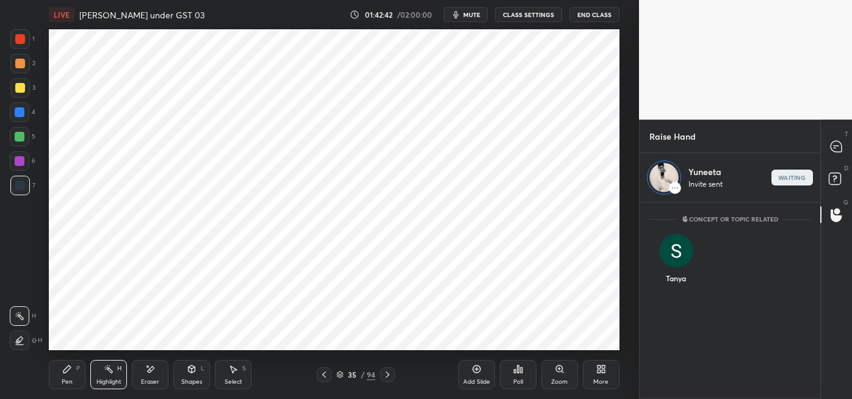
scroll to position [193, 177]
click at [834, 148] on icon at bounding box center [835, 148] width 2 height 0
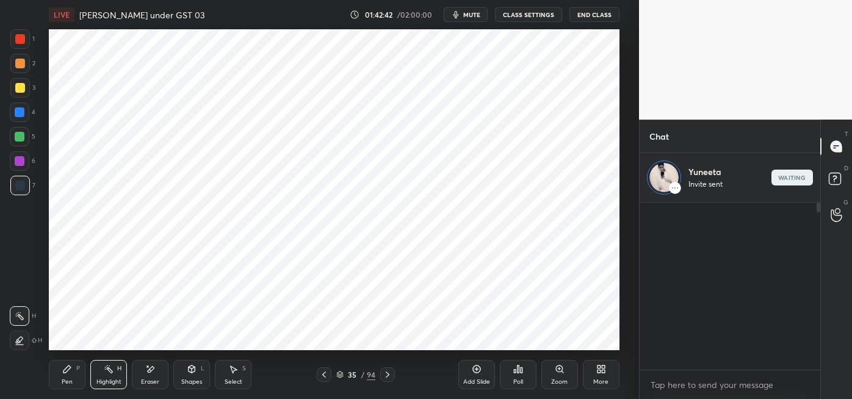
scroll to position [164, 177]
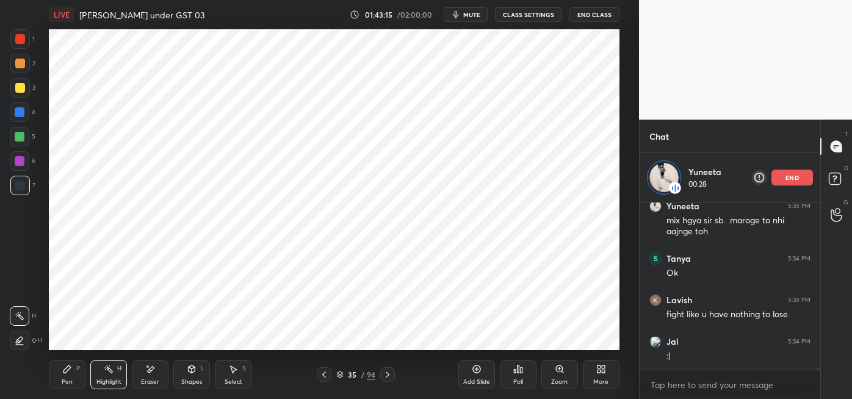
click at [67, 370] on icon at bounding box center [66, 369] width 7 height 7
click at [112, 376] on div "Highlight H" at bounding box center [108, 374] width 37 height 29
click at [323, 374] on icon at bounding box center [324, 375] width 10 height 10
click at [322, 376] on icon at bounding box center [324, 375] width 10 height 10
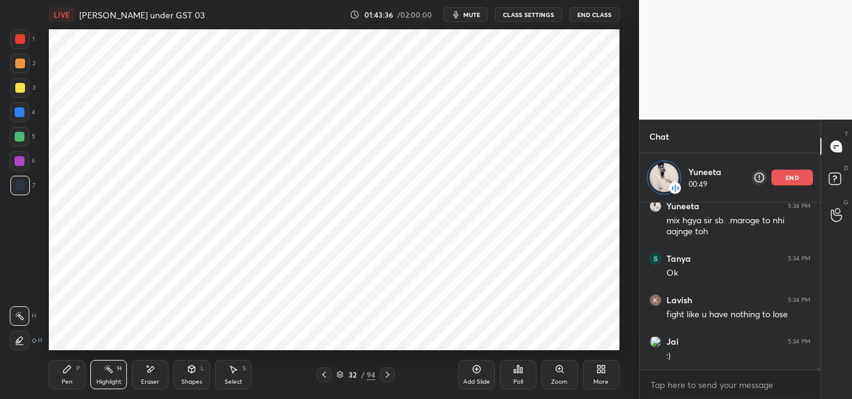
click at [322, 376] on icon at bounding box center [324, 375] width 10 height 10
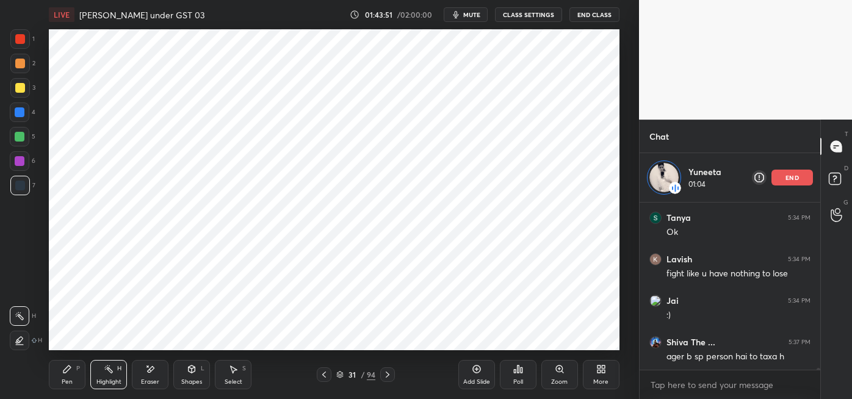
click at [388, 374] on icon at bounding box center [388, 375] width 4 height 6
click at [387, 375] on icon at bounding box center [388, 375] width 10 height 10
click at [388, 374] on icon at bounding box center [388, 375] width 10 height 10
click at [387, 372] on icon at bounding box center [388, 375] width 10 height 10
click at [60, 376] on div "Pen P" at bounding box center [67, 374] width 37 height 29
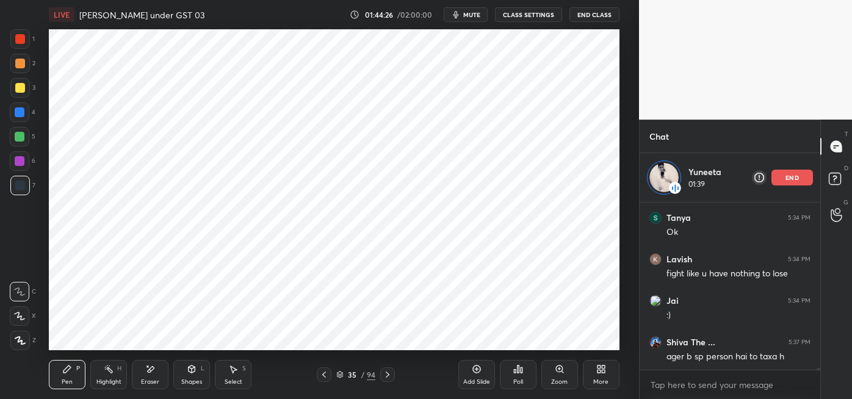
click at [22, 168] on div at bounding box center [20, 161] width 20 height 20
click at [110, 375] on div "Highlight H" at bounding box center [108, 374] width 37 height 29
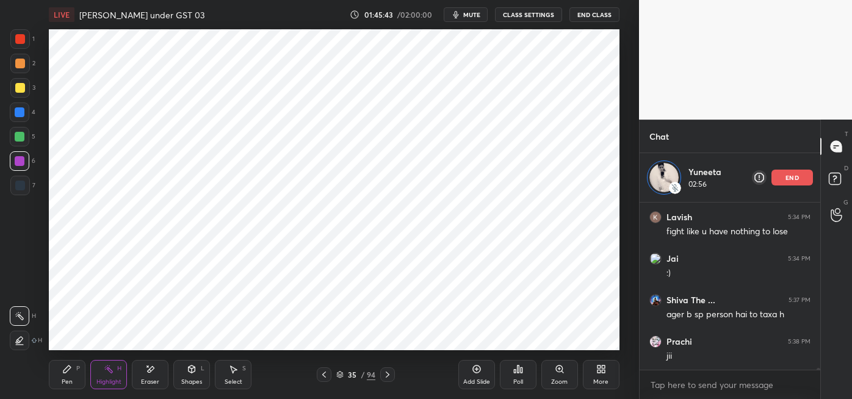
scroll to position [15500, 0]
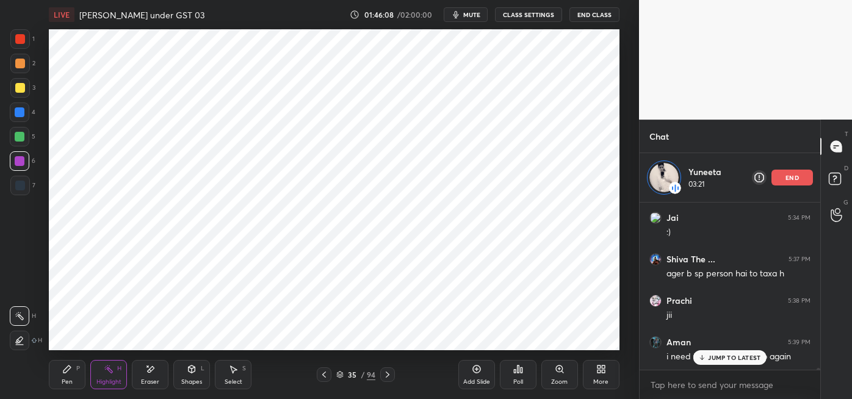
click at [793, 177] on p "end" at bounding box center [792, 178] width 13 height 6
click at [724, 361] on p "JUMP TO LATEST" at bounding box center [734, 357] width 52 height 7
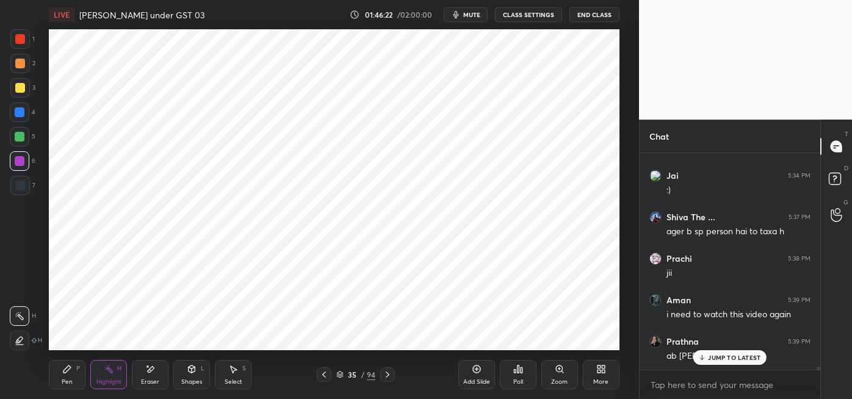
scroll to position [15533, 0]
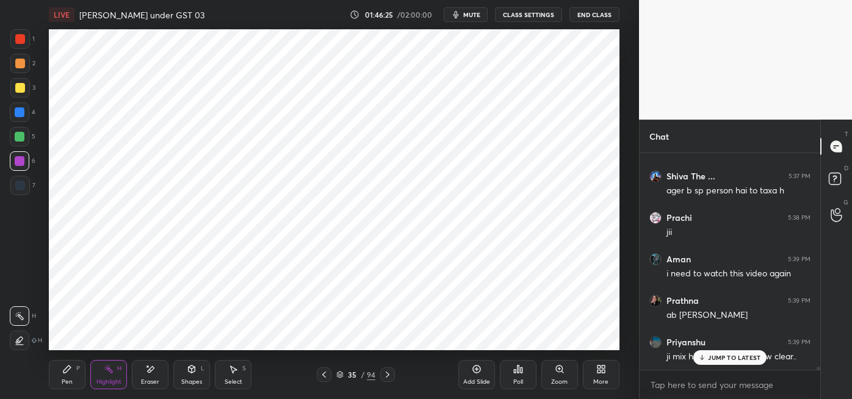
click at [707, 358] on div "JUMP TO LATEST" at bounding box center [729, 357] width 73 height 15
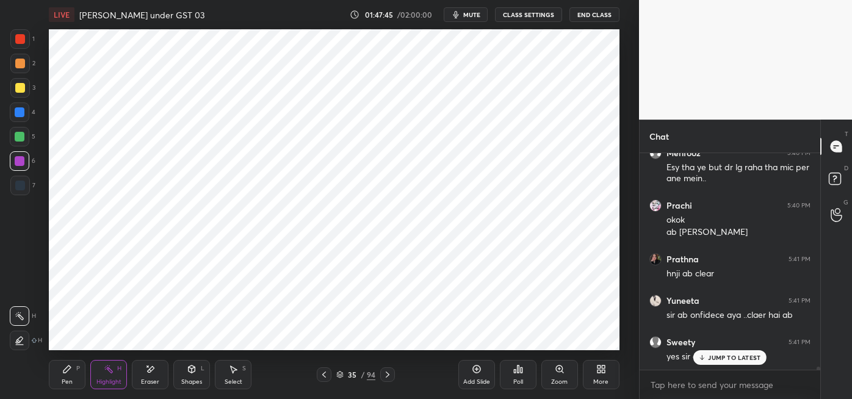
scroll to position [15942, 0]
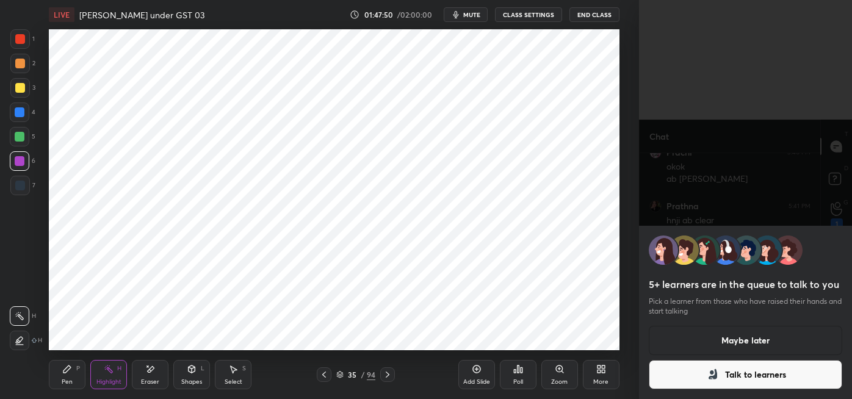
click at [746, 375] on button "Talk to learners" at bounding box center [745, 374] width 193 height 29
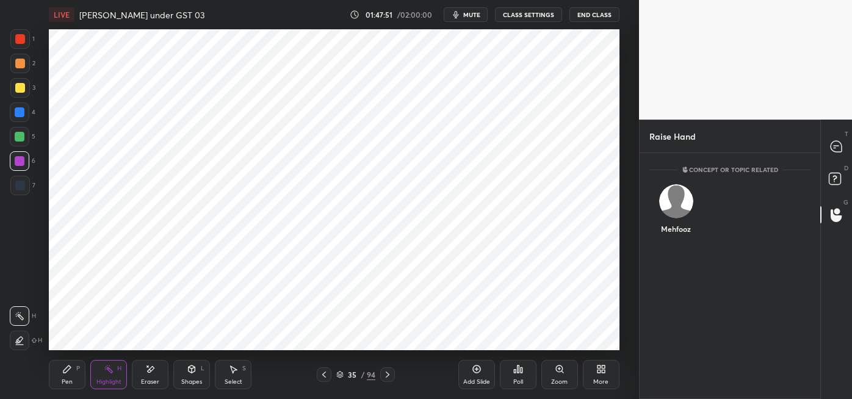
scroll to position [4, 3]
click at [669, 234] on div "Mehfooz" at bounding box center [675, 211] width 53 height 71
click at [674, 244] on button "INVITE" at bounding box center [676, 237] width 42 height 16
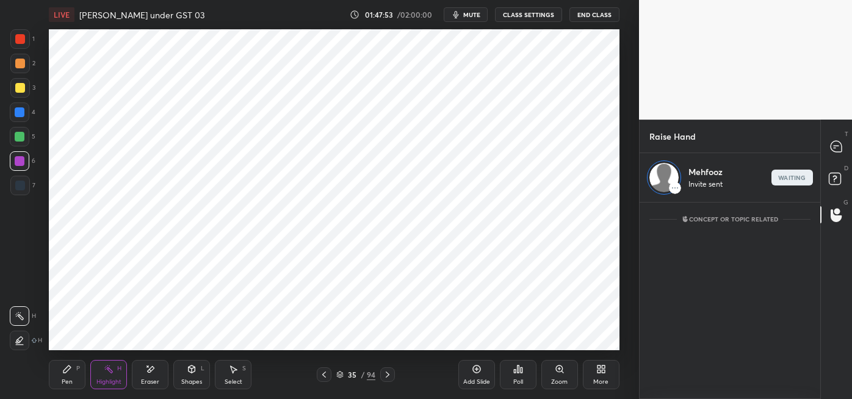
click at [841, 148] on icon at bounding box center [836, 146] width 11 height 11
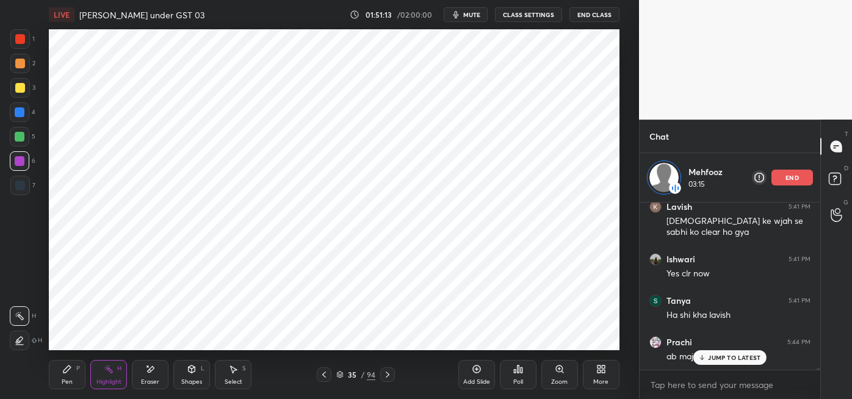
scroll to position [16157, 0]
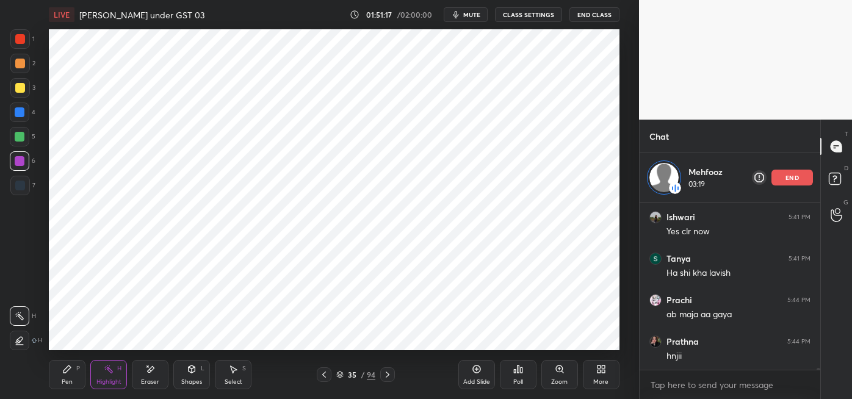
click at [793, 181] on div "end" at bounding box center [792, 178] width 42 height 16
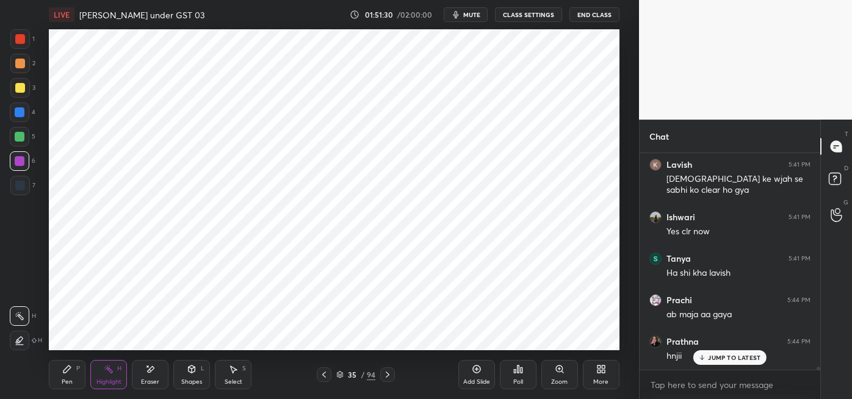
scroll to position [16149, 0]
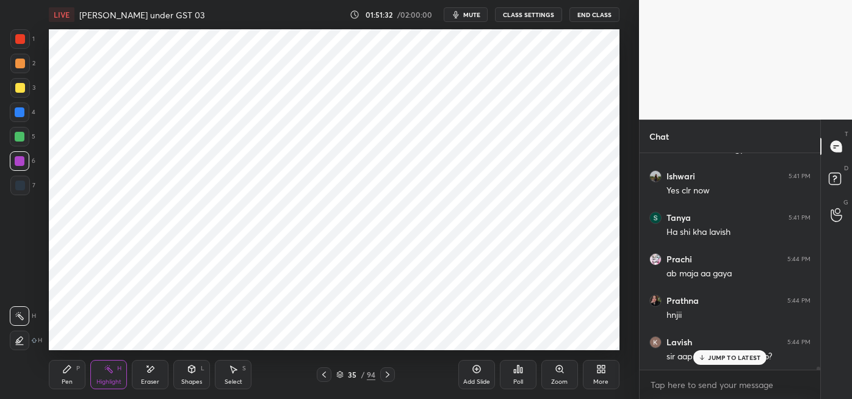
click at [741, 358] on p "JUMP TO LATEST" at bounding box center [734, 357] width 52 height 7
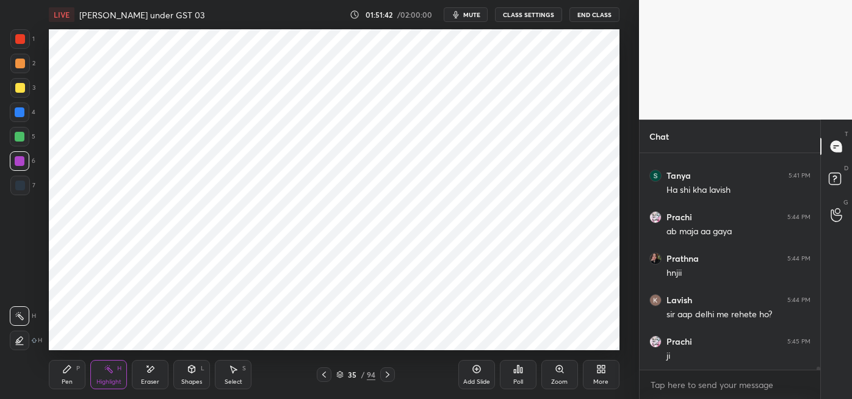
scroll to position [16232, 0]
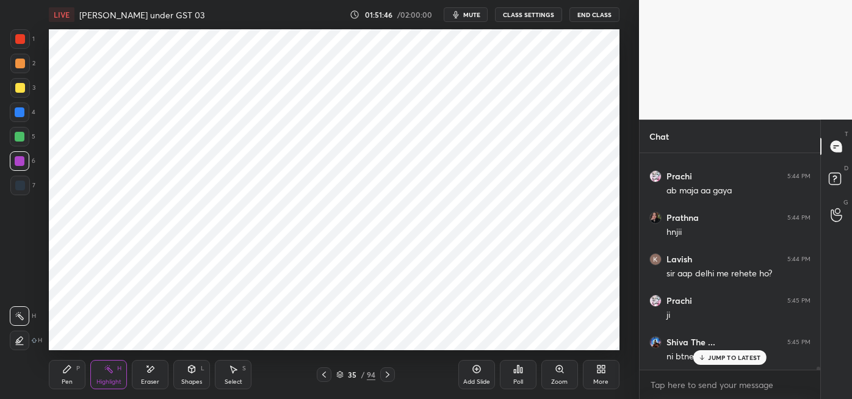
click at [735, 355] on p "JUMP TO LATEST" at bounding box center [734, 357] width 52 height 7
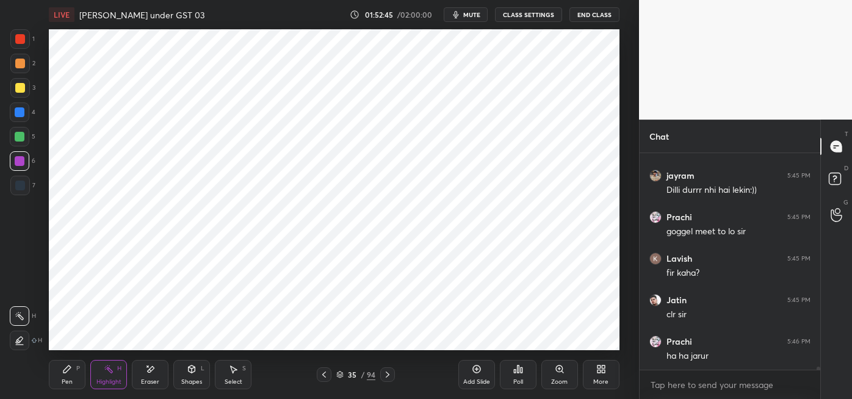
click at [388, 374] on icon at bounding box center [388, 375] width 10 height 10
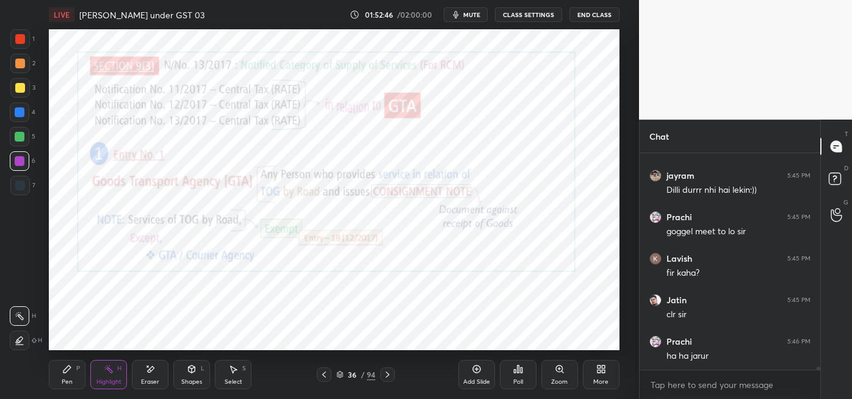
click at [325, 381] on div at bounding box center [324, 374] width 15 height 15
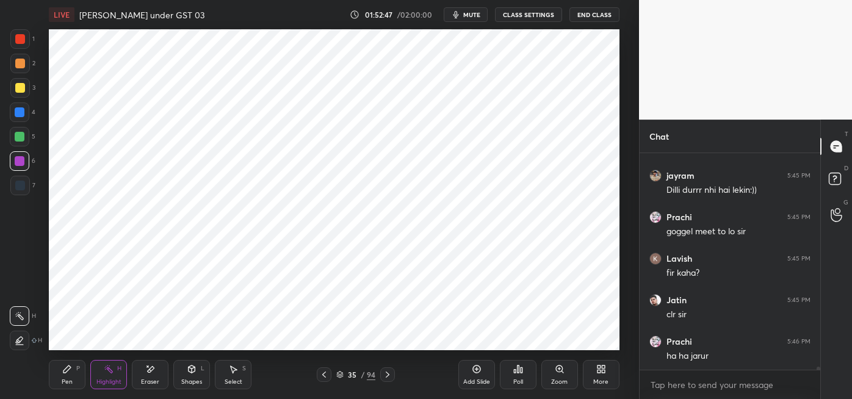
click at [323, 374] on icon at bounding box center [324, 375] width 10 height 10
click at [320, 376] on icon at bounding box center [324, 375] width 10 height 10
click at [387, 375] on icon at bounding box center [388, 375] width 10 height 10
click at [68, 372] on icon at bounding box center [67, 369] width 10 height 10
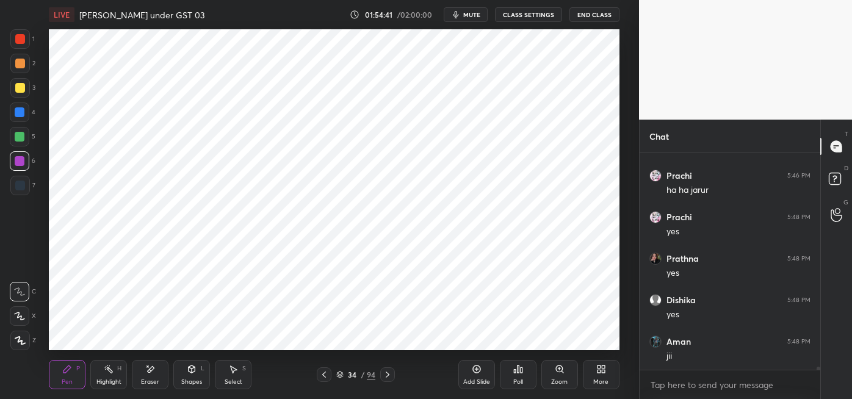
scroll to position [16813, 0]
click at [389, 375] on icon at bounding box center [388, 375] width 10 height 10
click at [386, 374] on icon at bounding box center [388, 375] width 10 height 10
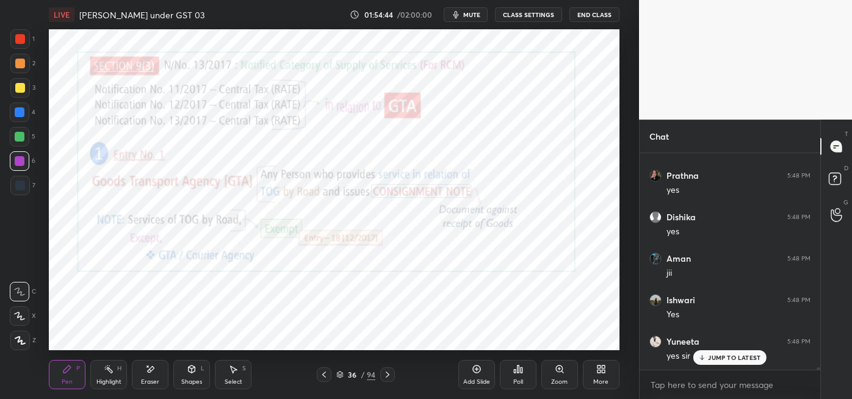
scroll to position [16896, 0]
click at [387, 372] on icon at bounding box center [388, 375] width 10 height 10
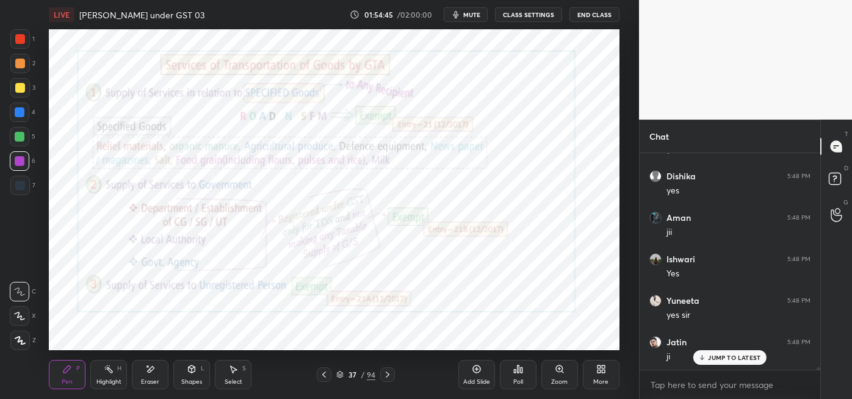
click at [388, 372] on icon at bounding box center [388, 375] width 10 height 10
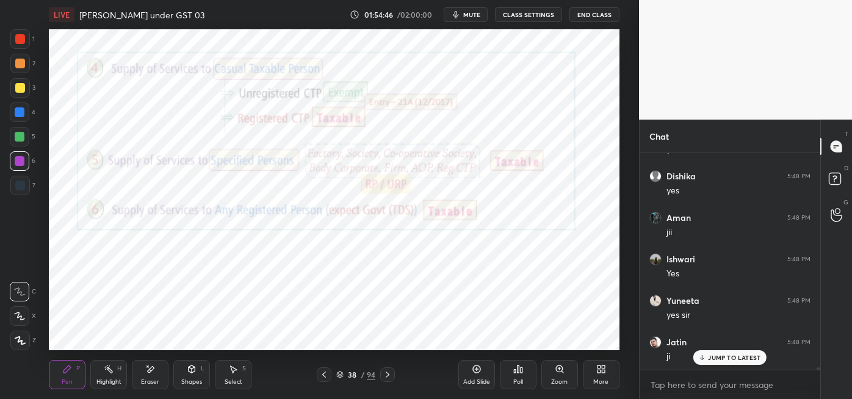
click at [389, 371] on icon at bounding box center [388, 375] width 10 height 10
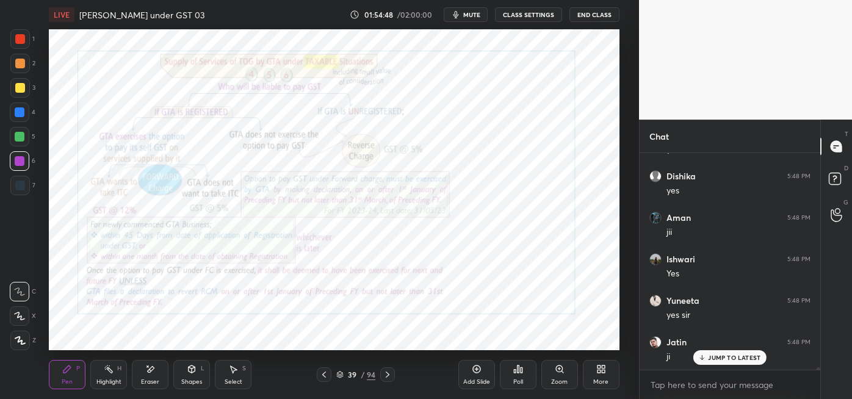
click at [558, 370] on icon at bounding box center [559, 369] width 7 height 7
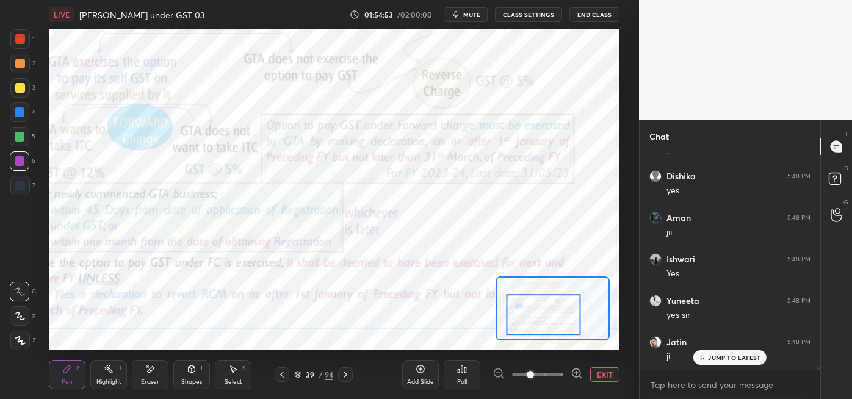
click at [71, 373] on icon at bounding box center [67, 369] width 10 height 10
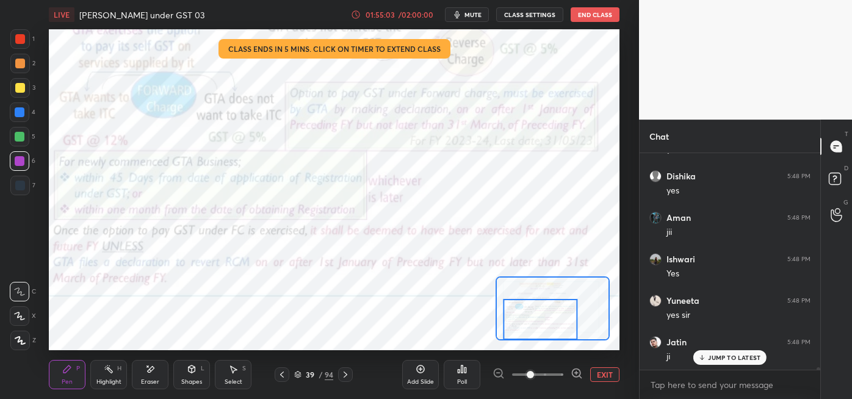
click at [109, 372] on icon at bounding box center [109, 369] width 10 height 10
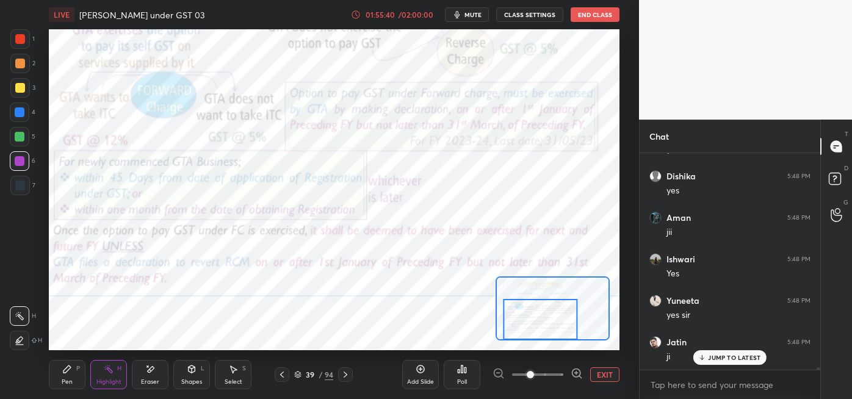
click at [280, 376] on icon at bounding box center [282, 375] width 10 height 10
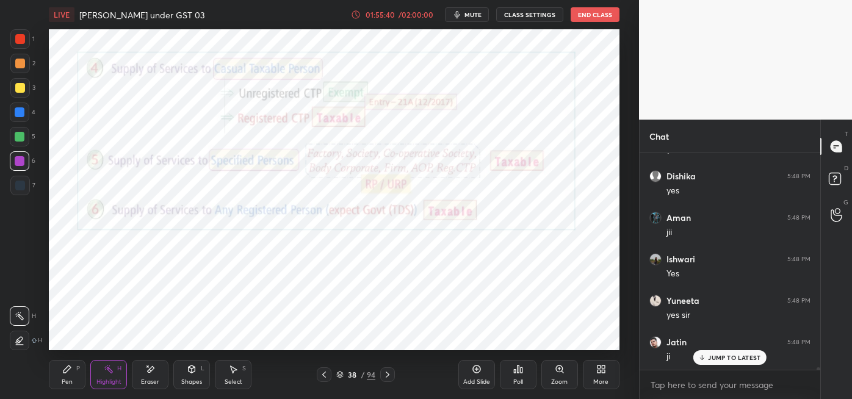
click at [284, 374] on div "38 / 94" at bounding box center [356, 374] width 204 height 15
click at [325, 372] on icon at bounding box center [324, 375] width 4 height 6
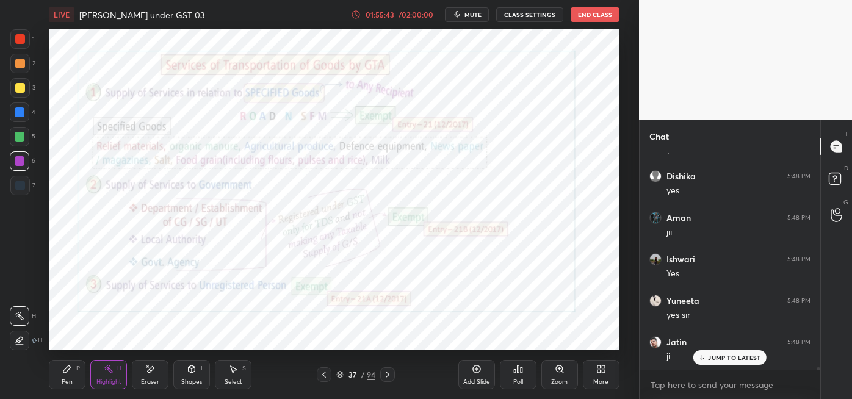
click at [405, 15] on div "/ 02:00:00" at bounding box center [416, 14] width 38 height 7
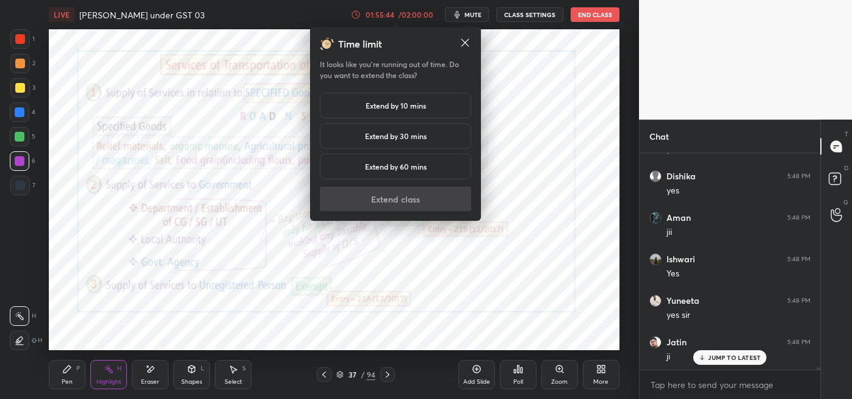
click at [415, 106] on h5 "Extend by 10 mins" at bounding box center [396, 105] width 60 height 11
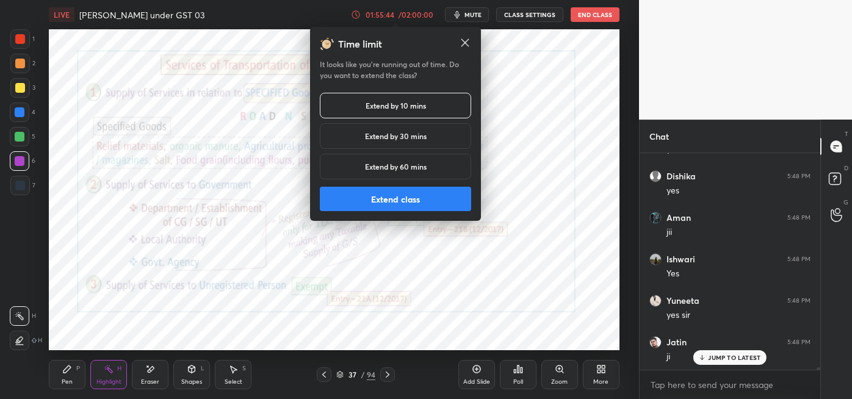
click at [430, 206] on button "Extend class" at bounding box center [395, 199] width 151 height 24
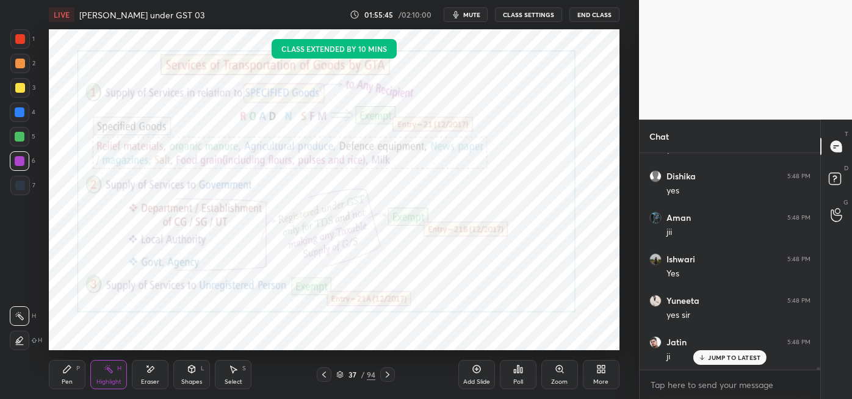
click at [322, 375] on icon at bounding box center [324, 375] width 10 height 10
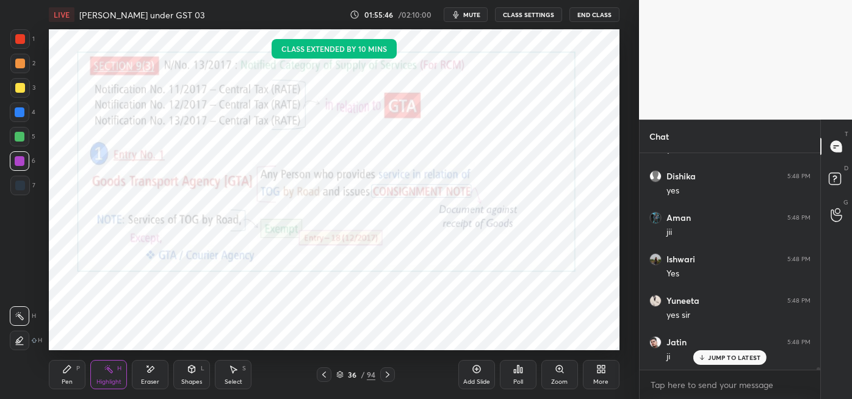
click at [319, 374] on div at bounding box center [324, 374] width 15 height 15
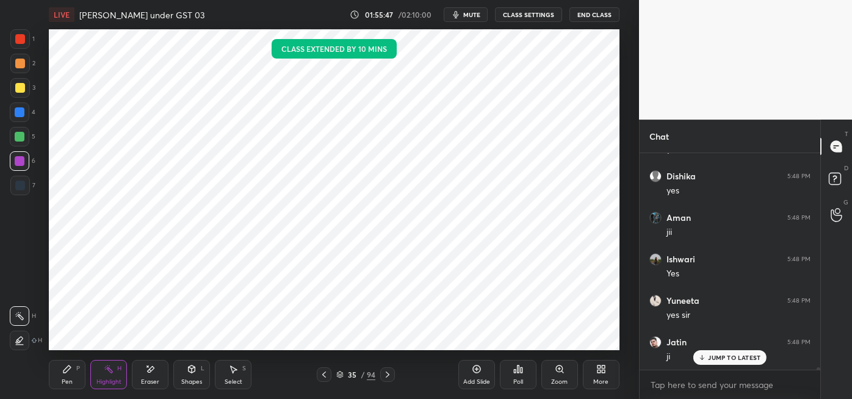
click at [322, 374] on icon at bounding box center [324, 375] width 10 height 10
click at [474, 369] on icon at bounding box center [477, 369] width 10 height 10
click at [67, 370] on icon at bounding box center [66, 369] width 7 height 7
click at [22, 117] on div at bounding box center [20, 112] width 10 height 10
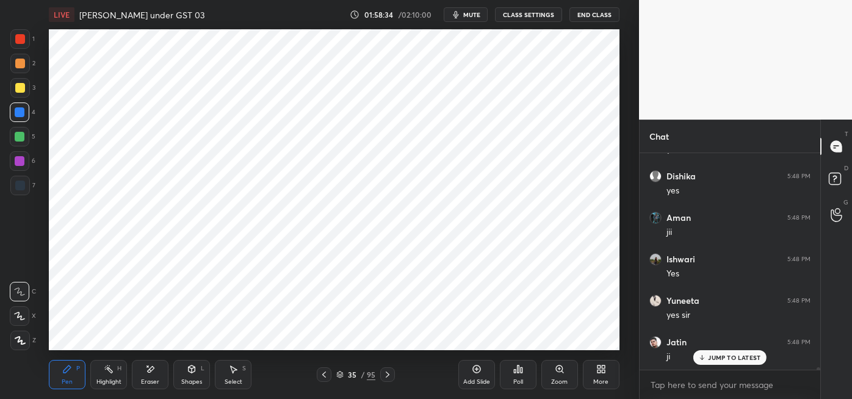
click at [24, 183] on div at bounding box center [20, 186] width 10 height 10
click at [107, 372] on icon at bounding box center [109, 369] width 10 height 10
click at [20, 341] on icon at bounding box center [19, 340] width 6 height 6
click at [20, 139] on div at bounding box center [20, 137] width 10 height 10
click at [17, 165] on div at bounding box center [20, 161] width 10 height 10
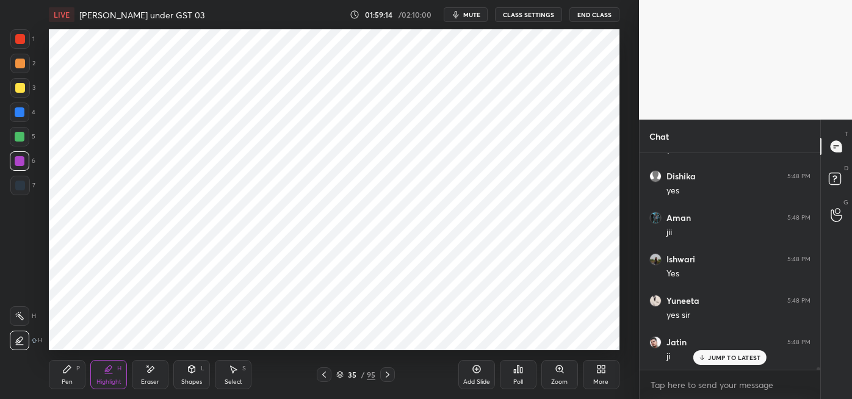
click at [71, 376] on div "Pen P" at bounding box center [67, 374] width 37 height 29
click at [26, 192] on div at bounding box center [20, 186] width 20 height 20
click at [110, 374] on icon at bounding box center [108, 374] width 7 height 0
click at [24, 320] on icon at bounding box center [20, 316] width 10 height 10
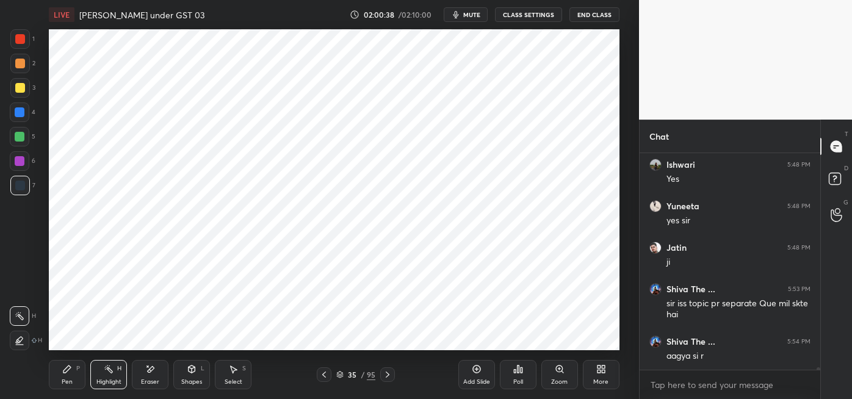
scroll to position [17031, 0]
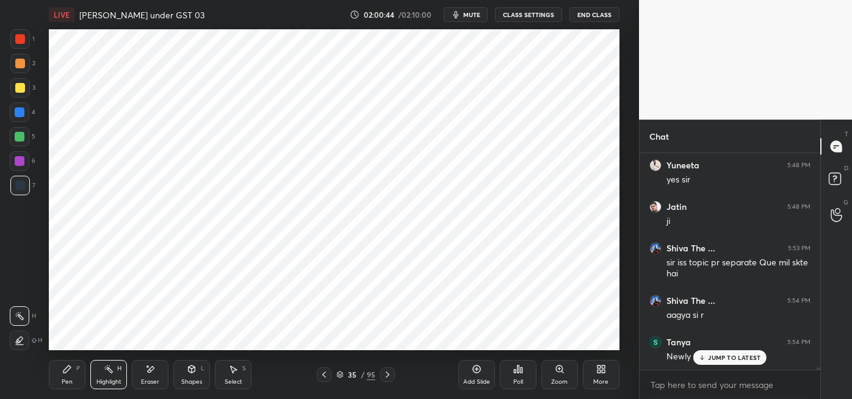
click at [720, 354] on p "JUMP TO LATEST" at bounding box center [734, 357] width 52 height 7
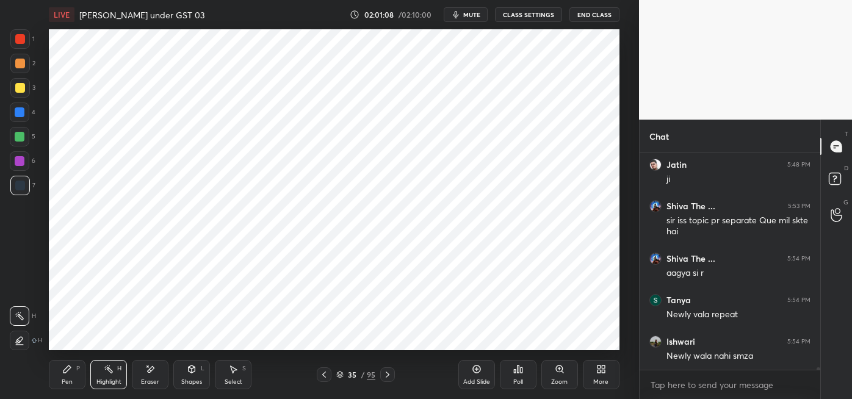
click at [146, 368] on icon at bounding box center [150, 369] width 10 height 10
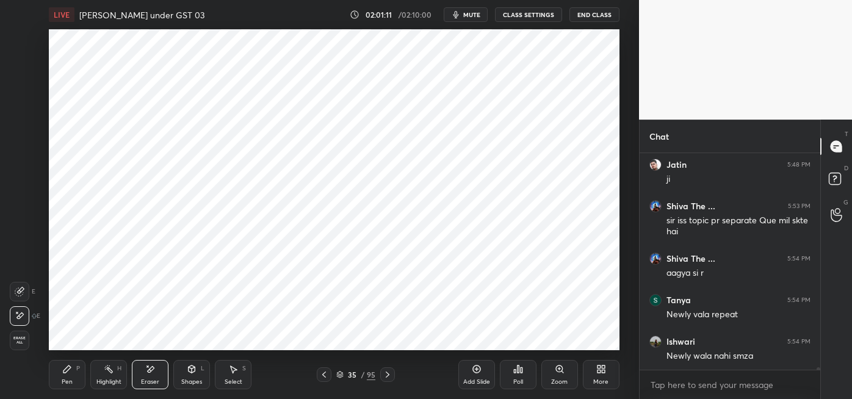
click at [106, 377] on div "Highlight H" at bounding box center [108, 374] width 37 height 29
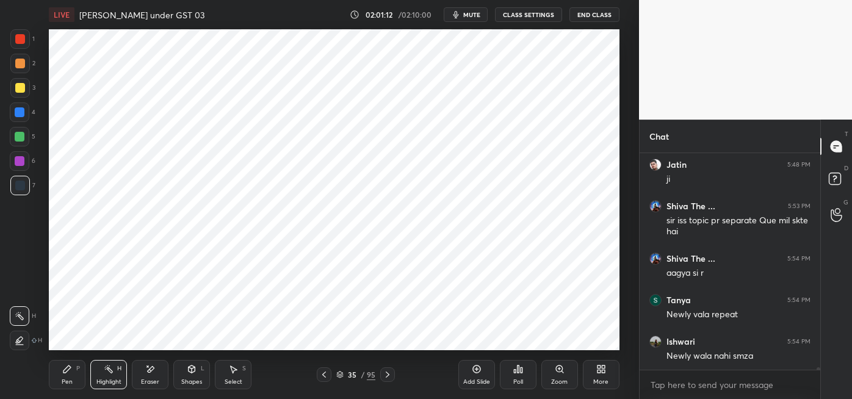
click at [23, 340] on icon at bounding box center [20, 341] width 10 height 10
click at [31, 164] on div "6" at bounding box center [23, 161] width 26 height 20
click at [74, 378] on div "Pen P" at bounding box center [67, 374] width 37 height 29
click at [24, 194] on div at bounding box center [20, 186] width 20 height 20
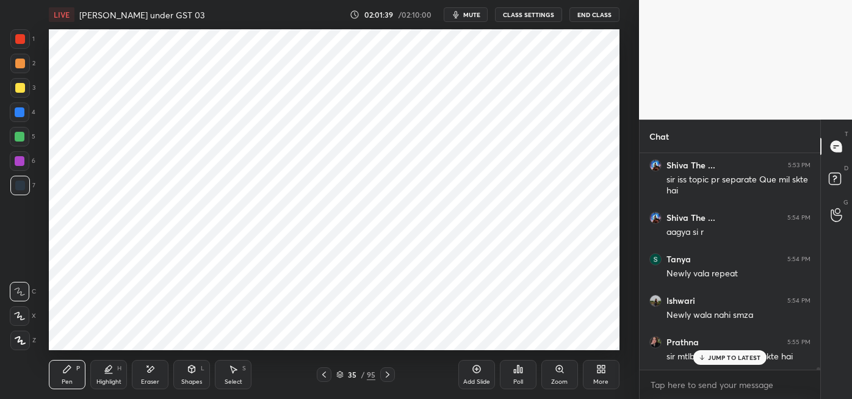
click at [731, 363] on div "JUMP TO LATEST" at bounding box center [729, 357] width 73 height 15
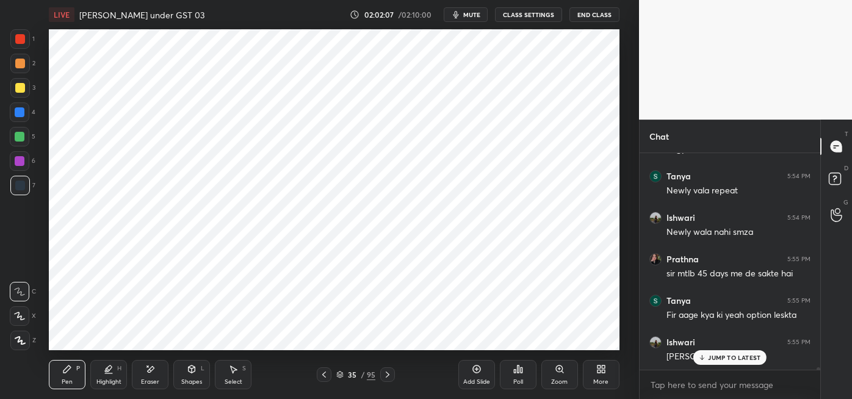
scroll to position [17261, 0]
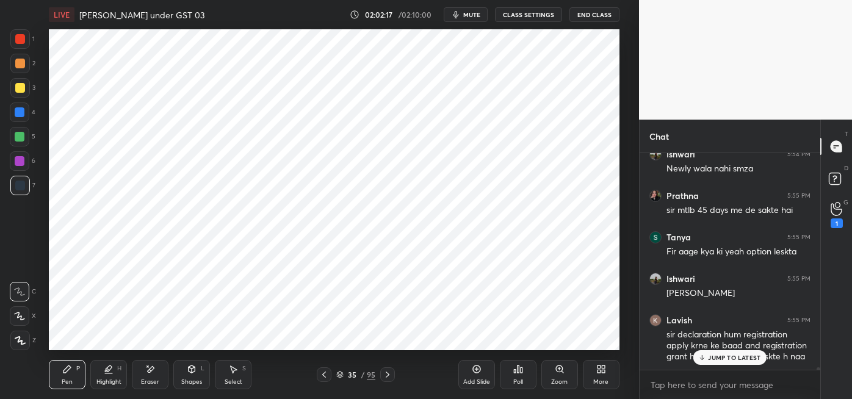
click at [714, 359] on p "JUMP TO LATEST" at bounding box center [734, 357] width 52 height 7
click at [836, 225] on div "1" at bounding box center [837, 224] width 12 height 10
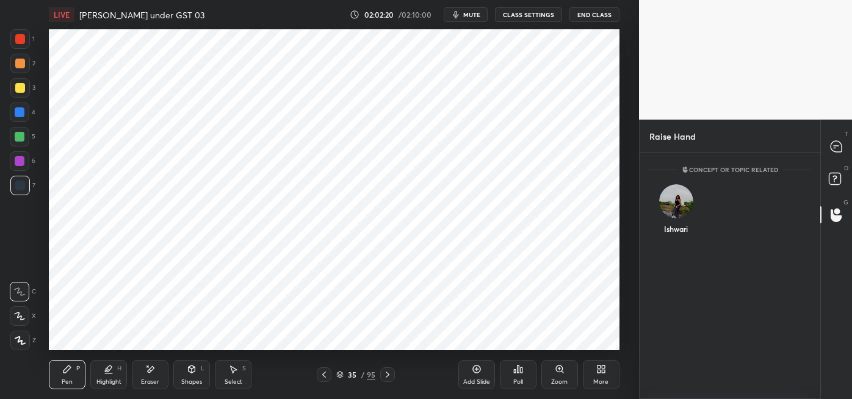
scroll to position [4, 3]
click at [674, 234] on div "Ishwari" at bounding box center [675, 211] width 53 height 71
click at [680, 237] on button "INVITE" at bounding box center [676, 237] width 42 height 16
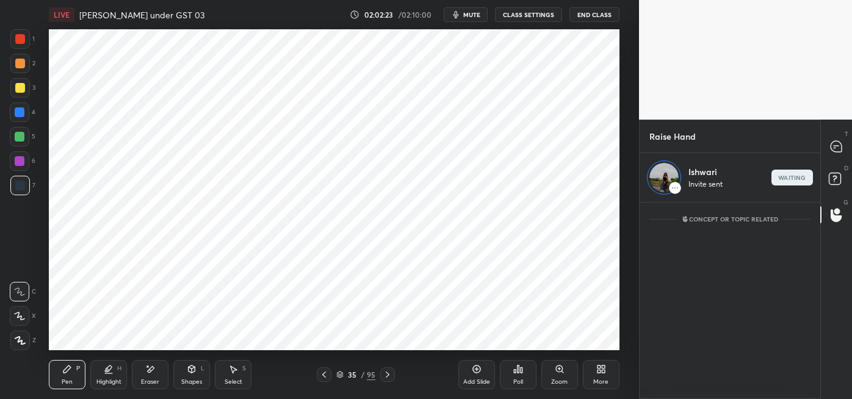
click at [837, 150] on icon at bounding box center [836, 146] width 11 height 11
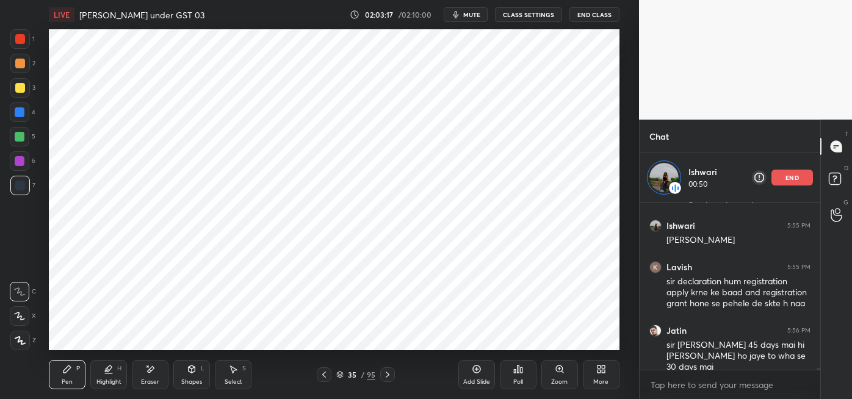
scroll to position [17404, 0]
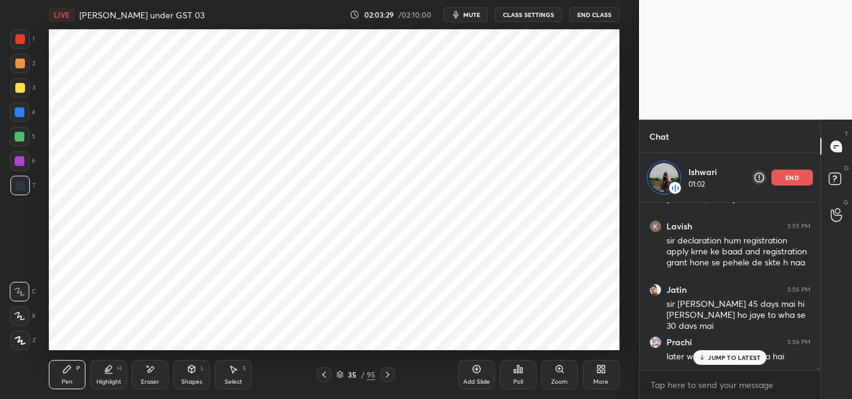
click at [478, 370] on icon at bounding box center [477, 369] width 10 height 10
click at [24, 139] on div at bounding box center [20, 137] width 10 height 10
click at [109, 370] on icon at bounding box center [109, 369] width 6 height 6
click at [22, 319] on icon at bounding box center [20, 316] width 10 height 10
click at [26, 114] on div at bounding box center [20, 113] width 20 height 20
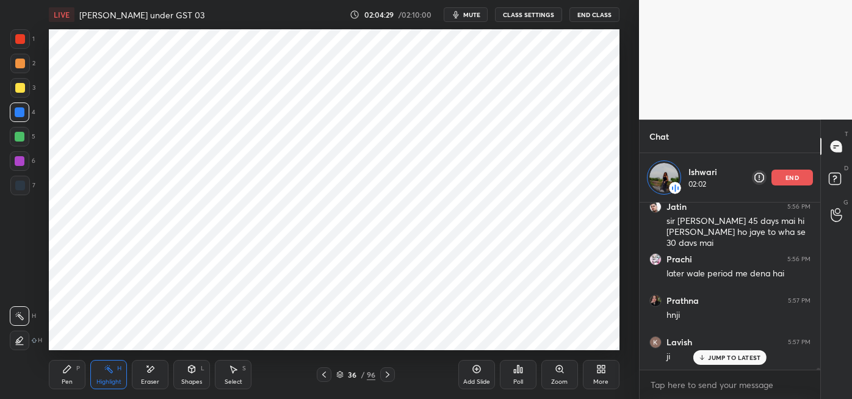
scroll to position [17529, 0]
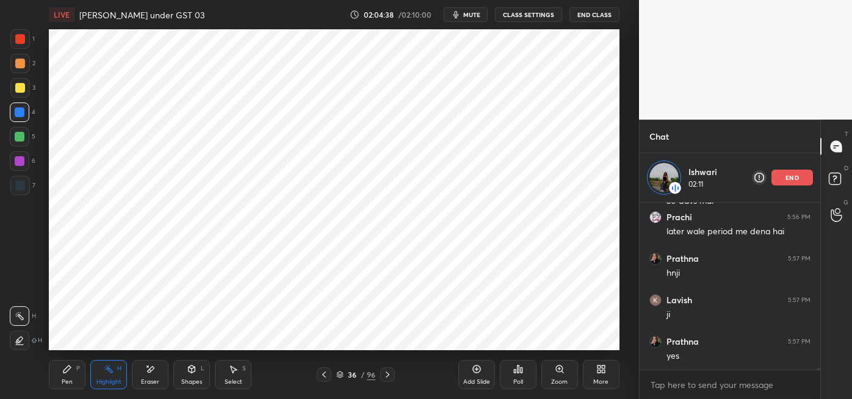
click at [23, 159] on div at bounding box center [20, 161] width 10 height 10
click at [62, 373] on icon at bounding box center [67, 369] width 10 height 10
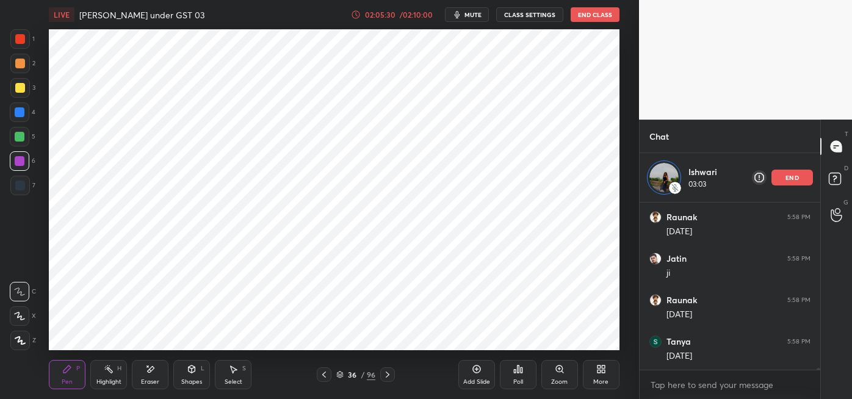
scroll to position [17736, 0]
click at [157, 374] on div "Eraser" at bounding box center [150, 374] width 37 height 29
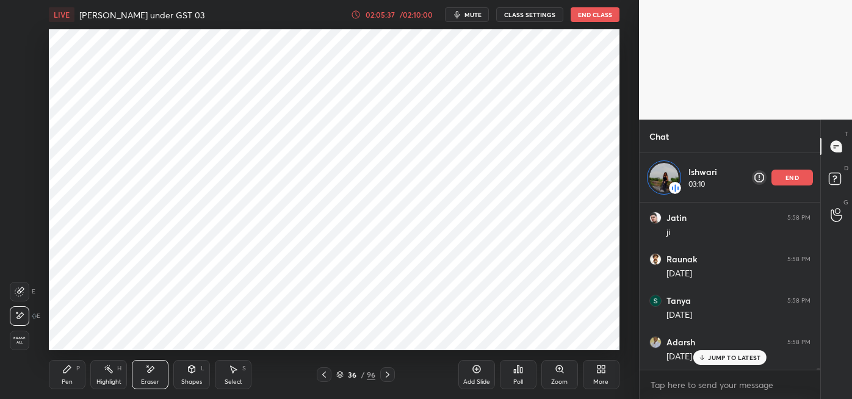
click at [71, 377] on div "Pen P" at bounding box center [67, 374] width 37 height 29
click at [109, 372] on rect at bounding box center [110, 370] width 6 height 6
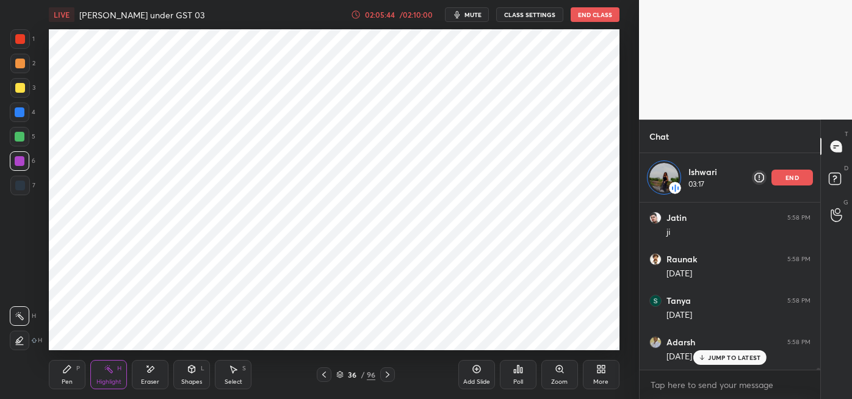
scroll to position [17778, 0]
click at [65, 375] on div "Pen P" at bounding box center [67, 374] width 37 height 29
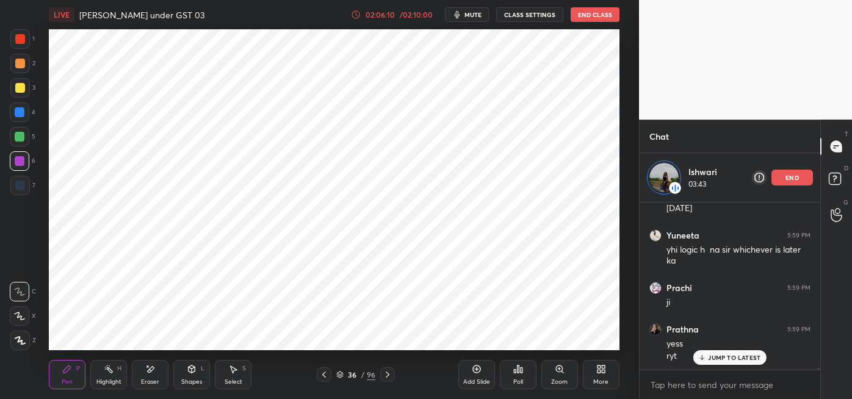
scroll to position [18050, 0]
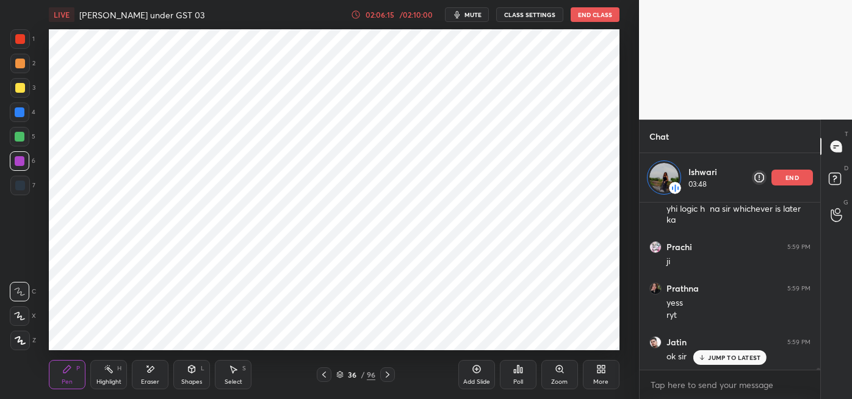
click at [23, 184] on div at bounding box center [20, 186] width 10 height 10
click at [23, 117] on div at bounding box center [20, 113] width 20 height 20
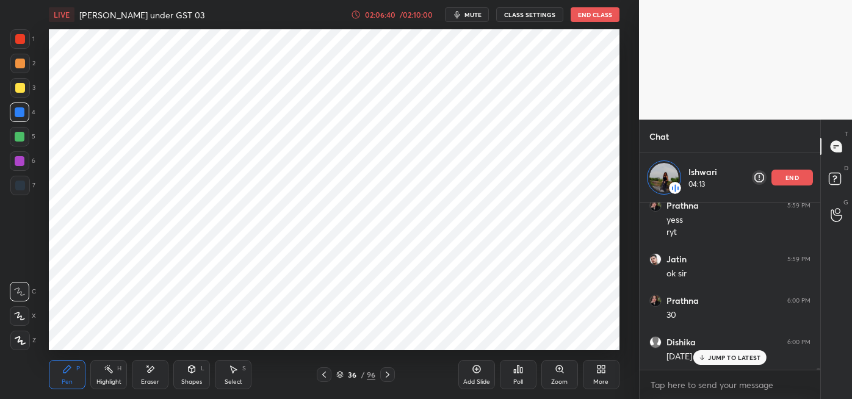
scroll to position [18175, 0]
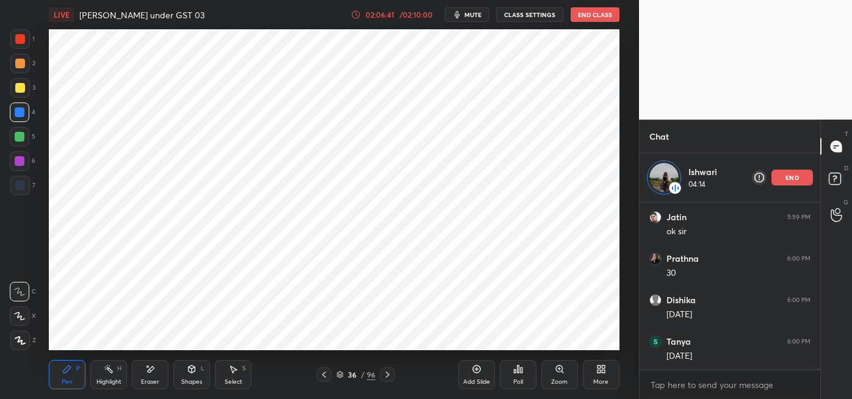
click at [24, 187] on div at bounding box center [20, 186] width 10 height 10
click at [19, 136] on div at bounding box center [20, 137] width 10 height 10
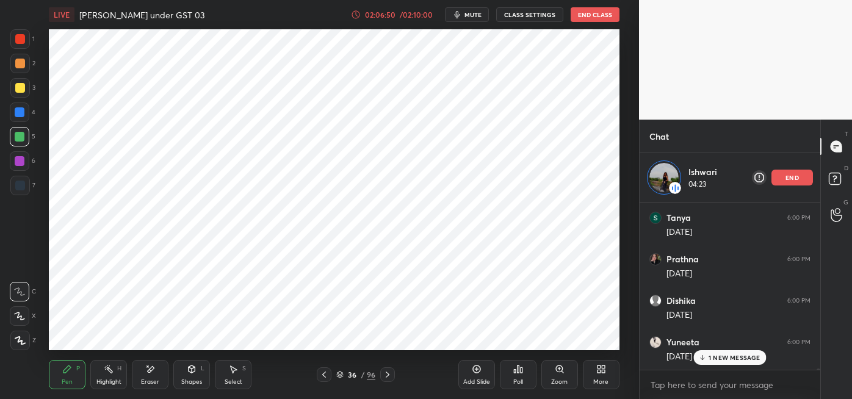
scroll to position [18341, 0]
click at [788, 179] on p "end" at bounding box center [792, 178] width 13 height 6
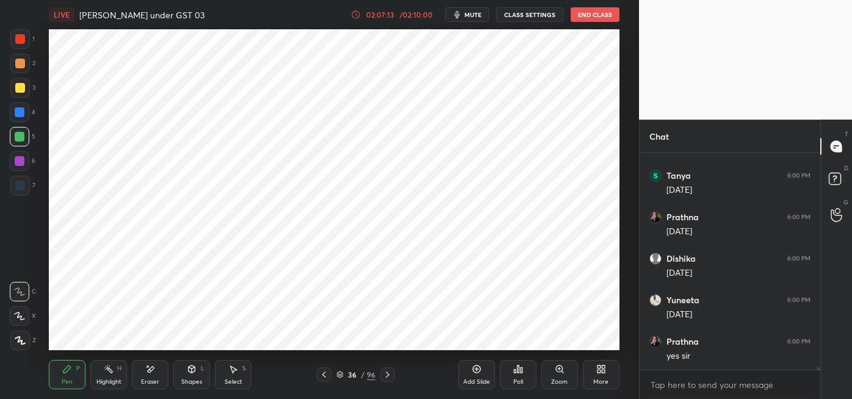
click at [827, 145] on div at bounding box center [837, 146] width 24 height 22
click at [319, 370] on icon at bounding box center [324, 375] width 10 height 10
click at [319, 374] on div at bounding box center [324, 374] width 15 height 15
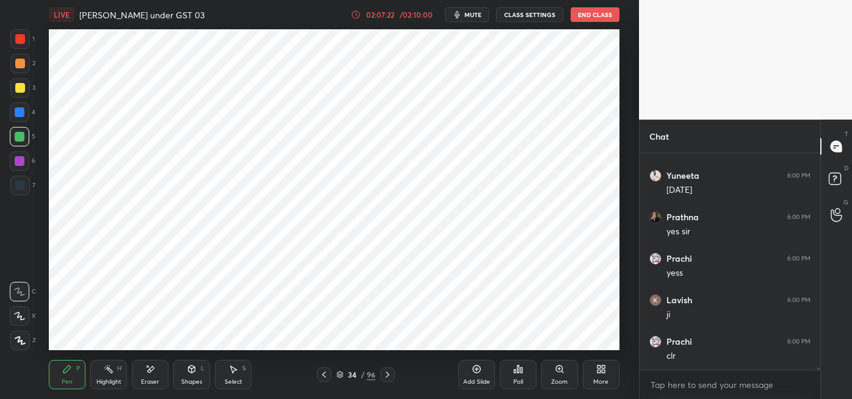
click at [328, 370] on icon at bounding box center [324, 375] width 10 height 10
click at [323, 374] on icon at bounding box center [324, 375] width 10 height 10
click at [326, 370] on icon at bounding box center [324, 375] width 10 height 10
click at [392, 377] on icon at bounding box center [388, 375] width 10 height 10
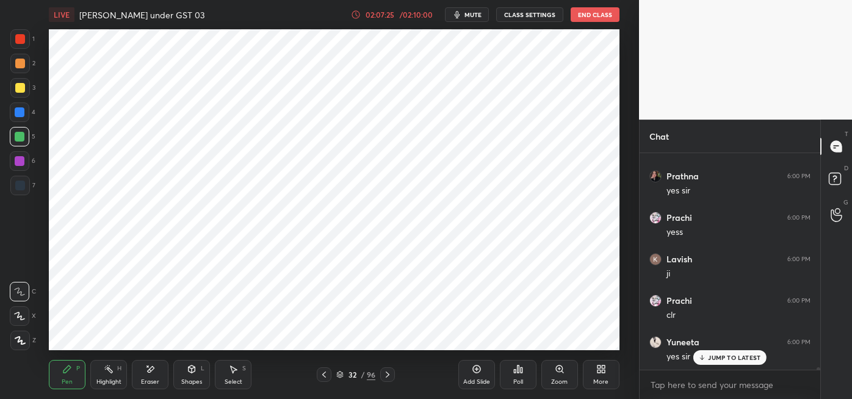
click at [388, 377] on icon at bounding box center [388, 375] width 10 height 10
click at [392, 375] on div at bounding box center [387, 374] width 15 height 15
click at [395, 377] on div at bounding box center [387, 374] width 15 height 15
click at [394, 377] on div at bounding box center [387, 374] width 15 height 15
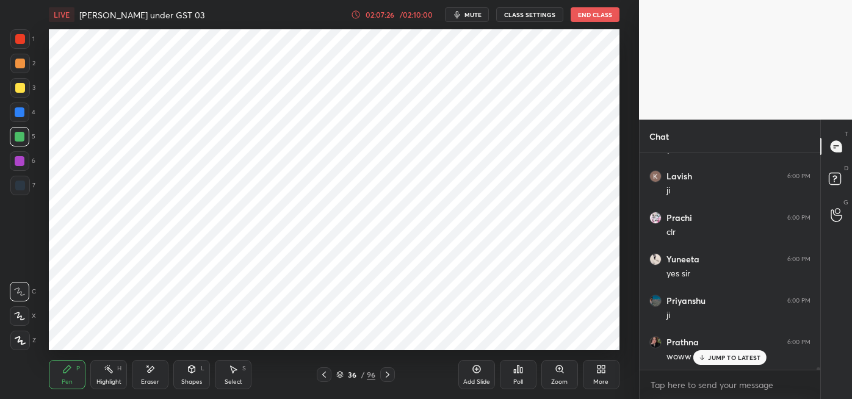
click at [394, 377] on div at bounding box center [387, 374] width 15 height 15
click at [392, 380] on div at bounding box center [387, 374] width 15 height 15
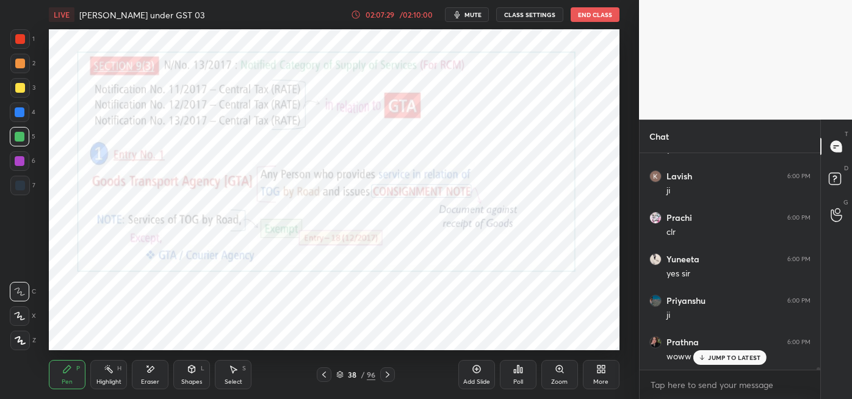
click at [392, 377] on div at bounding box center [387, 374] width 15 height 15
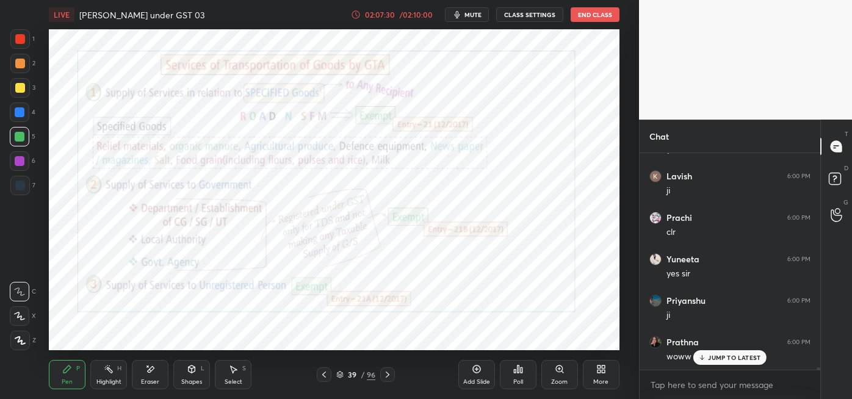
click at [718, 364] on div "JUMP TO LATEST" at bounding box center [729, 357] width 73 height 15
click at [387, 374] on icon at bounding box center [388, 375] width 10 height 10
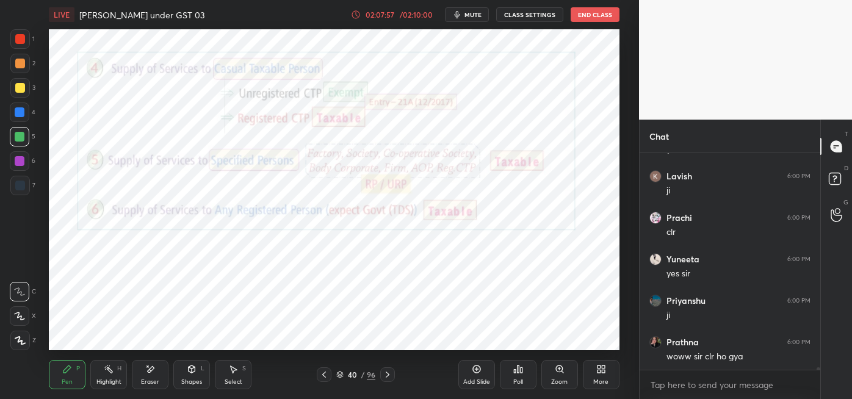
scroll to position [18582, 0]
click at [386, 375] on icon at bounding box center [388, 375] width 10 height 10
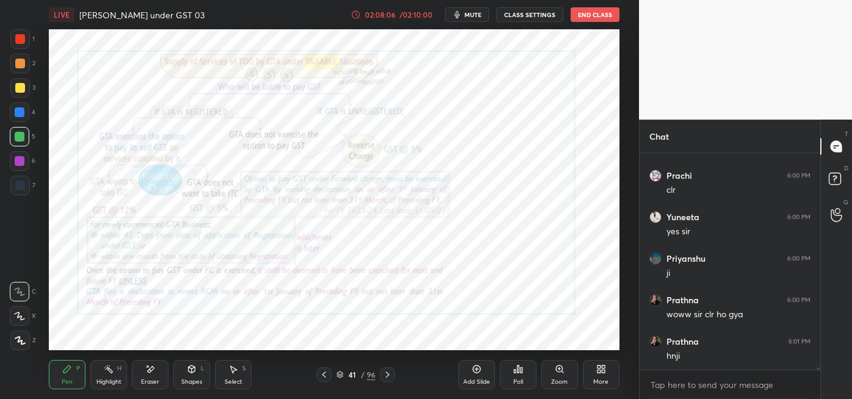
click at [323, 375] on icon at bounding box center [324, 375] width 10 height 10
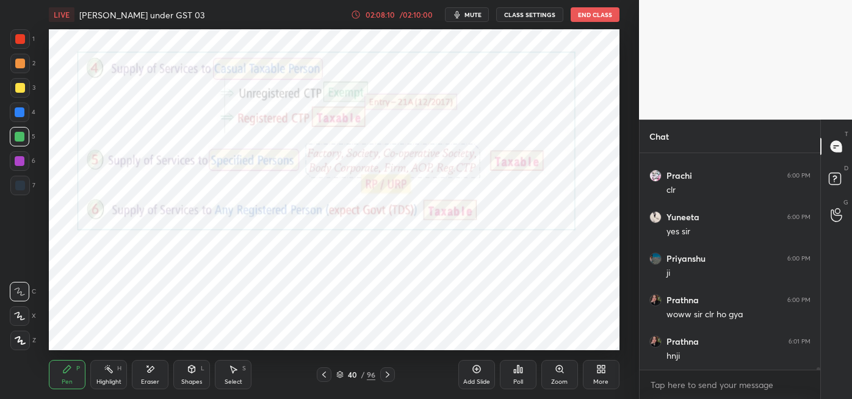
click at [387, 374] on icon at bounding box center [388, 375] width 10 height 10
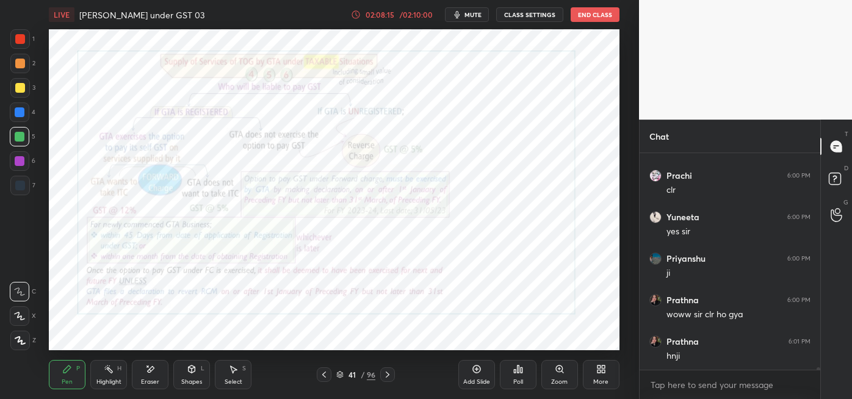
click at [112, 372] on rect at bounding box center [110, 370] width 6 height 6
click at [317, 371] on div at bounding box center [324, 374] width 15 height 15
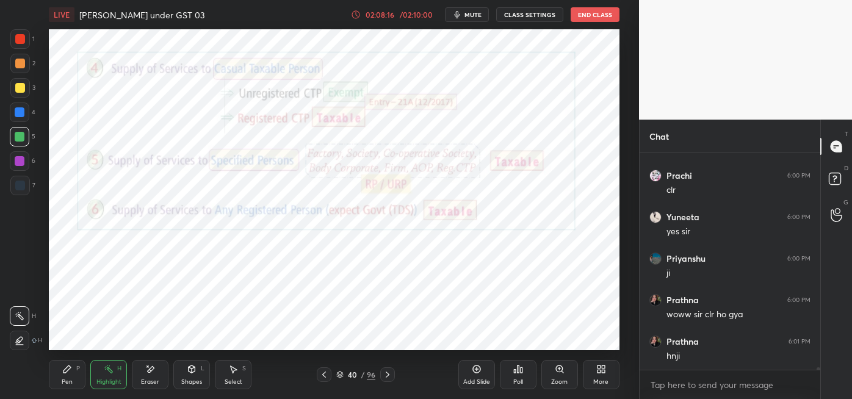
click at [325, 374] on icon at bounding box center [324, 375] width 4 height 6
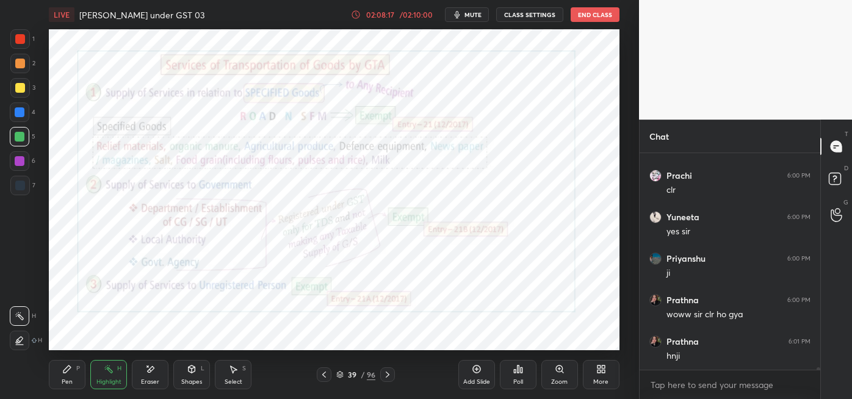
click at [325, 374] on icon at bounding box center [324, 375] width 10 height 10
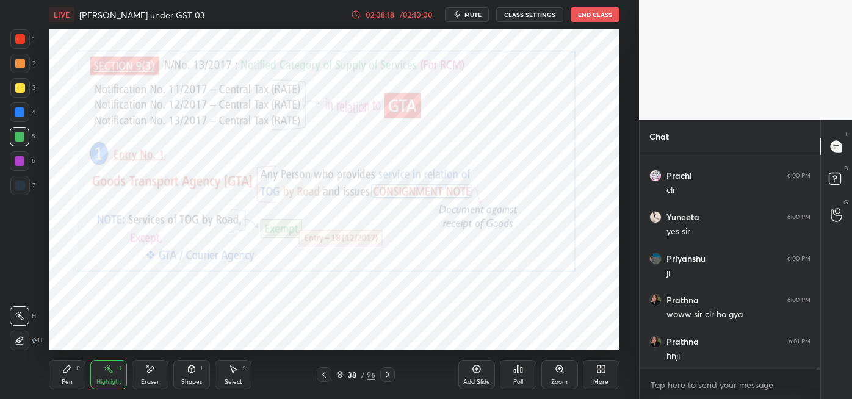
click at [321, 373] on icon at bounding box center [324, 375] width 10 height 10
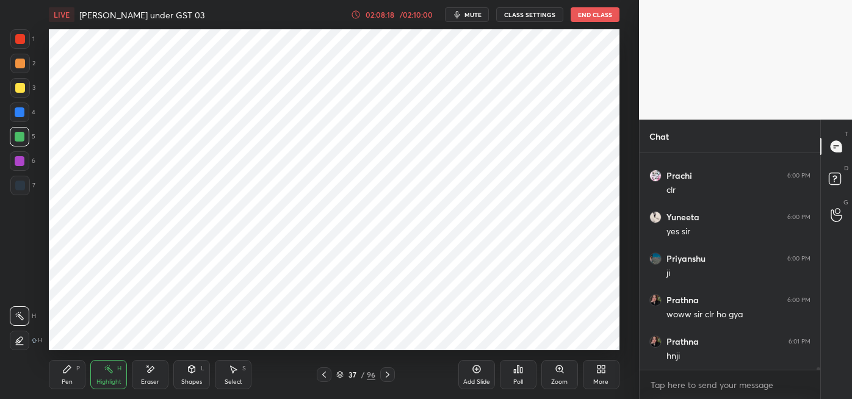
click at [322, 374] on icon at bounding box center [324, 375] width 10 height 10
click at [324, 373] on icon at bounding box center [324, 375] width 4 height 6
click at [322, 375] on icon at bounding box center [324, 375] width 10 height 10
click at [390, 379] on icon at bounding box center [388, 375] width 10 height 10
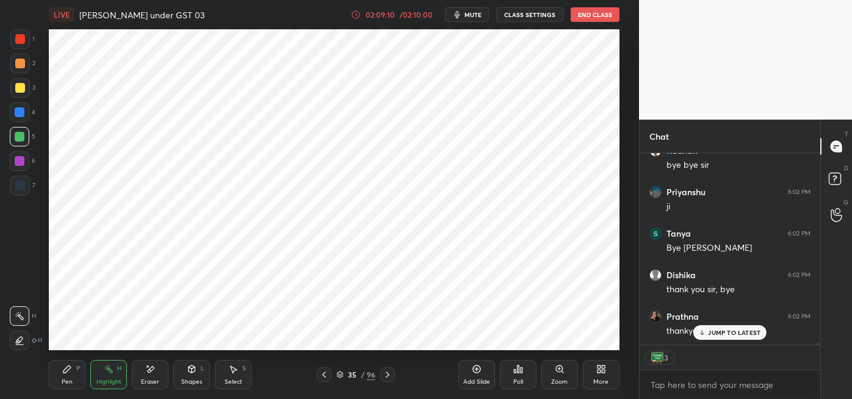
scroll to position [19105, 0]
type textarea "x"
